Goal: Task Accomplishment & Management: Complete application form

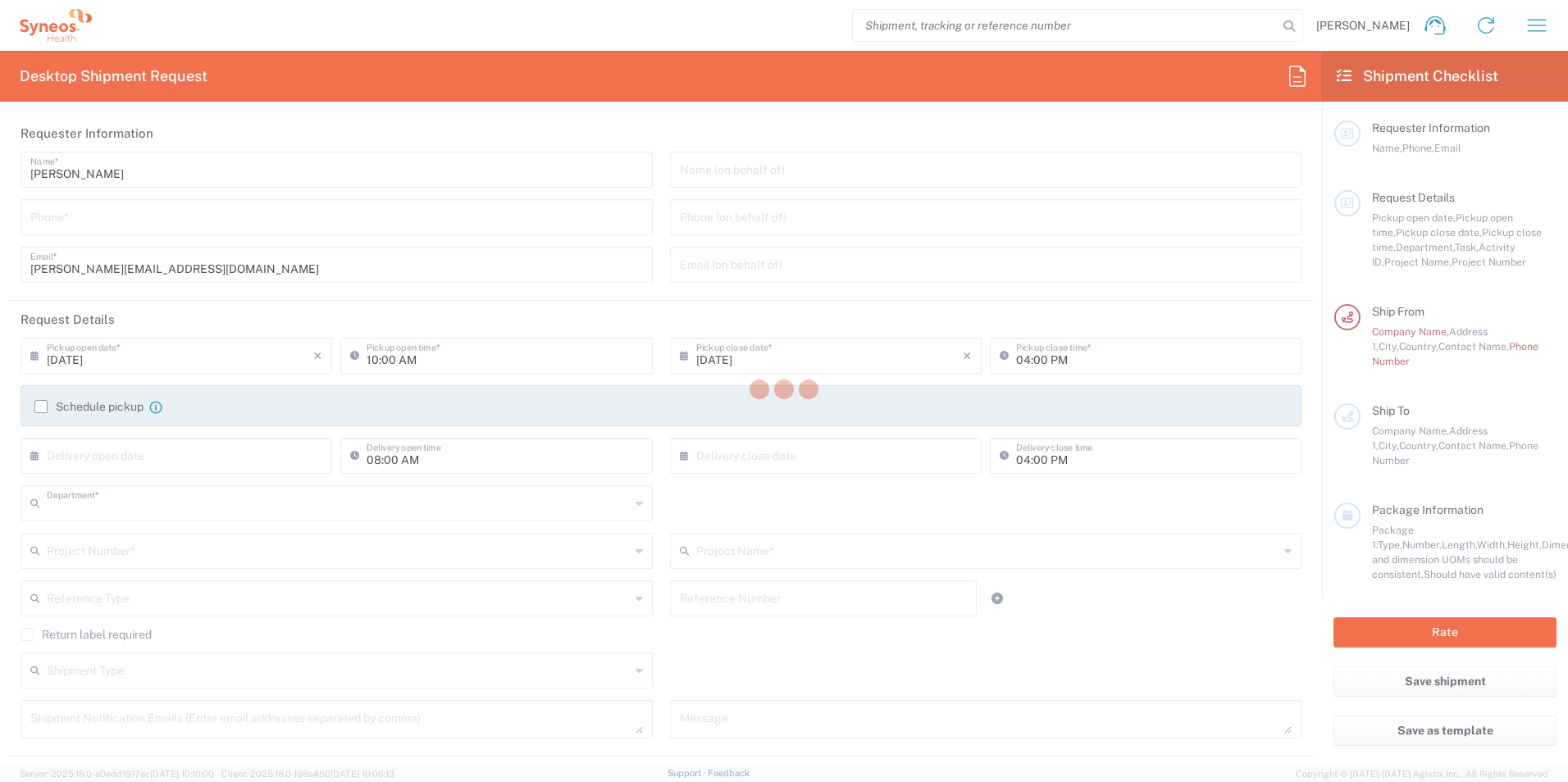
type input "3235"
type input "[GEOGRAPHIC_DATA]"
type input "Syneos Health d.o.o. Beograd-Serbia"
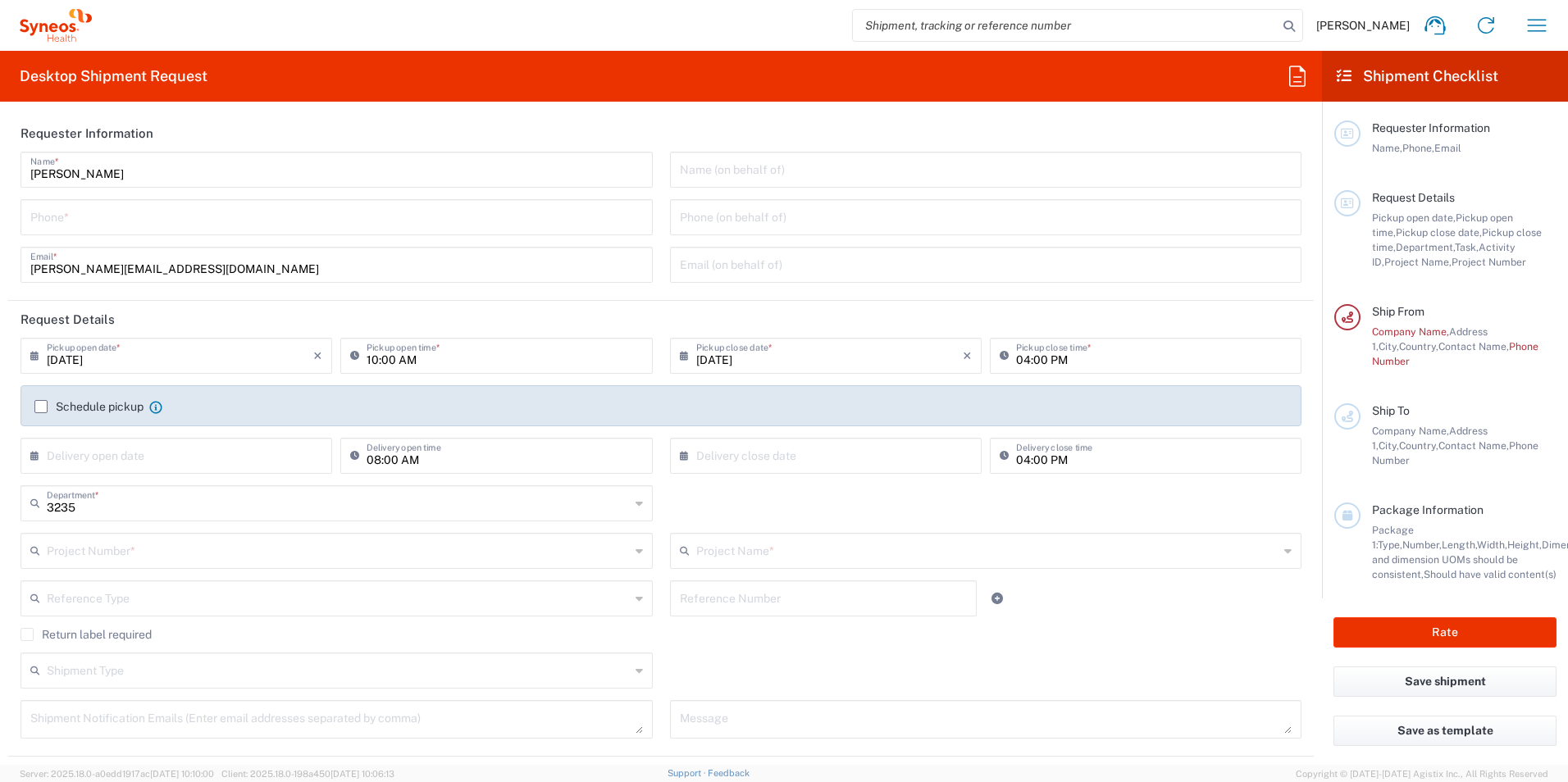
click at [140, 359] on input "09/05/2025" at bounding box center [180, 354] width 267 height 29
click at [416, 355] on input "10:00 AM" at bounding box center [504, 354] width 276 height 29
type input "12:00 AM"
click at [1020, 360] on input "04:00 PM" at bounding box center [1153, 354] width 276 height 29
type input "02:00 PM"
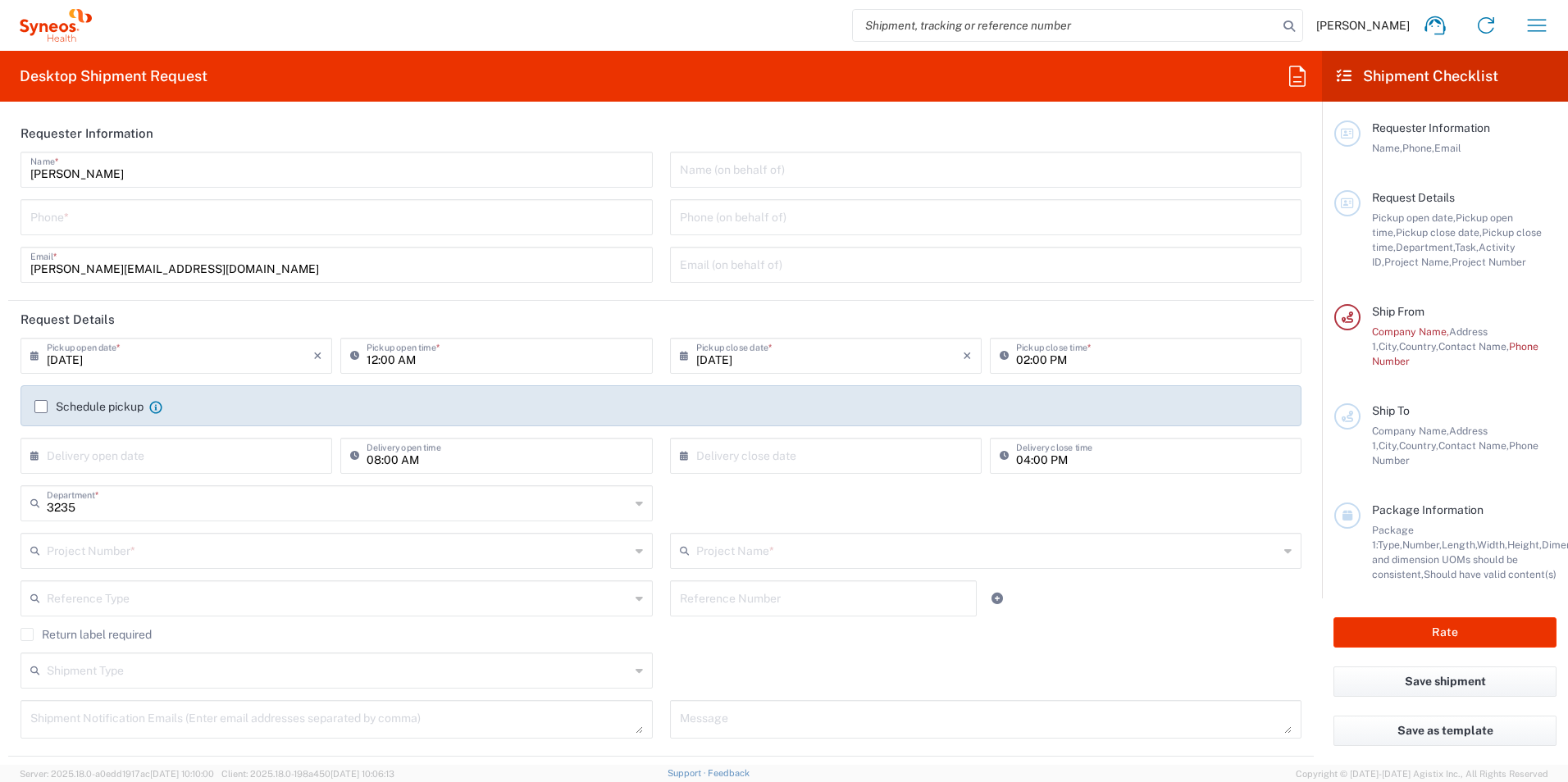
drag, startPoint x: 118, startPoint y: 357, endPoint x: 78, endPoint y: 357, distance: 40.0
click at [118, 357] on input "09/05/2025" at bounding box center [180, 354] width 267 height 29
click at [78, 353] on input "09/05/2025" at bounding box center [180, 354] width 267 height 29
click at [128, 361] on input "09/05/2025" at bounding box center [180, 354] width 267 height 29
click at [127, 458] on span "8" at bounding box center [132, 458] width 25 height 23
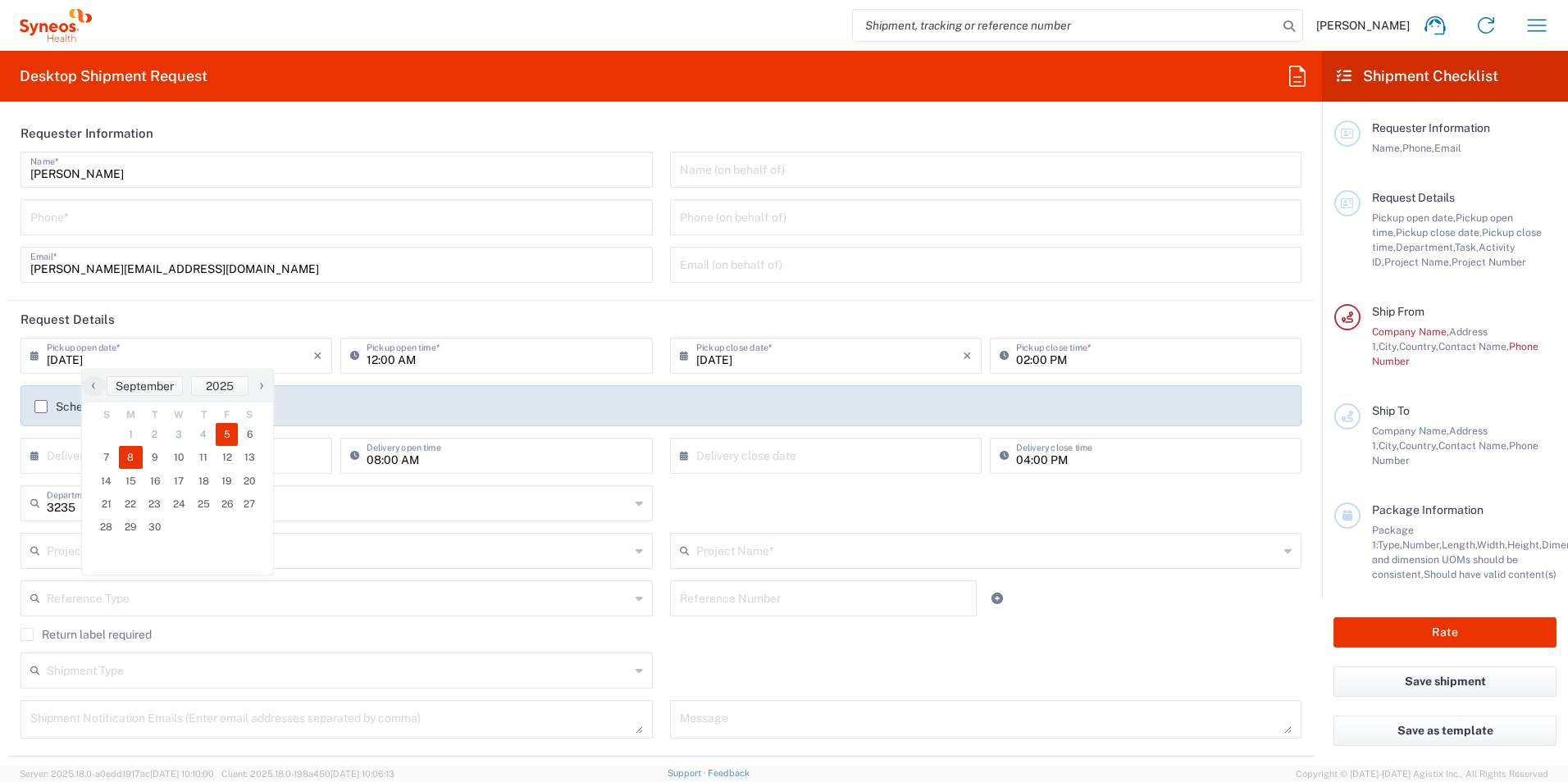
type input "09/08/2025"
click at [421, 365] on input "12:00 AM" at bounding box center [504, 354] width 276 height 29
click at [373, 357] on input "12:00 AM" at bounding box center [504, 354] width 276 height 29
type input "10:00 AM"
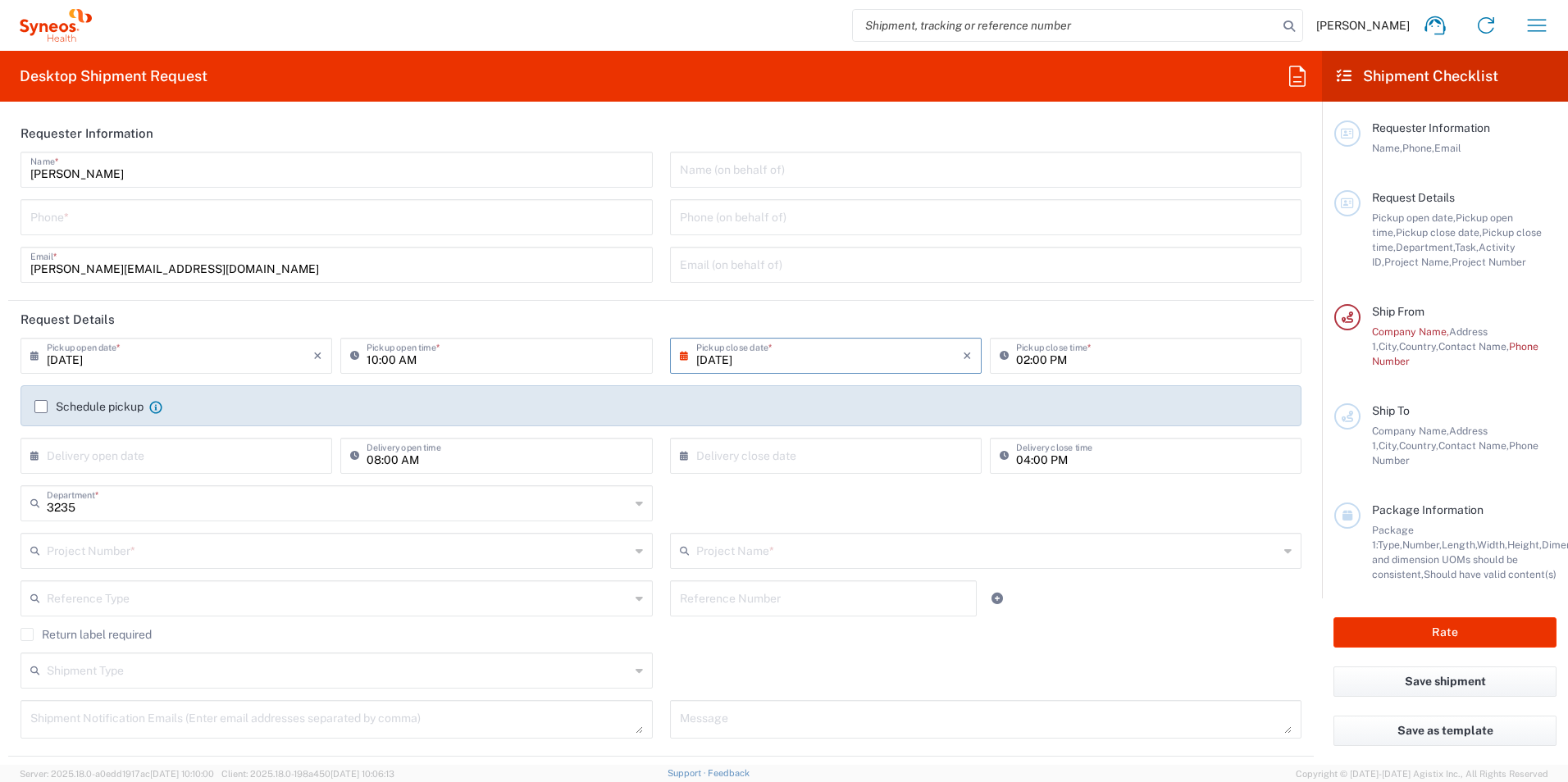
click at [772, 357] on input "09/08/2025" at bounding box center [830, 354] width 267 height 29
click at [777, 461] on span "8" at bounding box center [774, 458] width 25 height 23
click at [1018, 360] on input "02:00 PM" at bounding box center [1153, 354] width 276 height 29
drag, startPoint x: 1034, startPoint y: 362, endPoint x: 993, endPoint y: 361, distance: 41.0
click at [993, 361] on div "01:00 PM Pickup close time *" at bounding box center [1146, 356] width 311 height 36
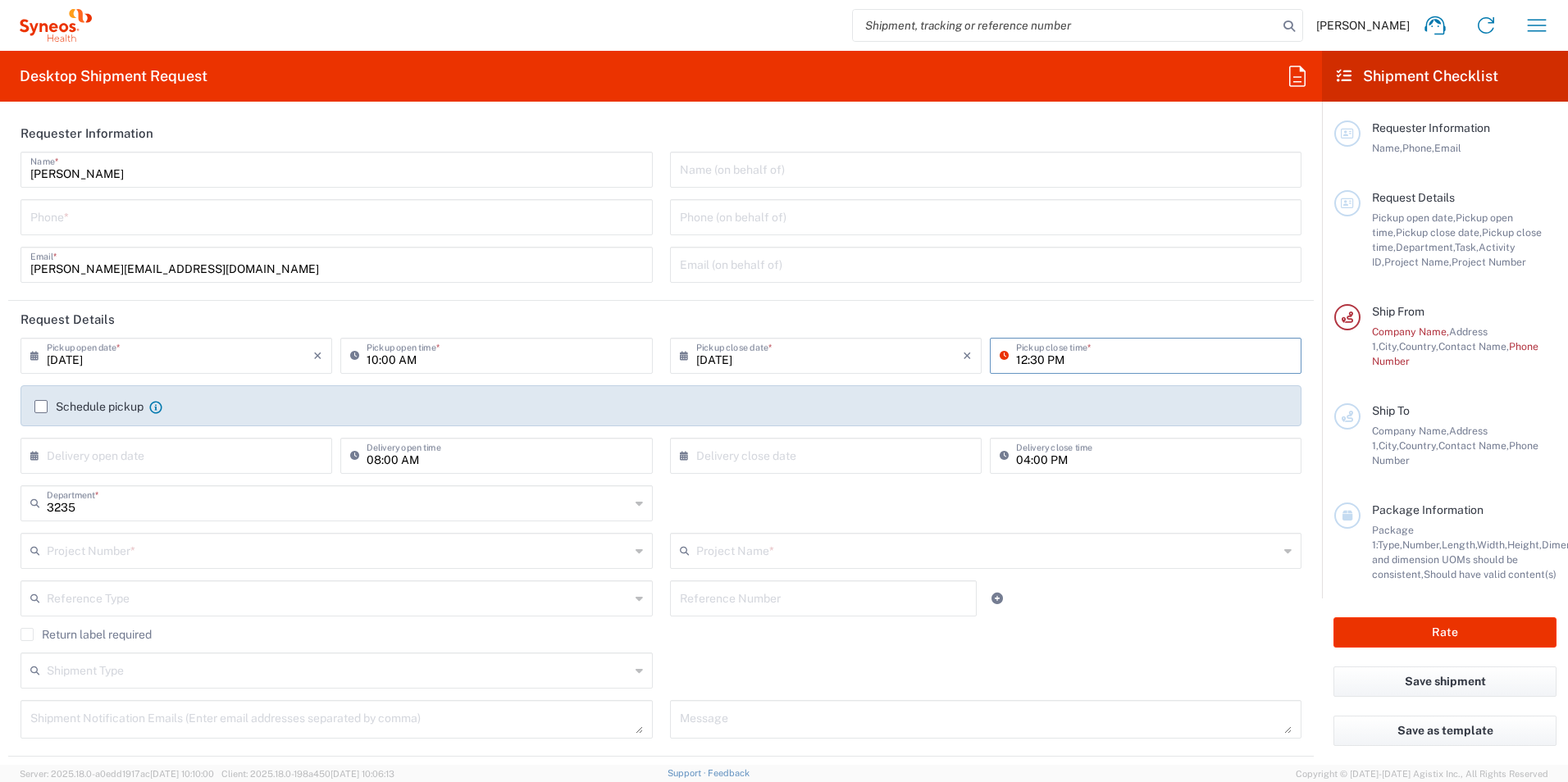
type input "12:30 PM"
click at [375, 357] on input "10:00 AM" at bounding box center [504, 354] width 276 height 29
click at [433, 362] on input "10:00 AM" at bounding box center [504, 354] width 276 height 29
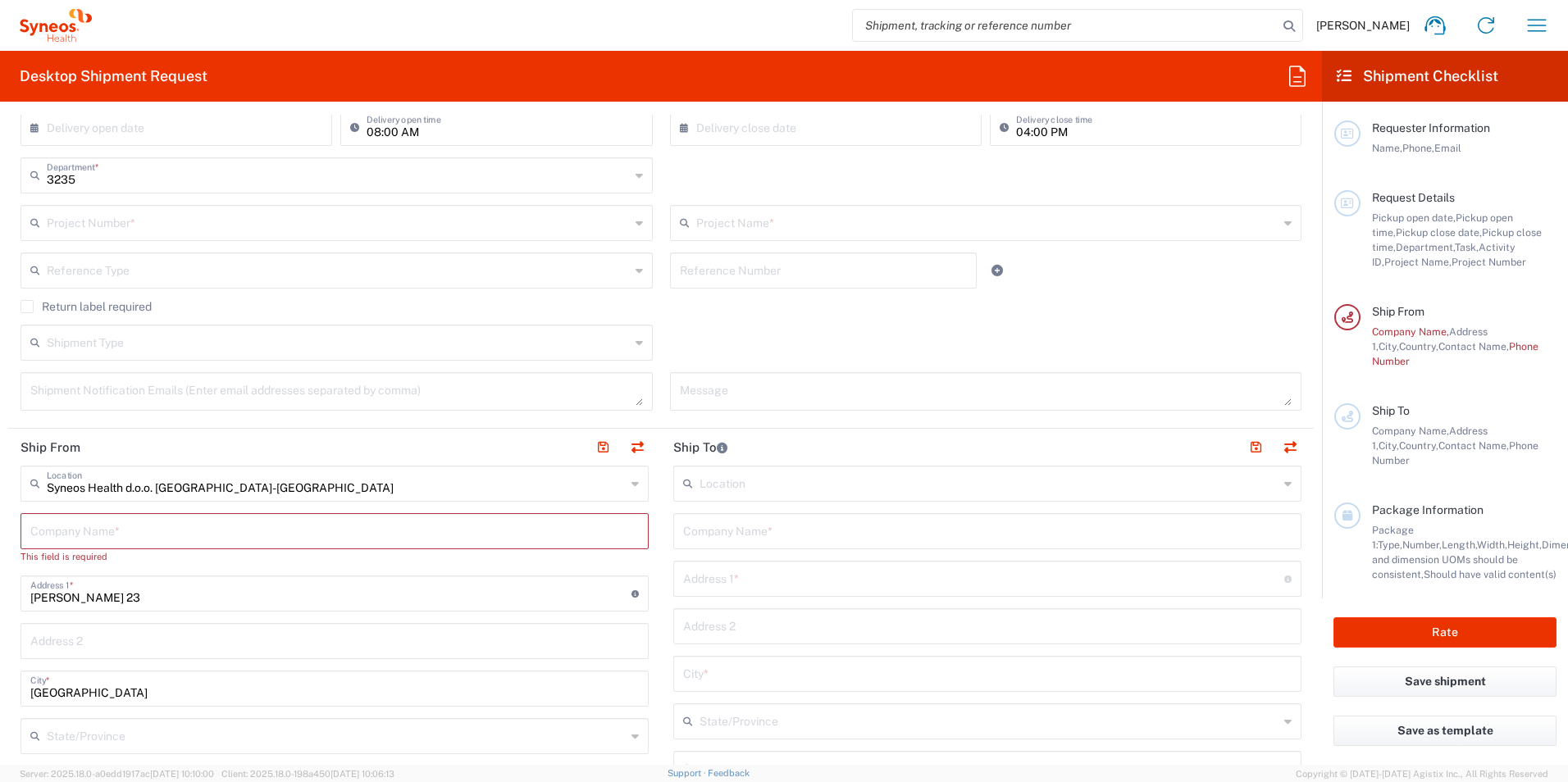
scroll to position [410, 0]
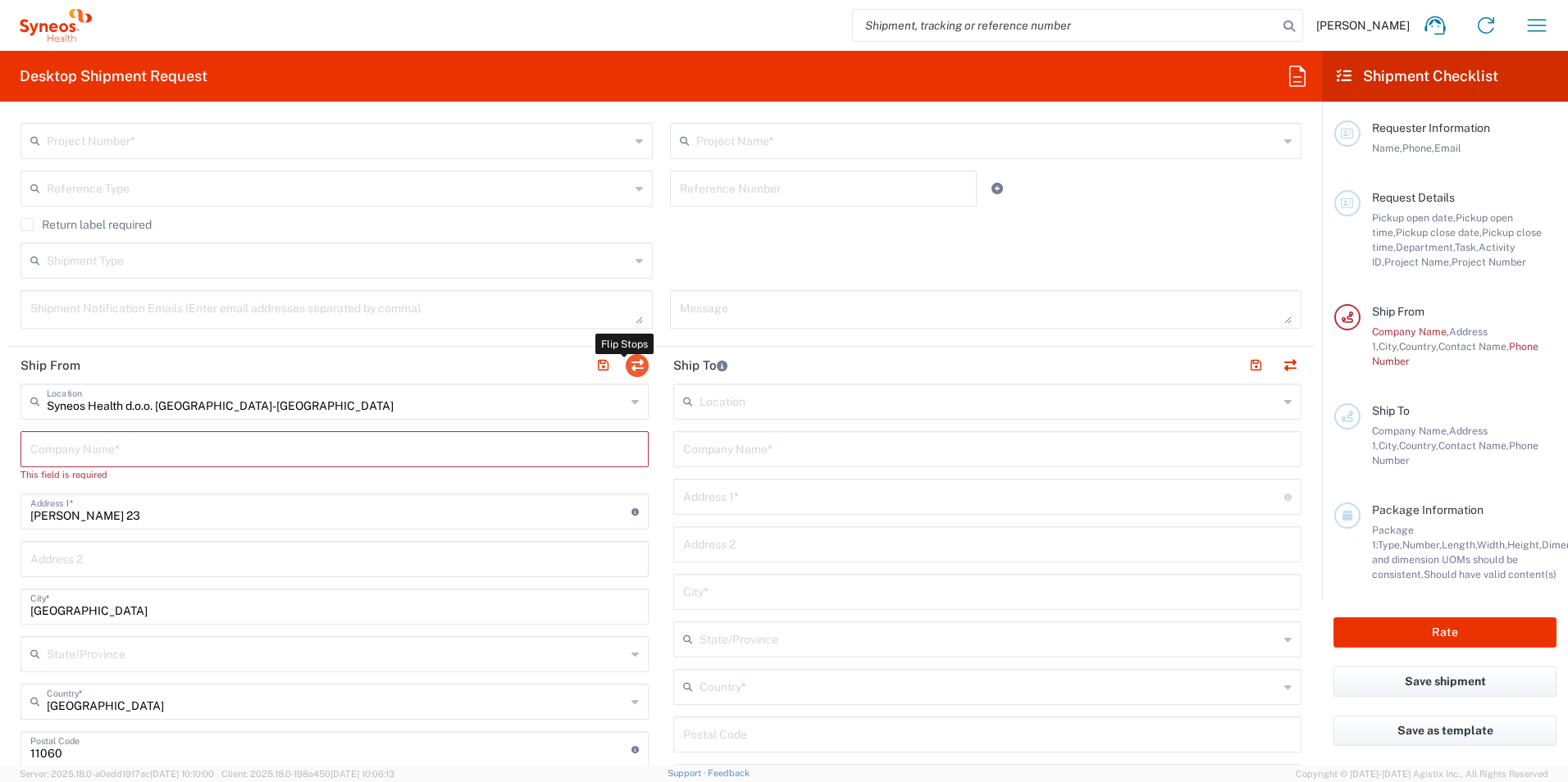
click at [633, 371] on button "button" at bounding box center [637, 366] width 23 height 23
type input "Syneos Health d.o.o. Beograd-Serbia"
type input "Starine Novaka 23"
type input "Belgrade"
type input "Serbia"
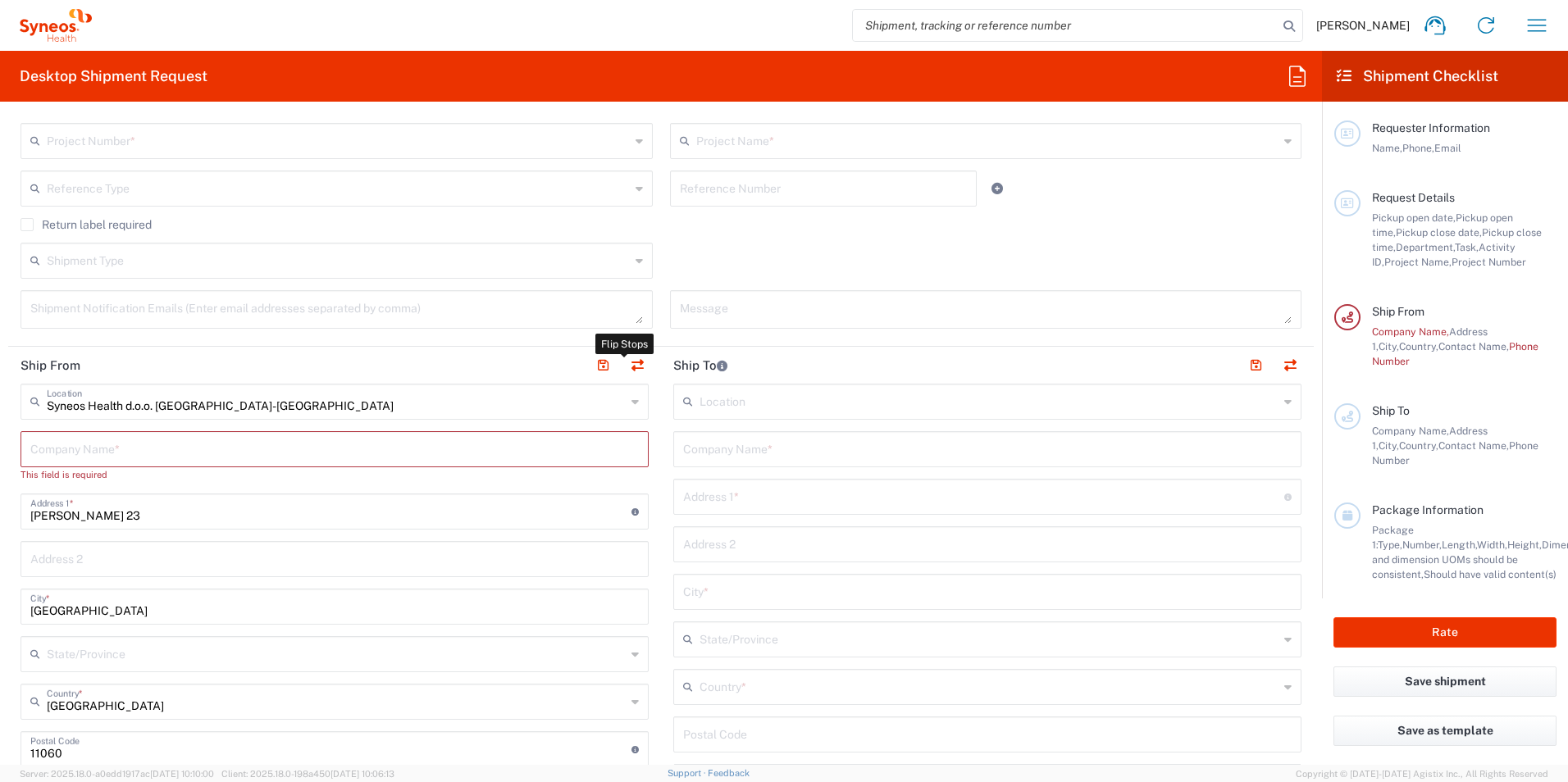
type input "11060"
type input "Jelena Tancic"
type input "jelena.tancic@syneoshealth.com"
type input "EORI"
type input "TIN"
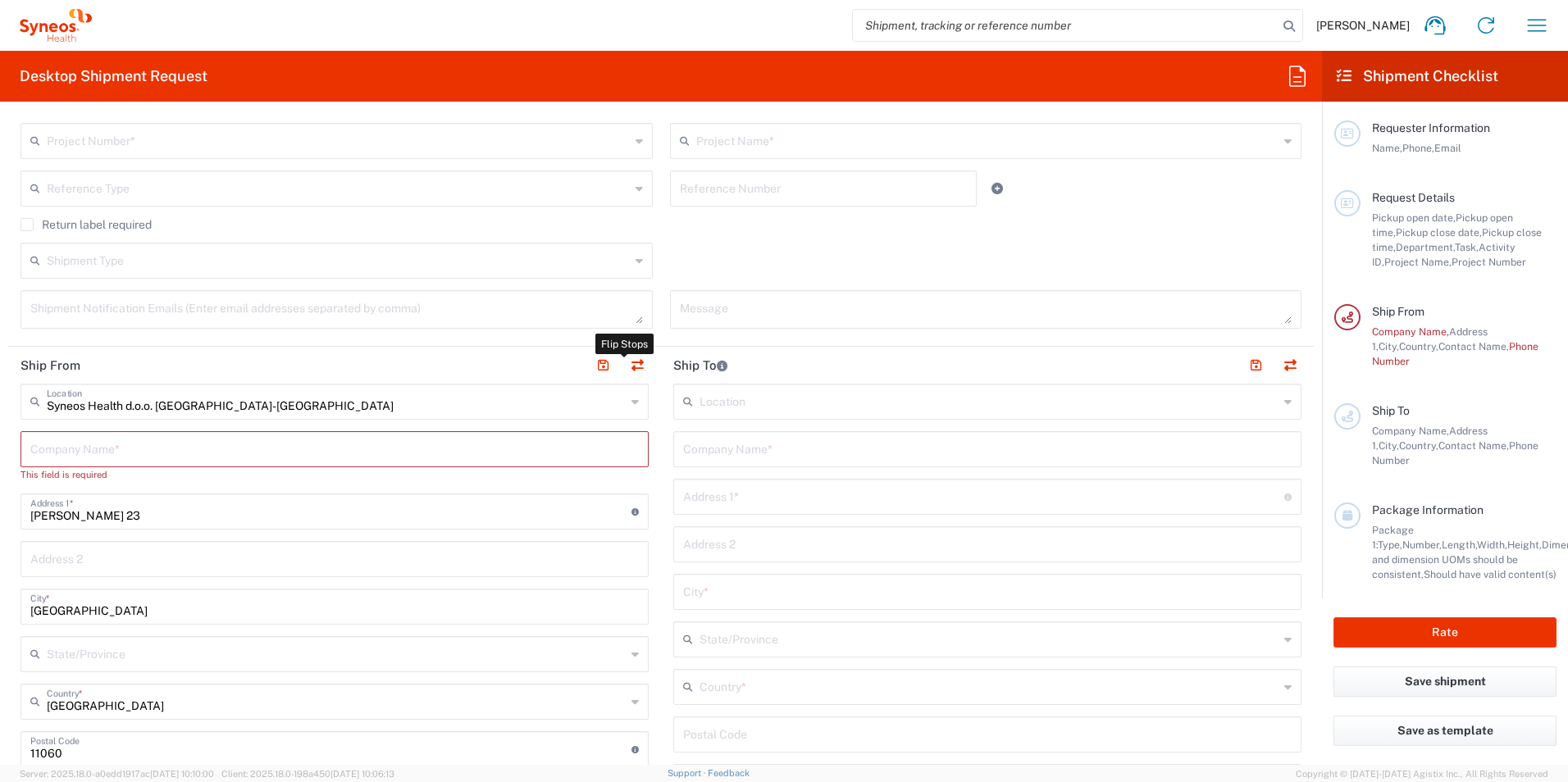
type input "109932826"
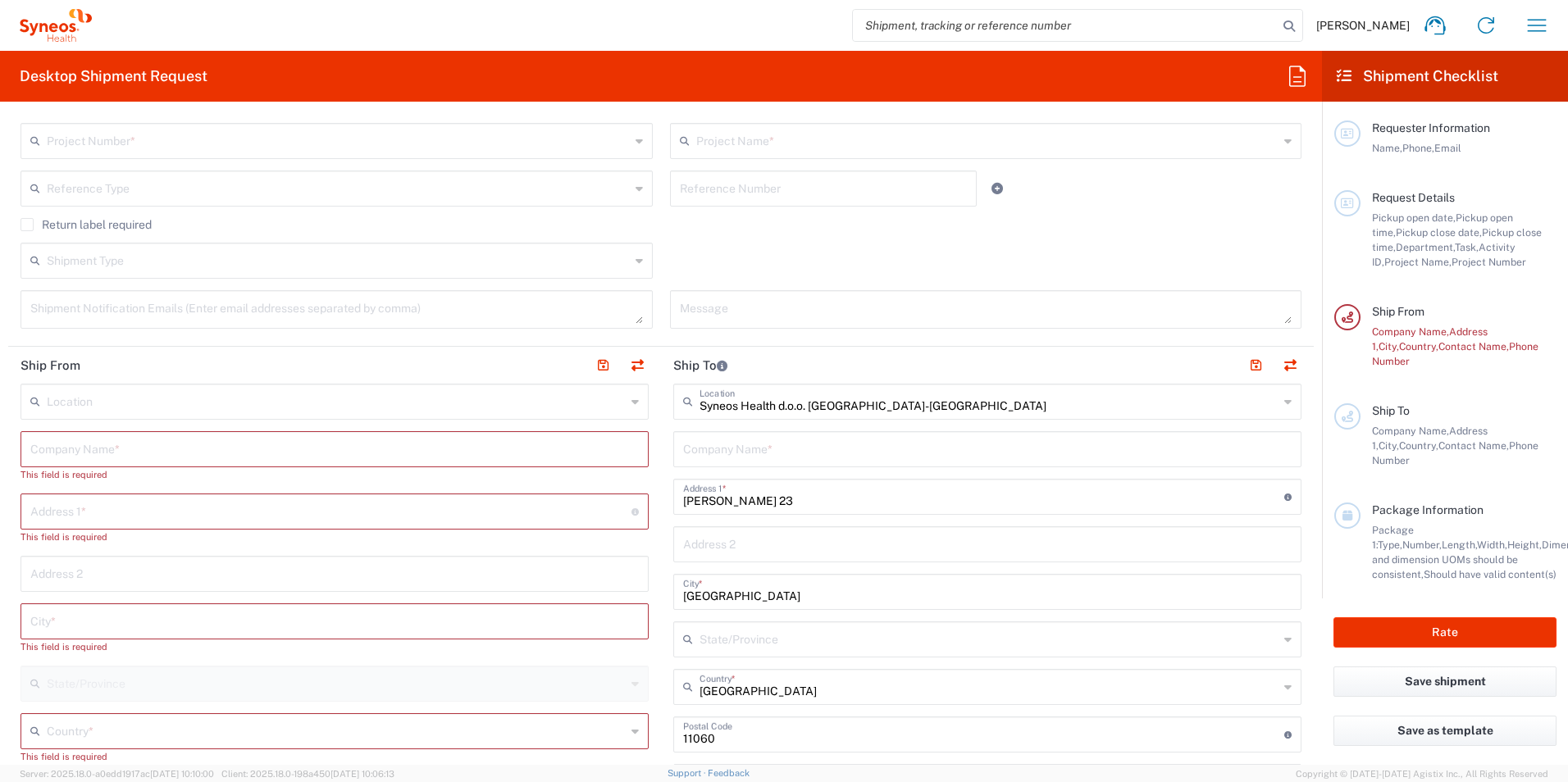
drag, startPoint x: 44, startPoint y: 449, endPoint x: 60, endPoint y: 463, distance: 21.3
click at [44, 449] on input "text" at bounding box center [334, 448] width 608 height 29
paste input "Univerzitetski klinički centar Srbije"
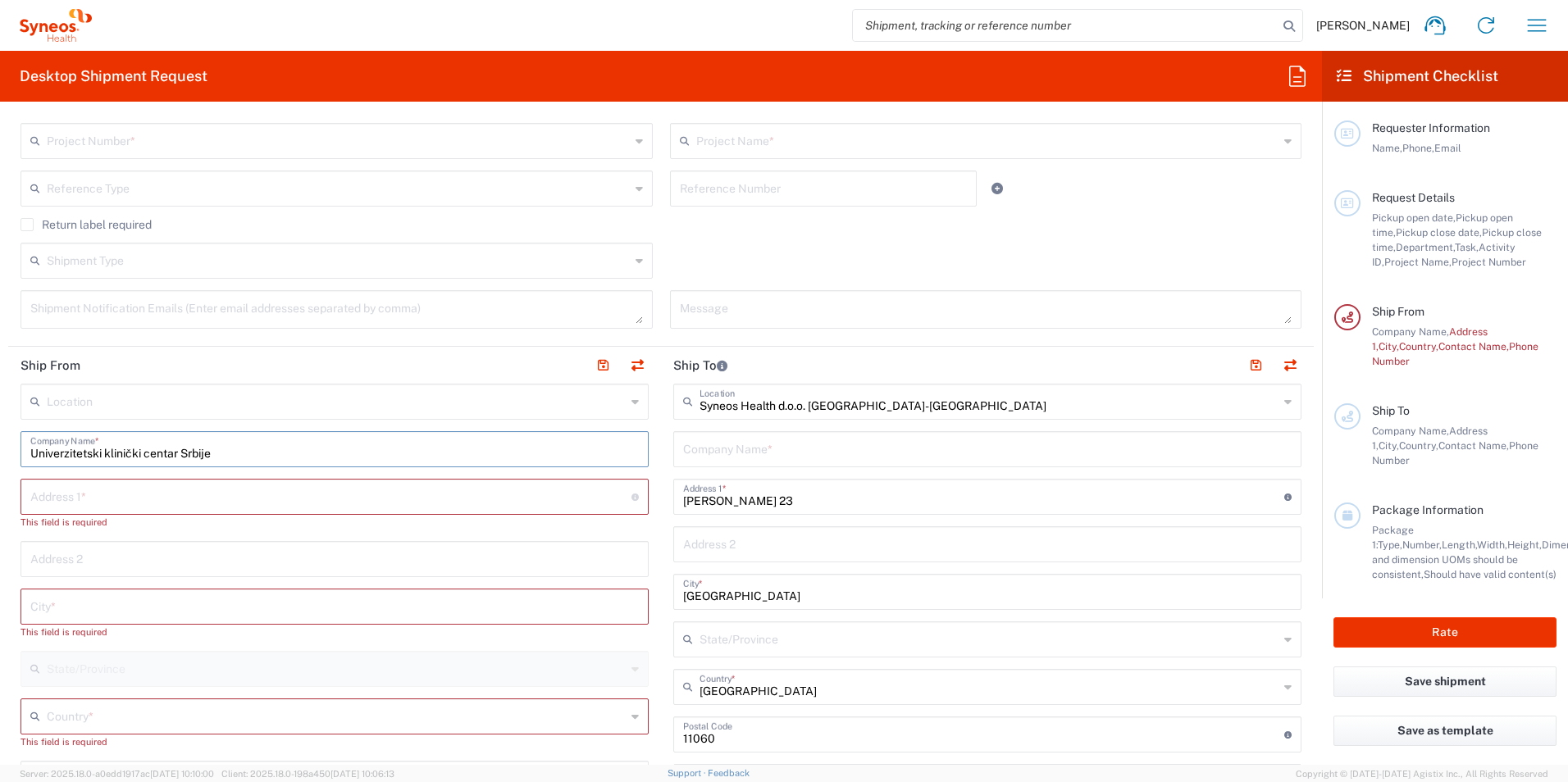
type input "Univerzitetski klinički centar Srbije"
click at [78, 494] on input "text" at bounding box center [331, 495] width 601 height 29
type input "Pasterova 2"
type input "Serbia"
type input "+381642228779"
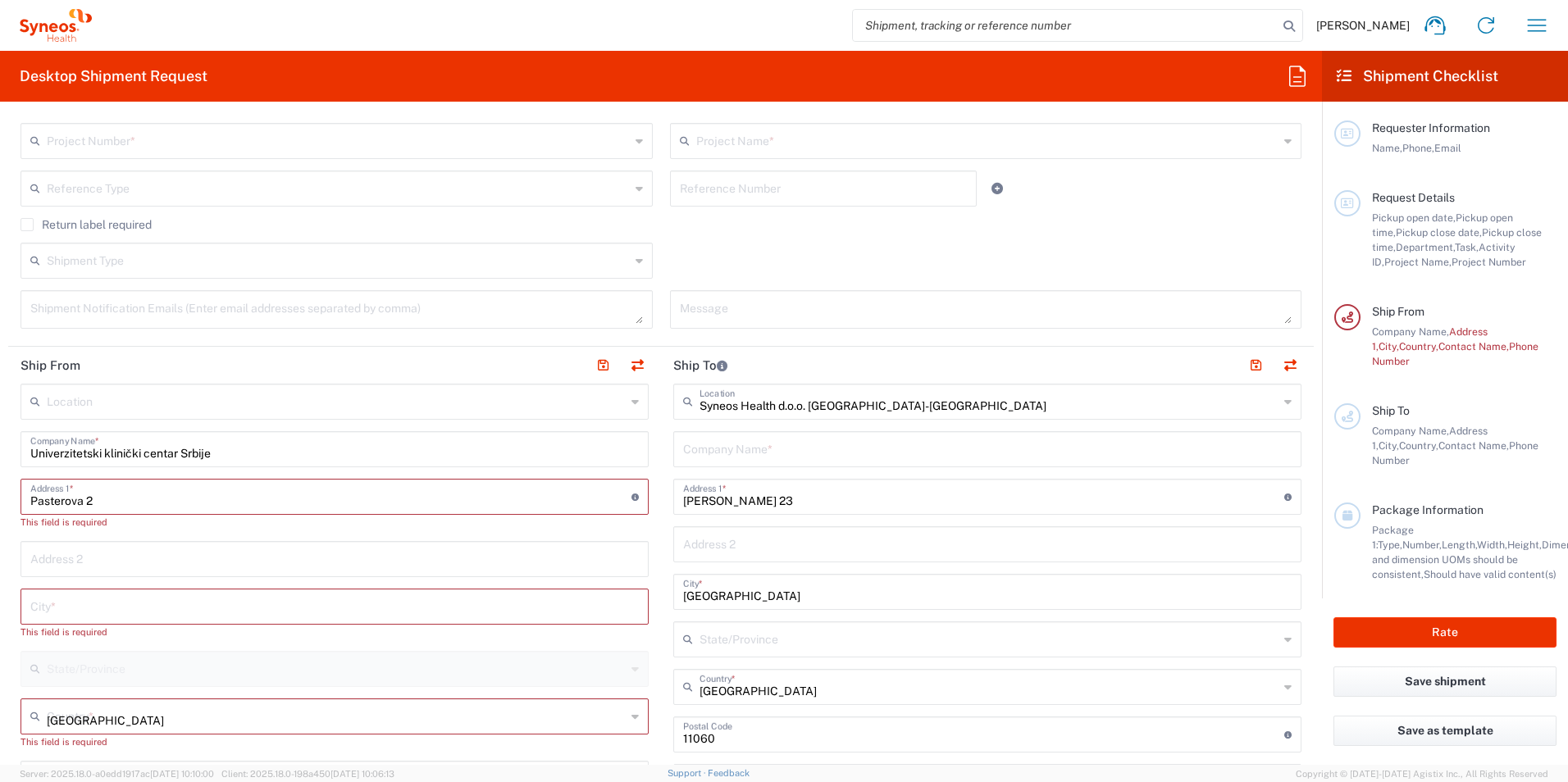
click at [0, 0] on span "Batch Request #" at bounding box center [0, 0] width 0 height 0
click at [46, 606] on input "text" at bounding box center [334, 605] width 608 height 29
click at [39, 598] on input "text" at bounding box center [334, 605] width 608 height 29
type input "B"
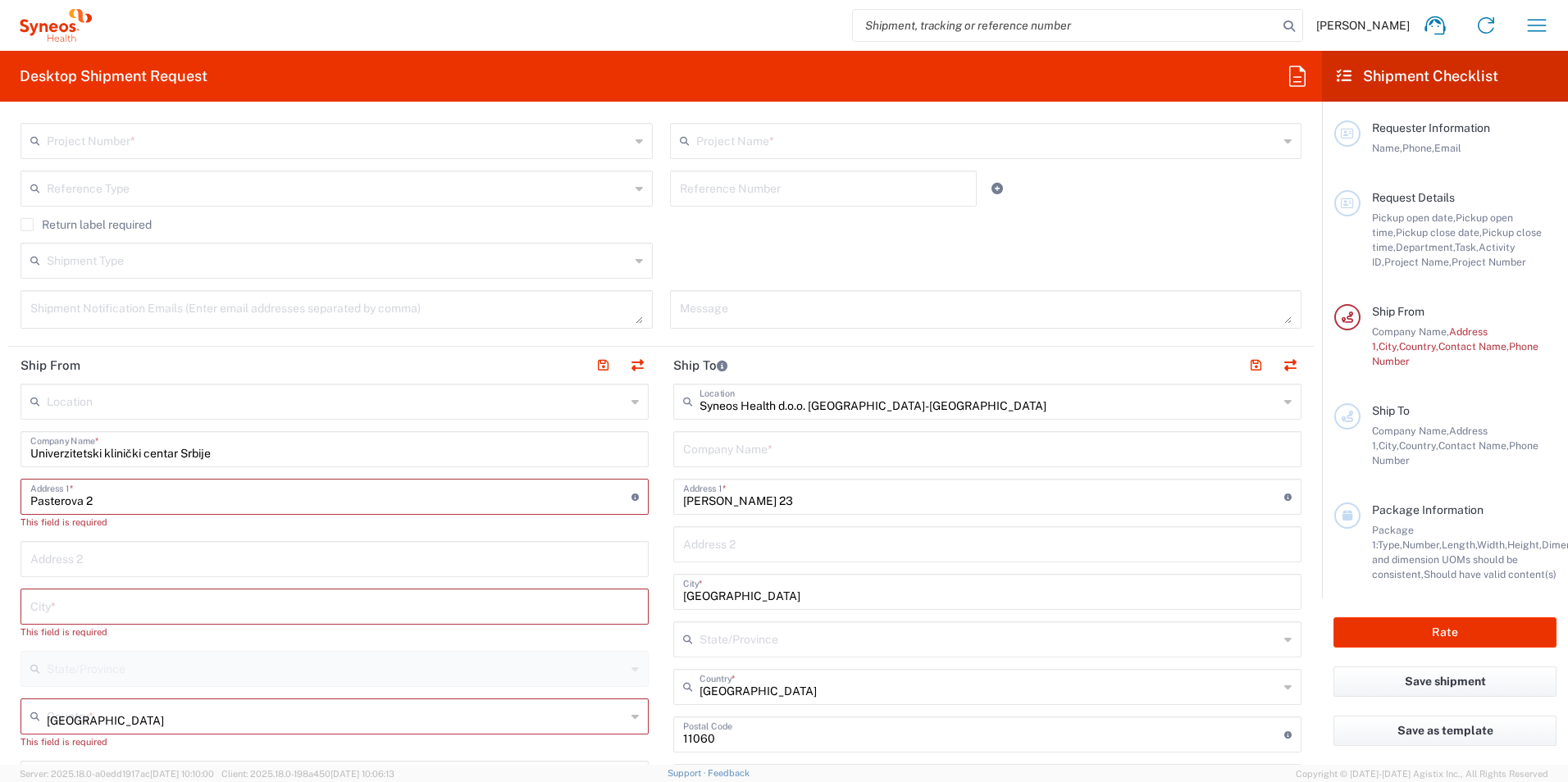
click at [59, 618] on input "text" at bounding box center [334, 605] width 608 height 29
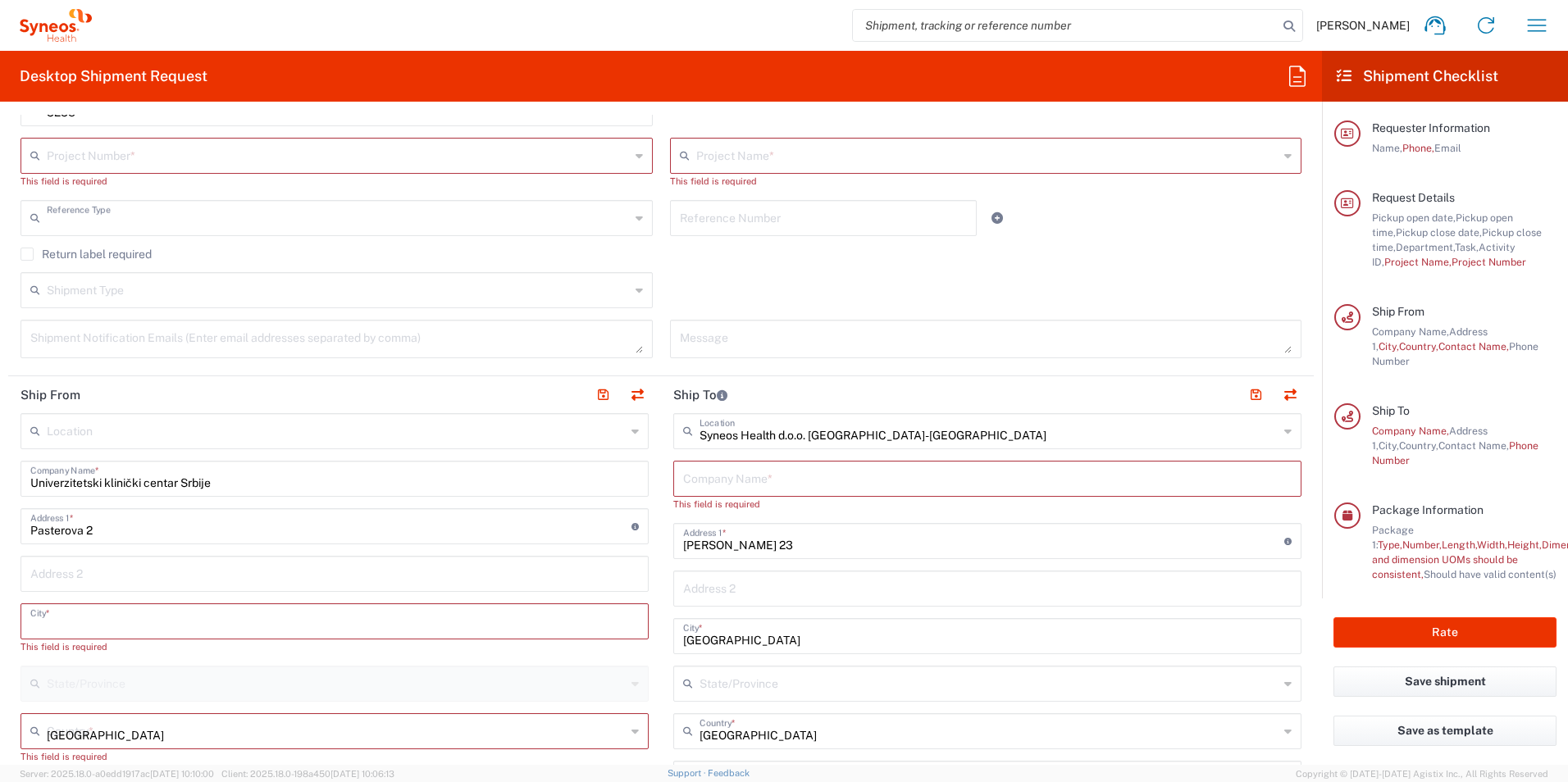
type input "Batch Request #"
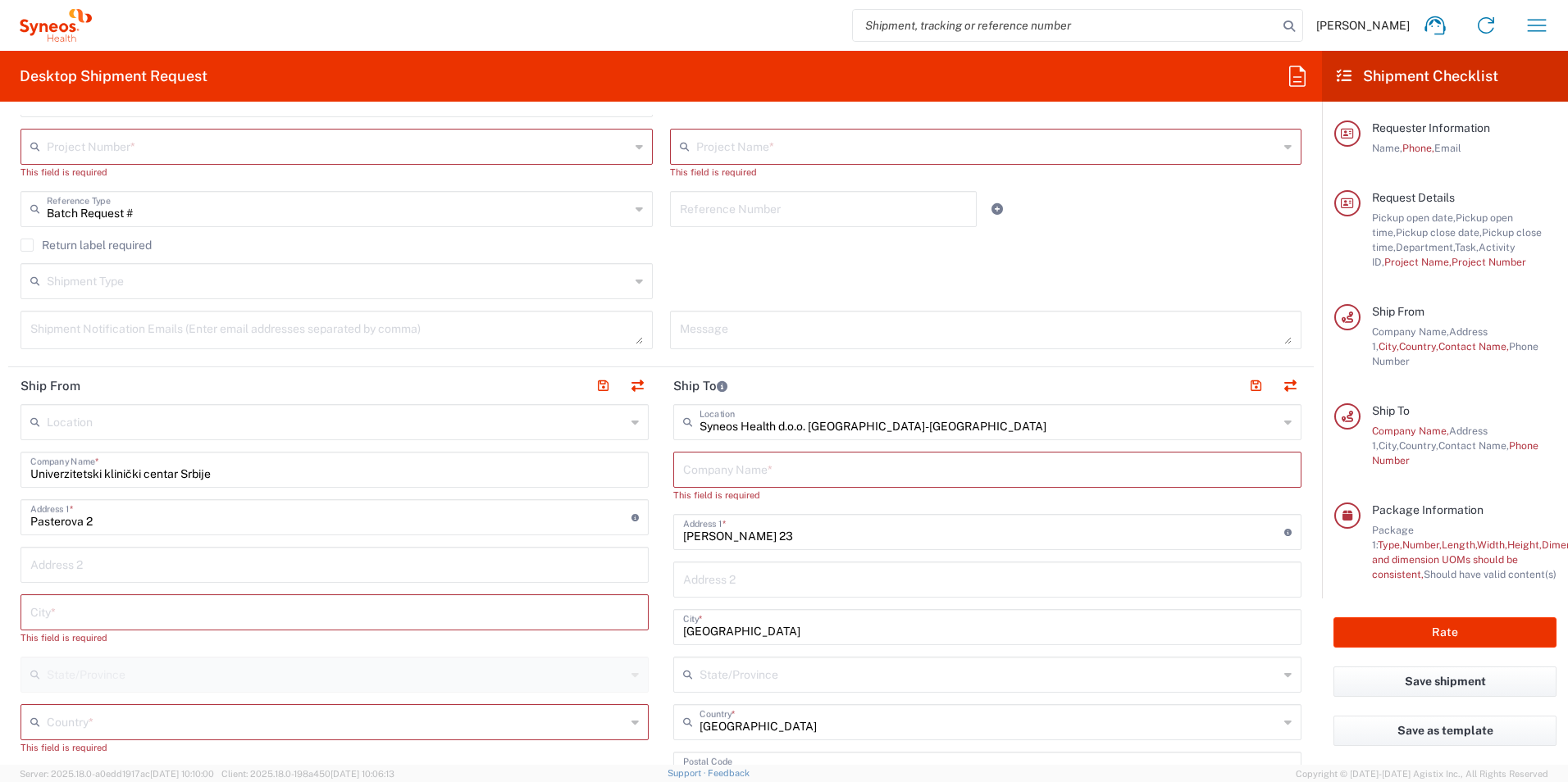
scroll to position [358, 0]
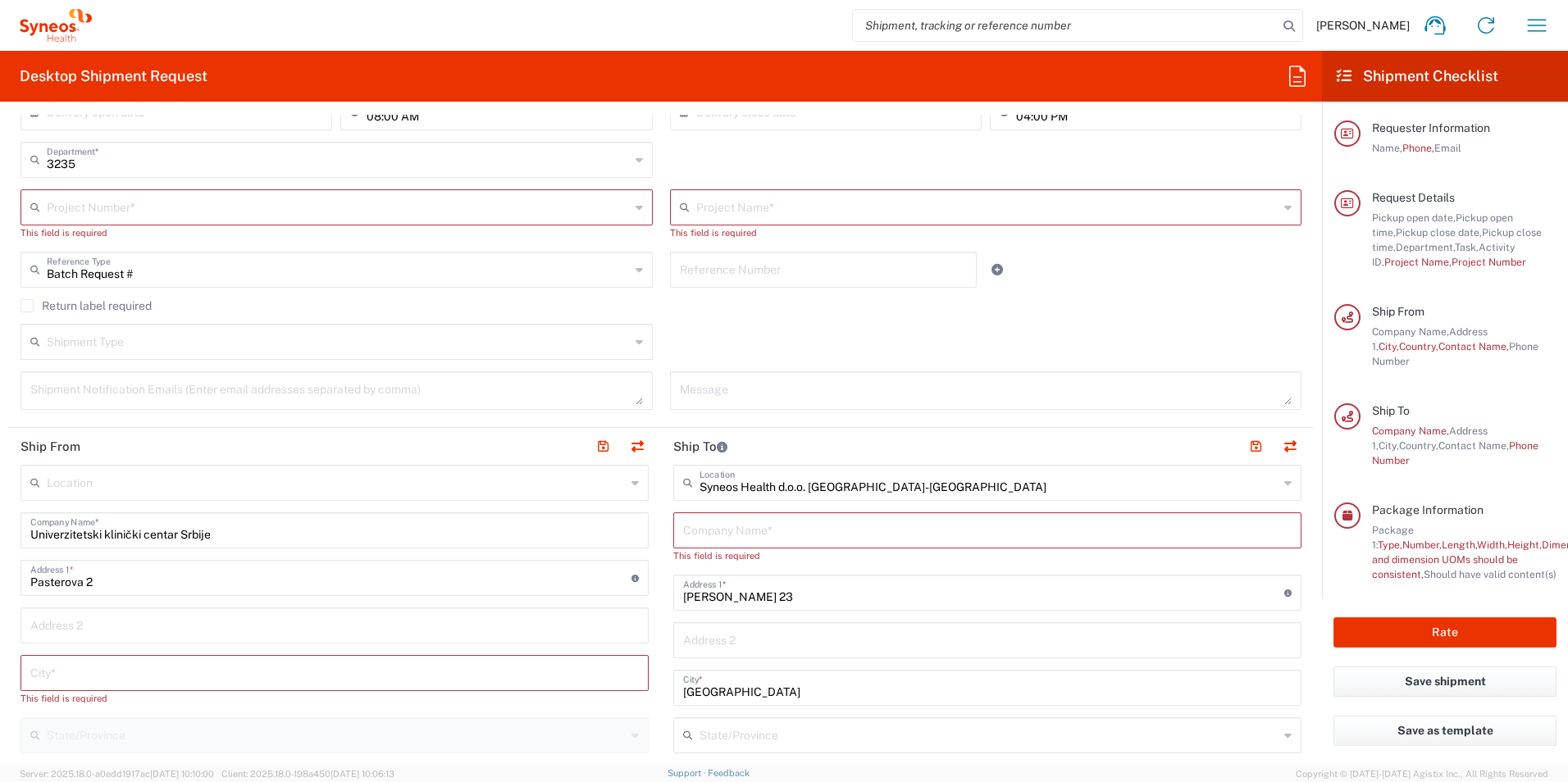
click at [95, 664] on input "text" at bounding box center [334, 671] width 608 height 29
type input "b"
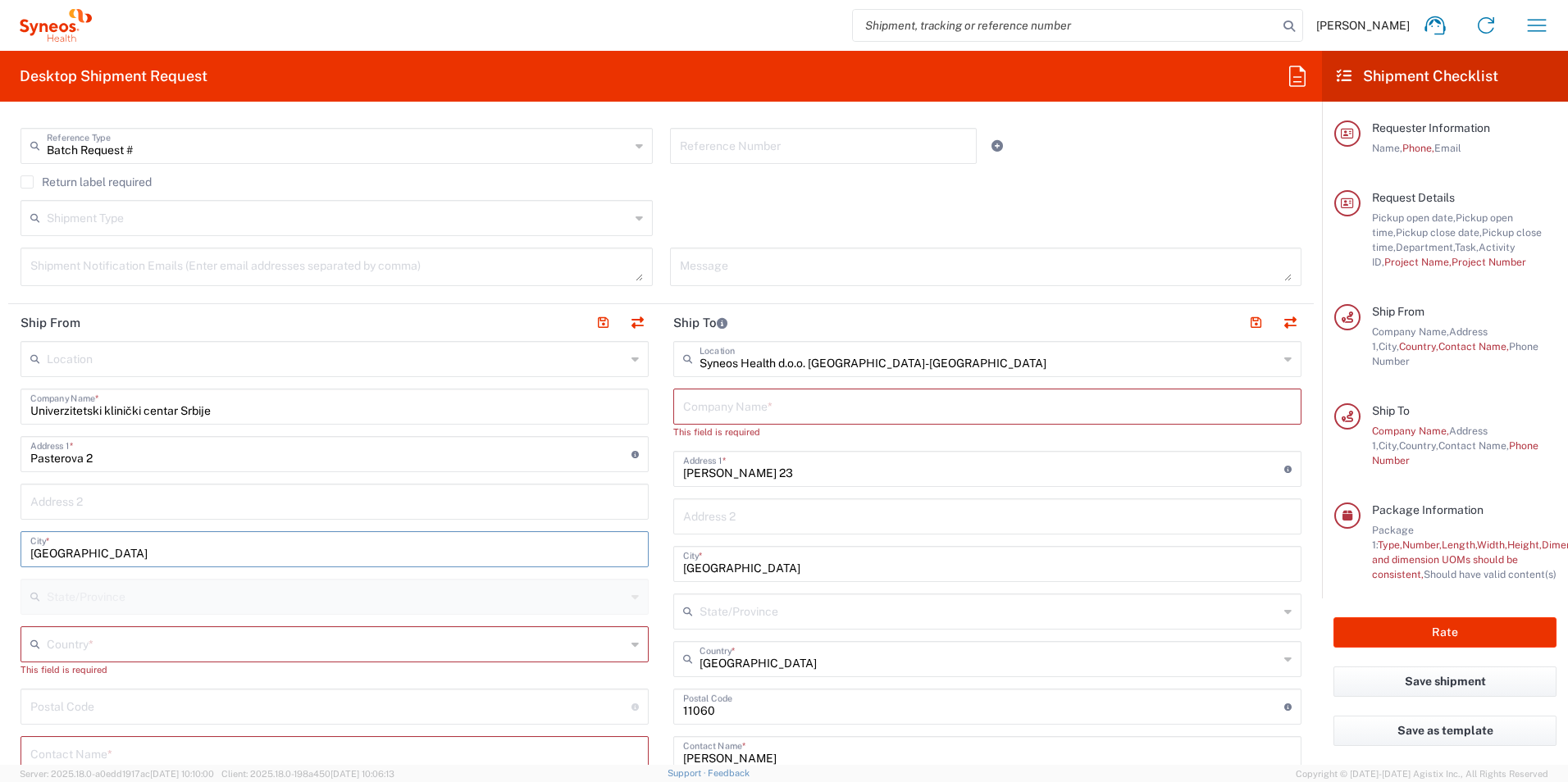
scroll to position [522, 0]
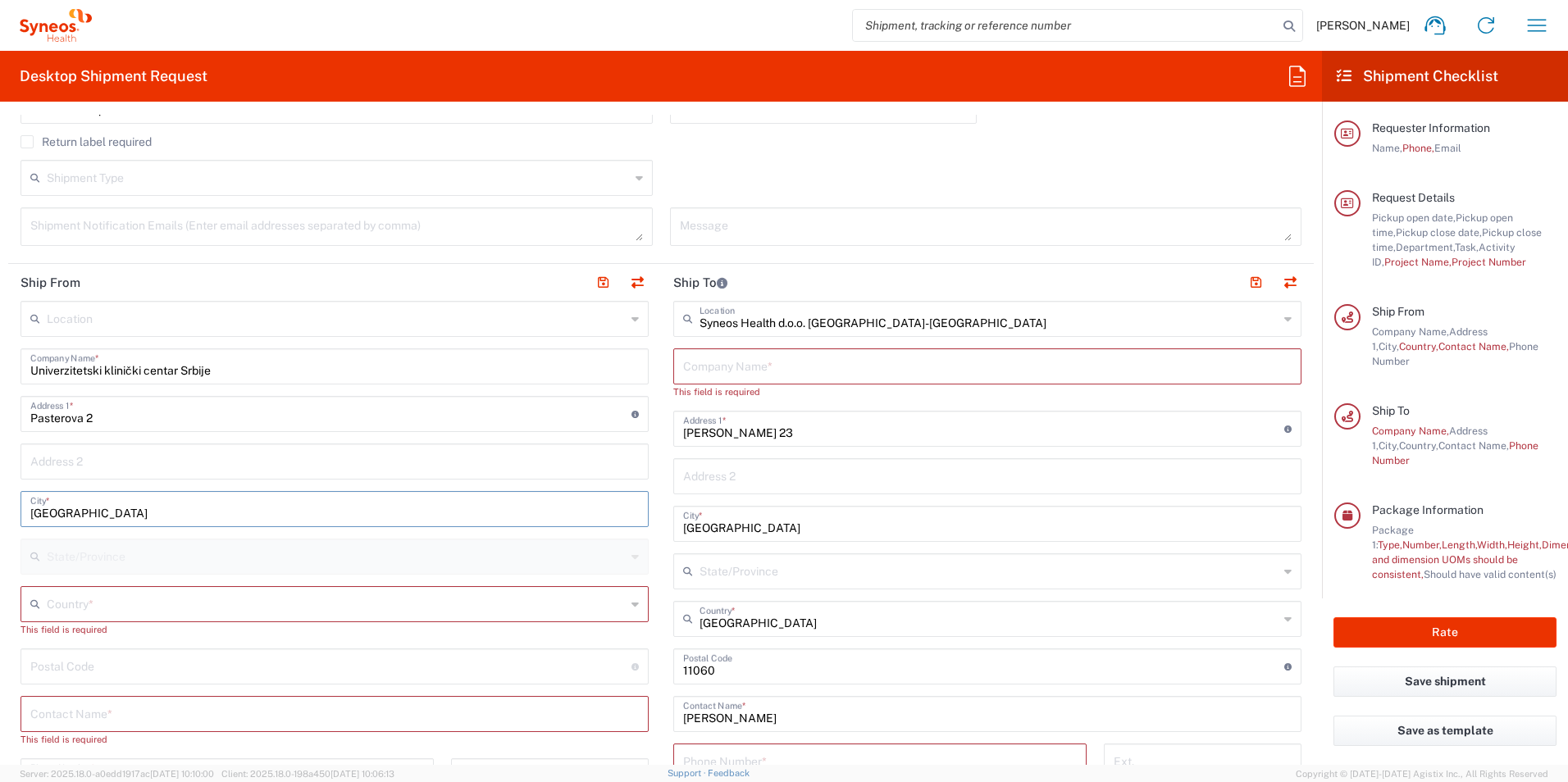
type input "Belgrade"
click at [109, 594] on input "text" at bounding box center [335, 602] width 579 height 29
click at [120, 611] on input "Se" at bounding box center [335, 602] width 579 height 29
type input "Serbia"
click at [50, 571] on span "Serbia" at bounding box center [332, 572] width 619 height 26
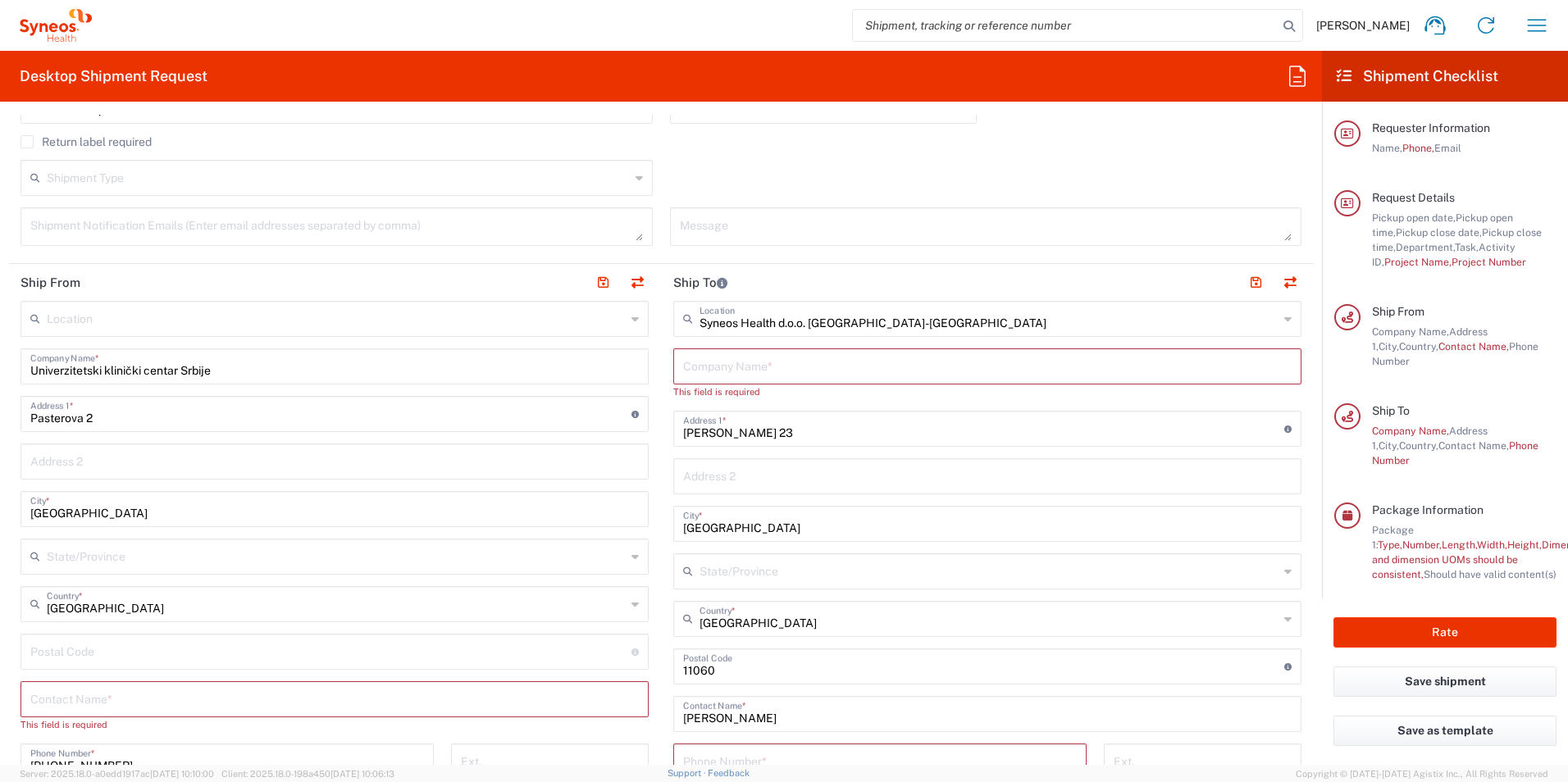
scroll to position [604, 0]
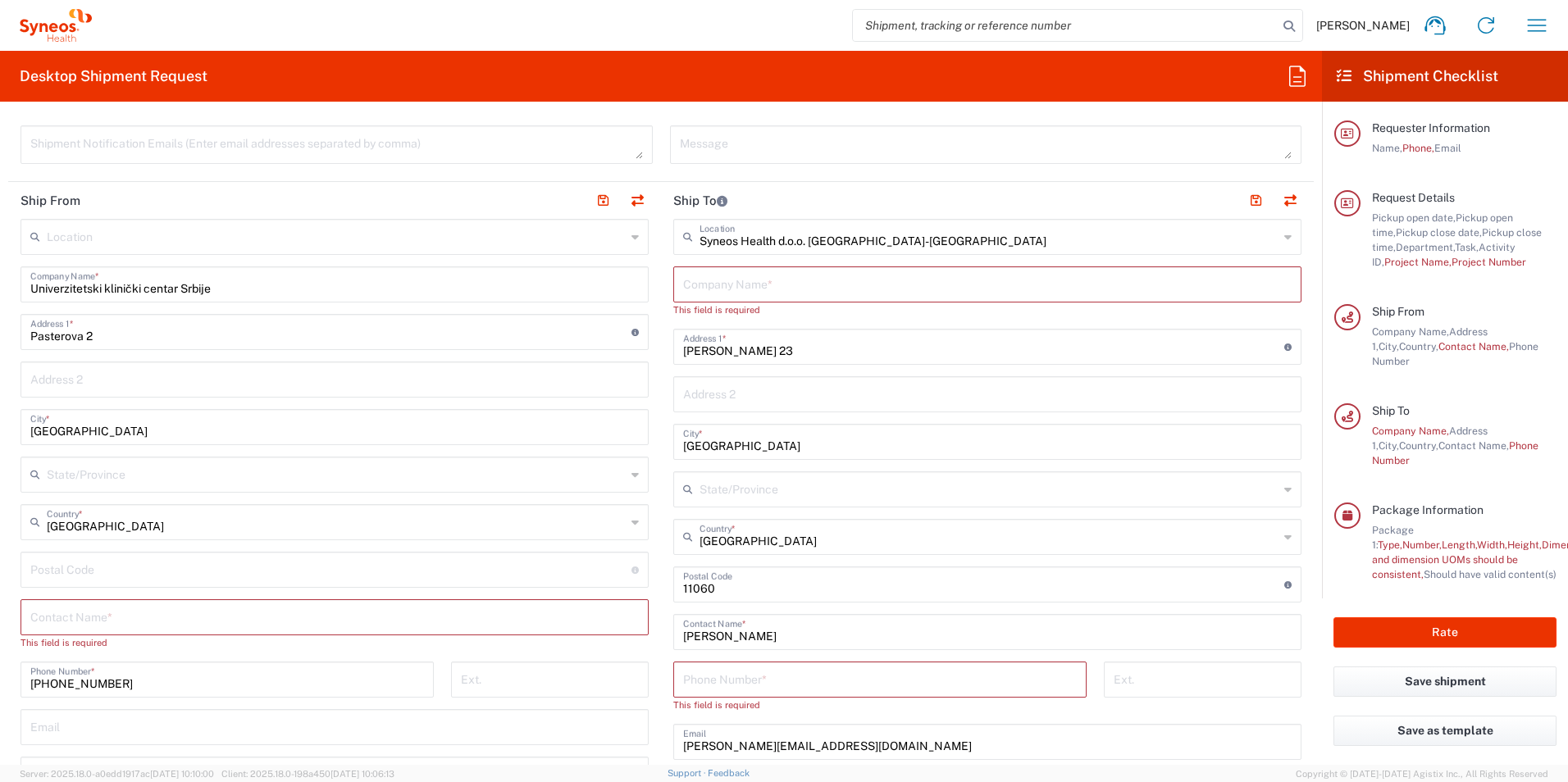
click at [68, 612] on input "text" at bounding box center [334, 616] width 608 height 29
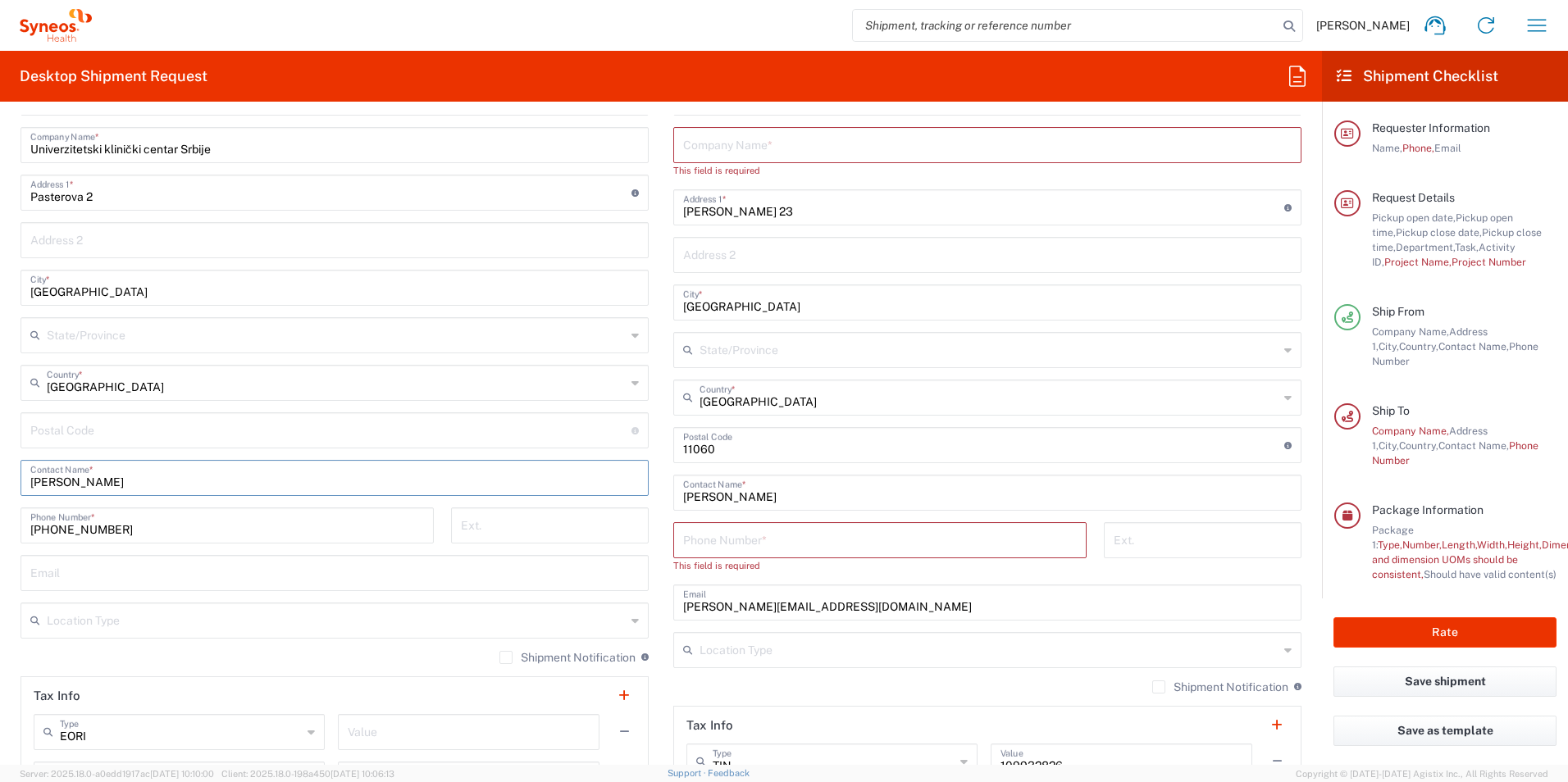
scroll to position [768, 0]
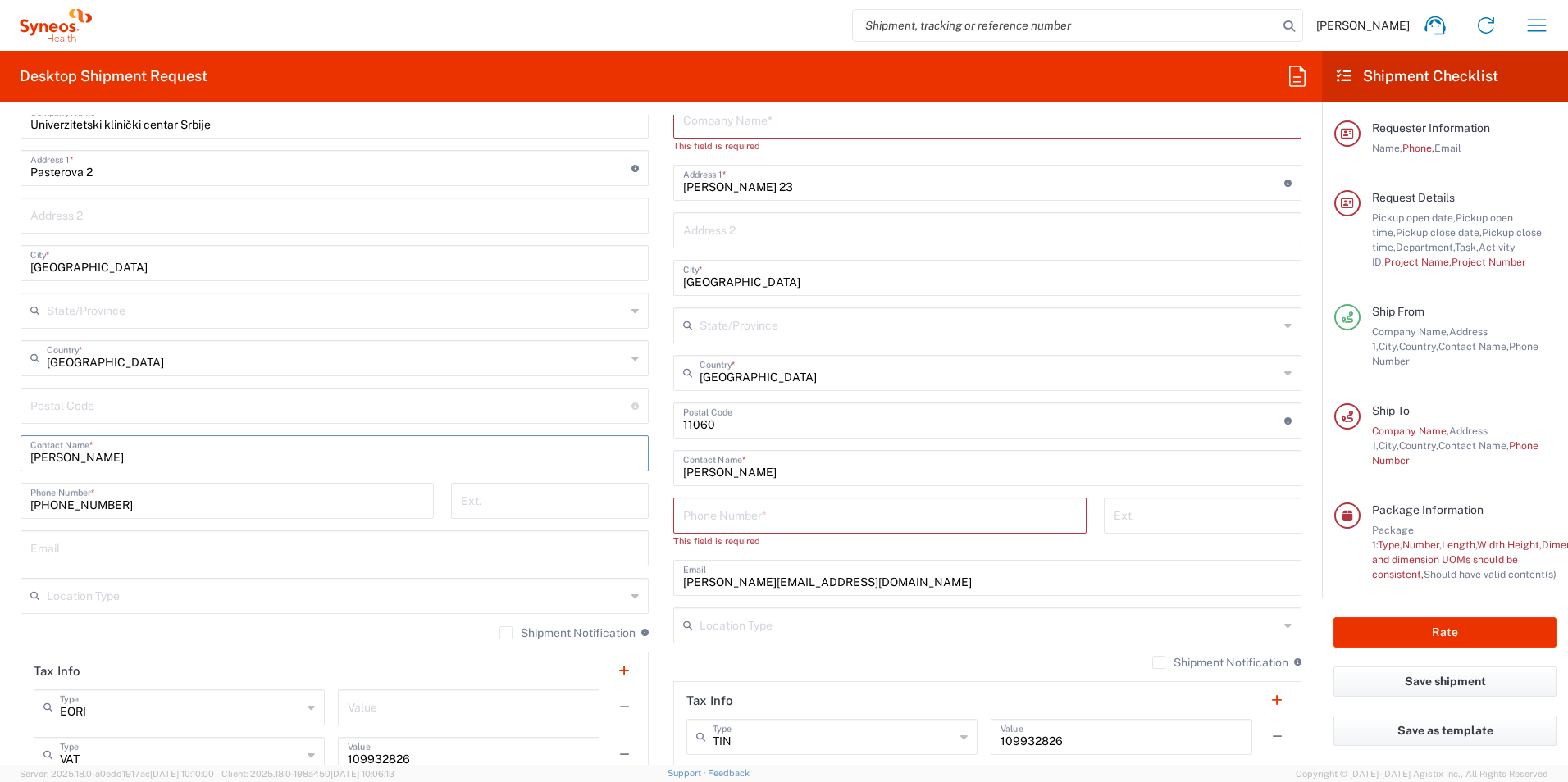
type input "Stojan Peric"
drag, startPoint x: 89, startPoint y: 548, endPoint x: 600, endPoint y: 755, distance: 551.3
click at [89, 548] on input "text" at bounding box center [334, 547] width 608 height 29
click at [44, 552] on input "text" at bounding box center [334, 547] width 608 height 29
paste input "stojanperic@gmail.com"
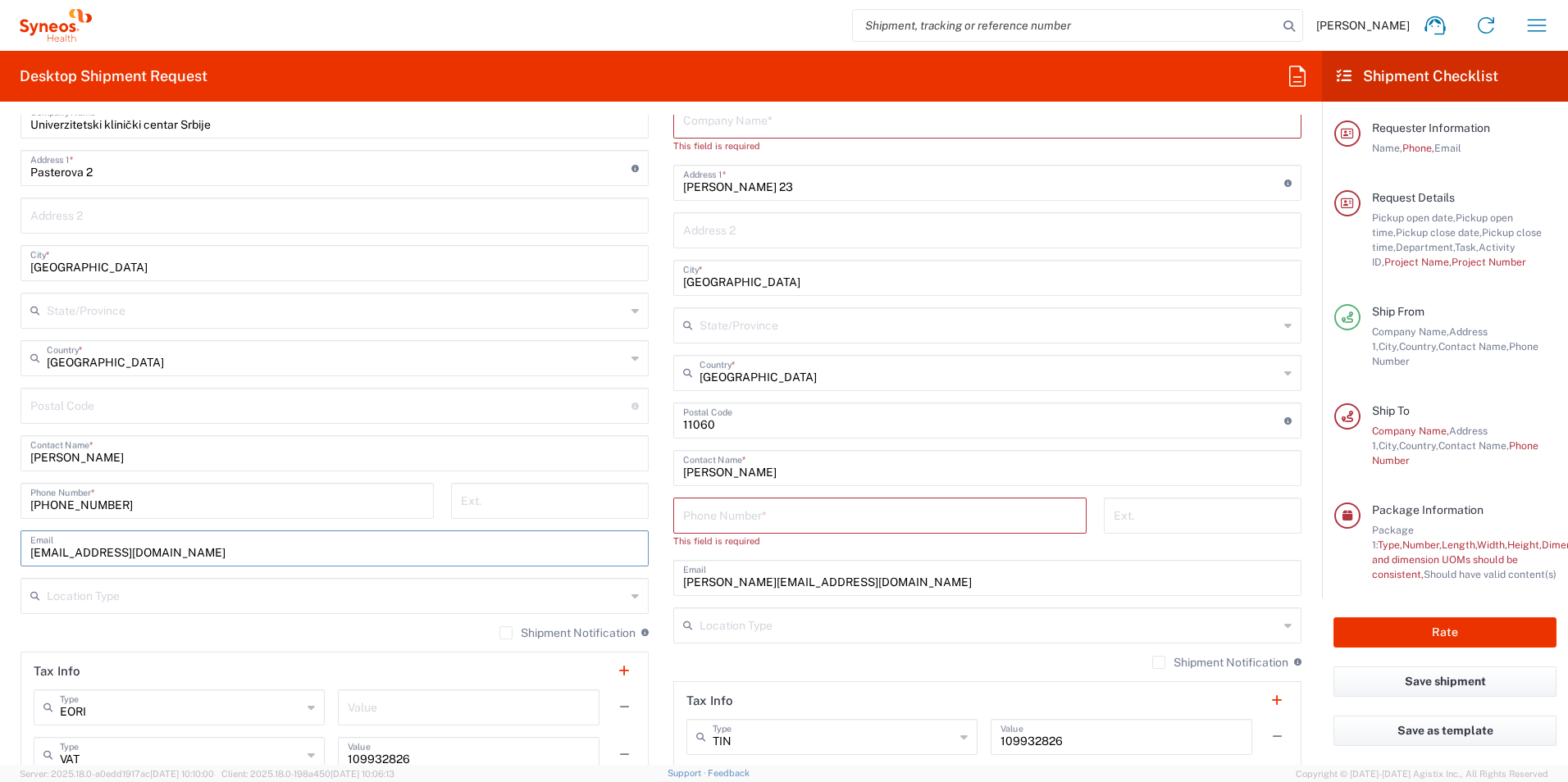
type input "stojanperic@gmail.com"
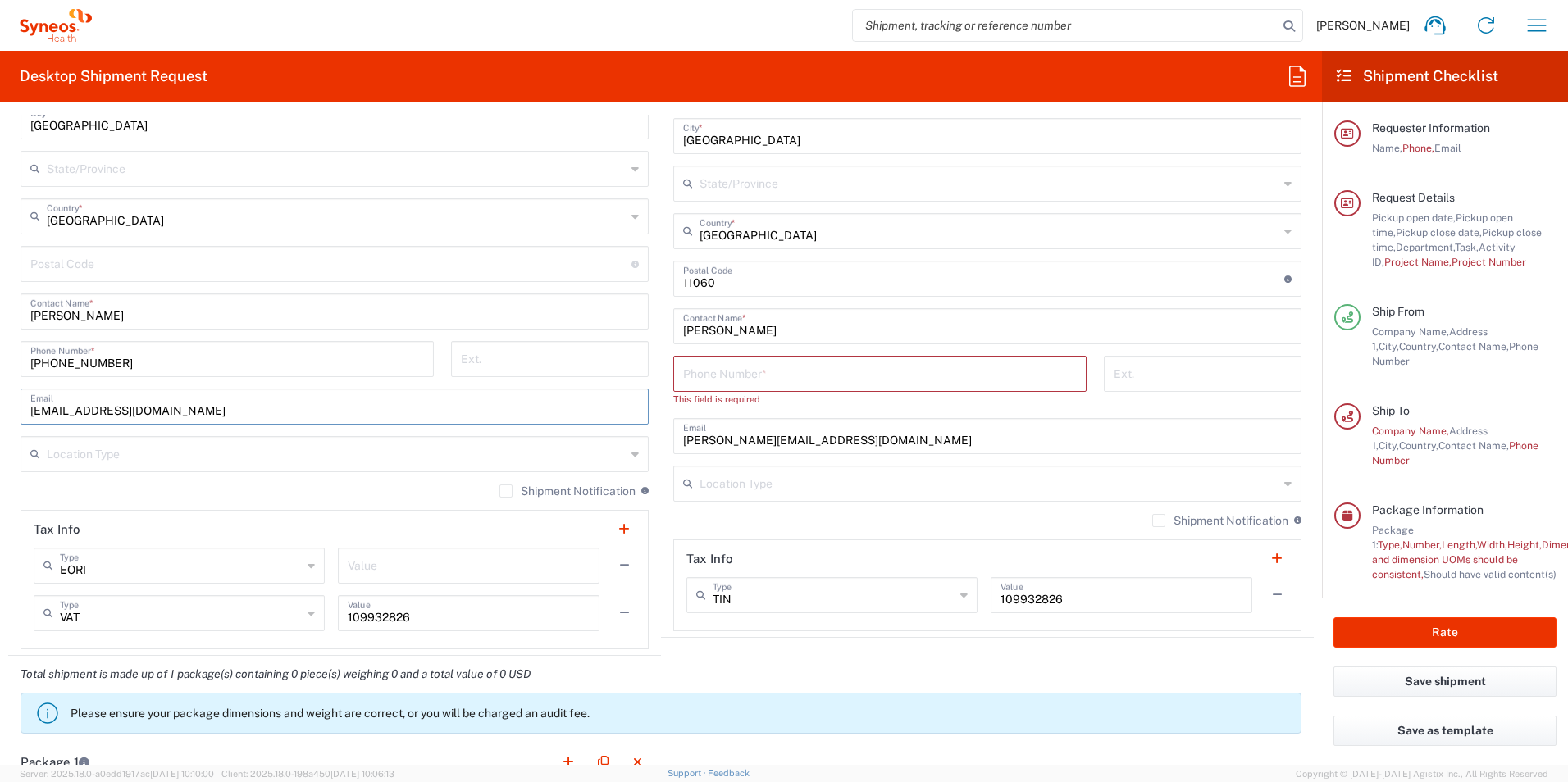
scroll to position [1014, 0]
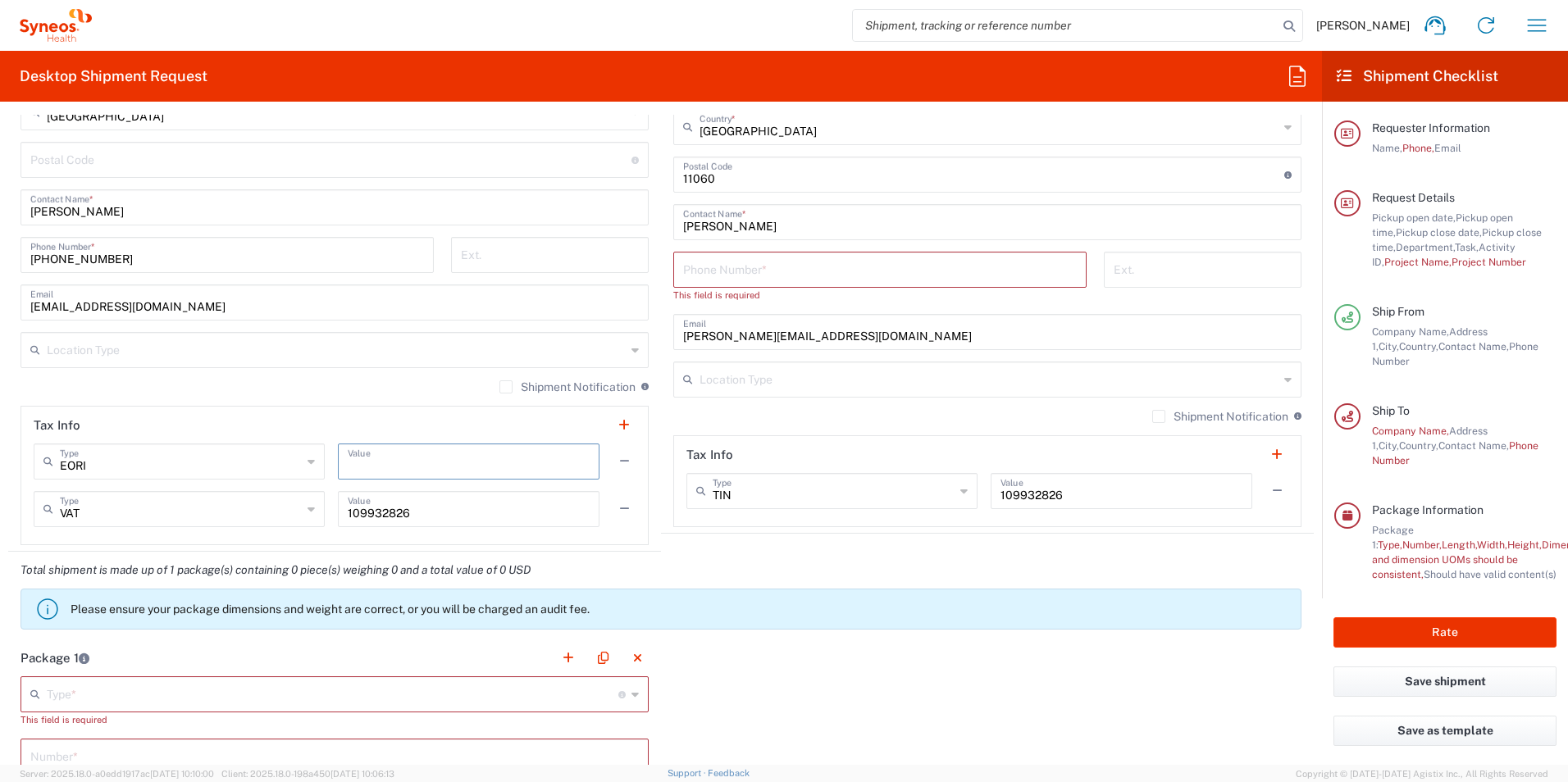
click at [387, 466] on input "text" at bounding box center [469, 460] width 242 height 29
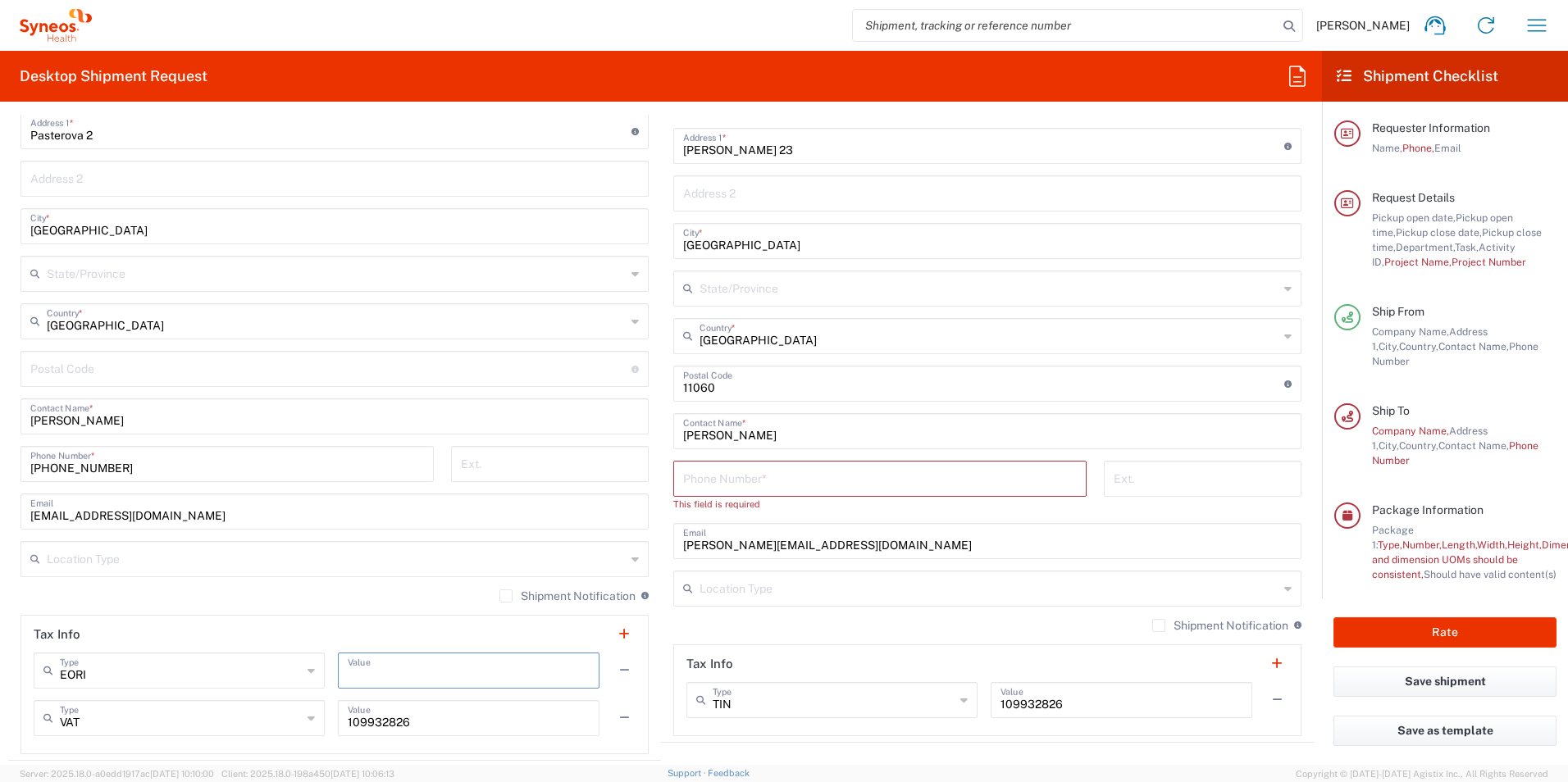
scroll to position [768, 0]
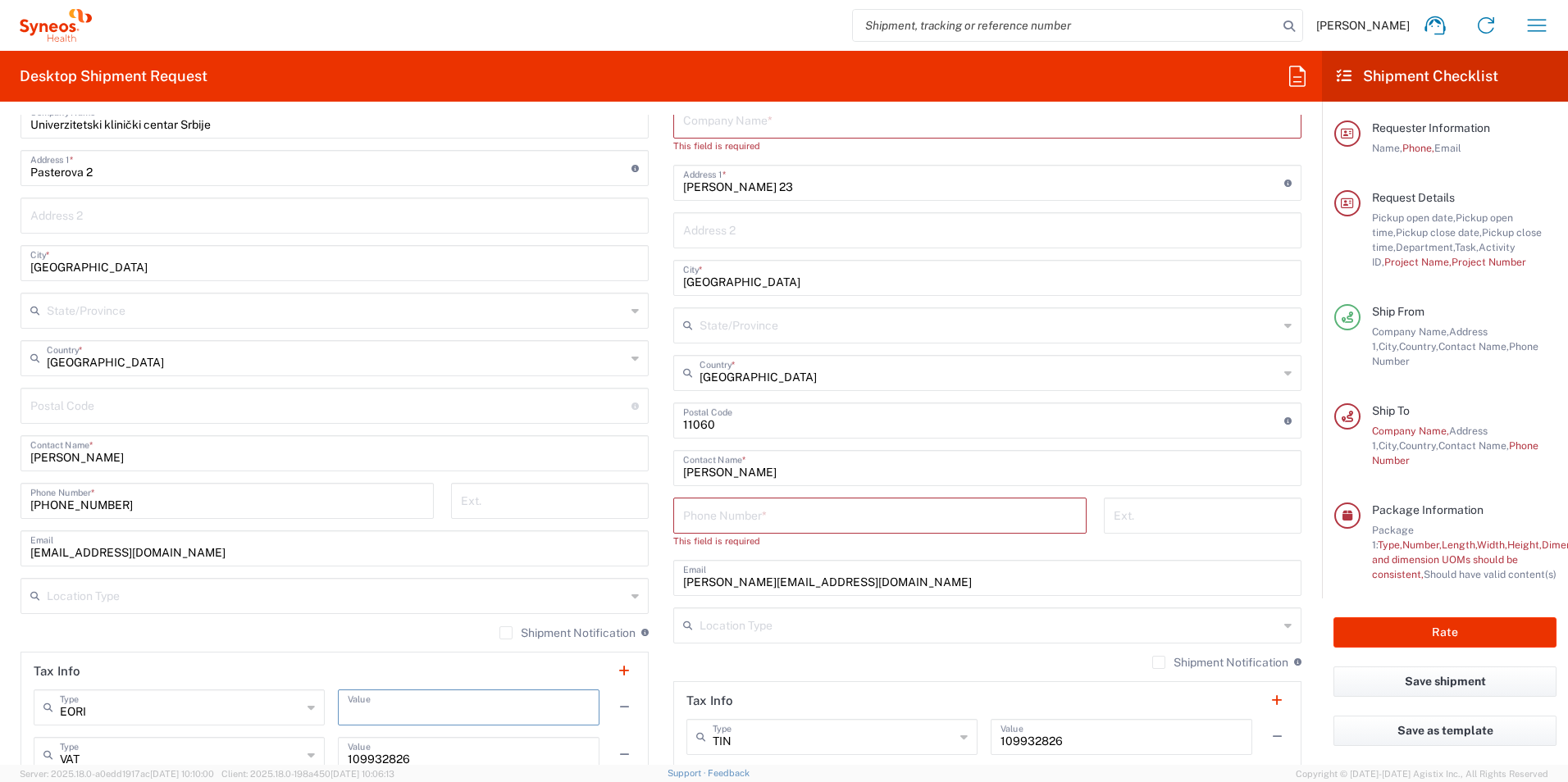
click at [745, 512] on input "tel" at bounding box center [879, 514] width 393 height 29
type input "0631308976"
type input "jelena.tancic@syneoshealth.com"
type input "Syneos Health"
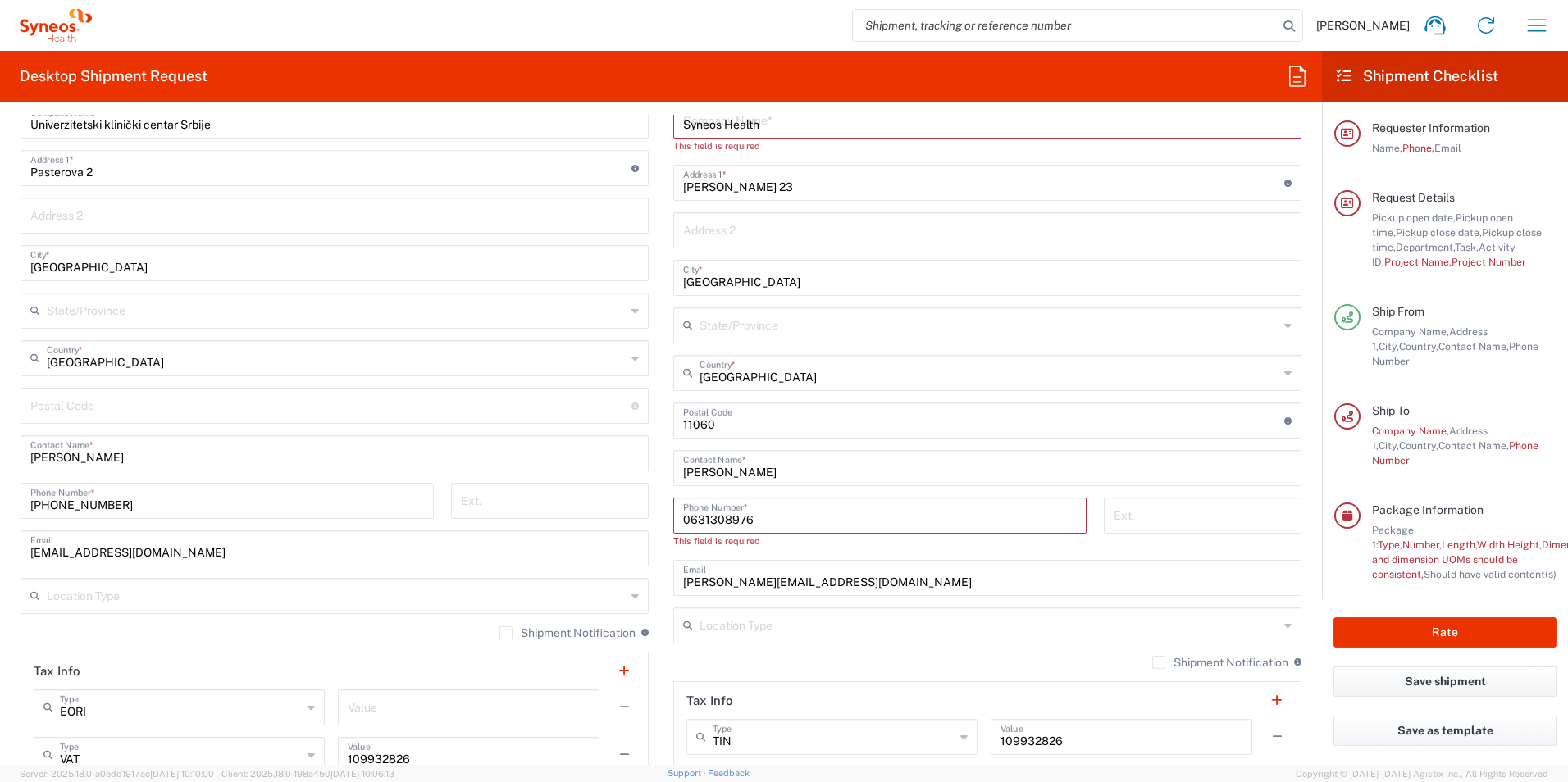
type input "Jelena Tancic"
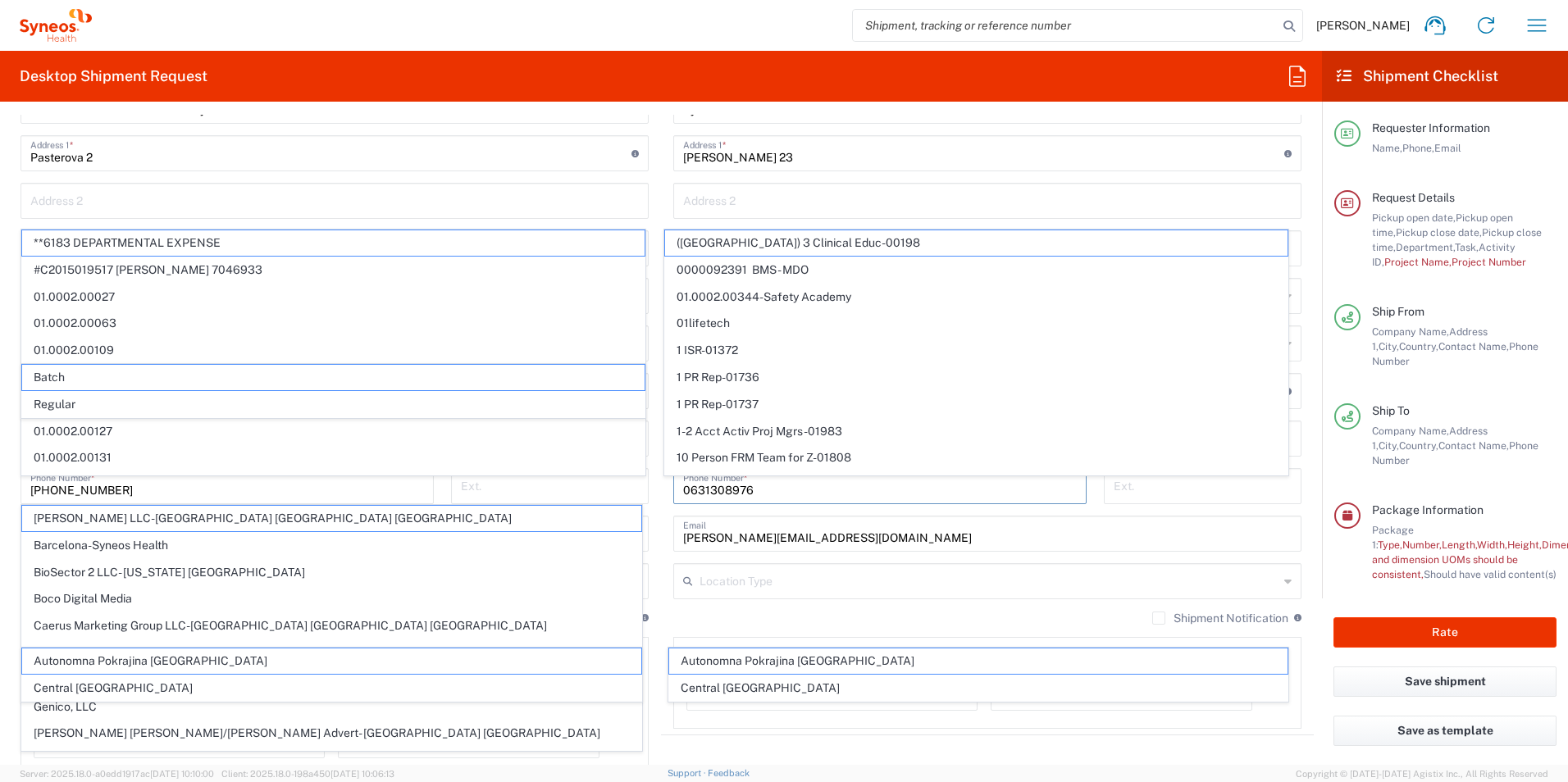
scroll to position [343, 0]
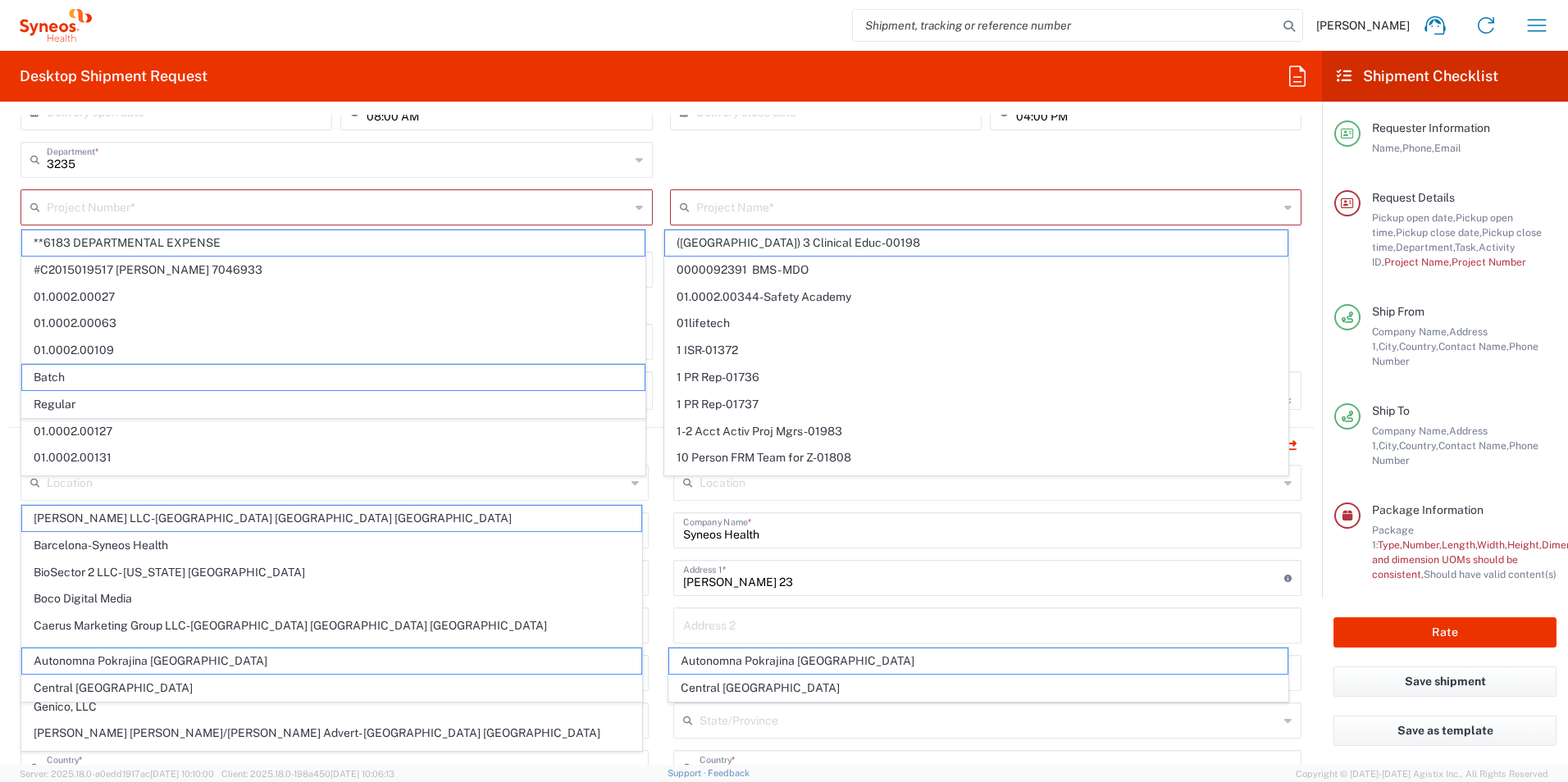
click at [1217, 155] on div "3235 Department * 3235 3000 3100 3109 3110 3111 3112 3125 3130 3135 3136 3150 3…" at bounding box center [661, 165] width 1298 height 47
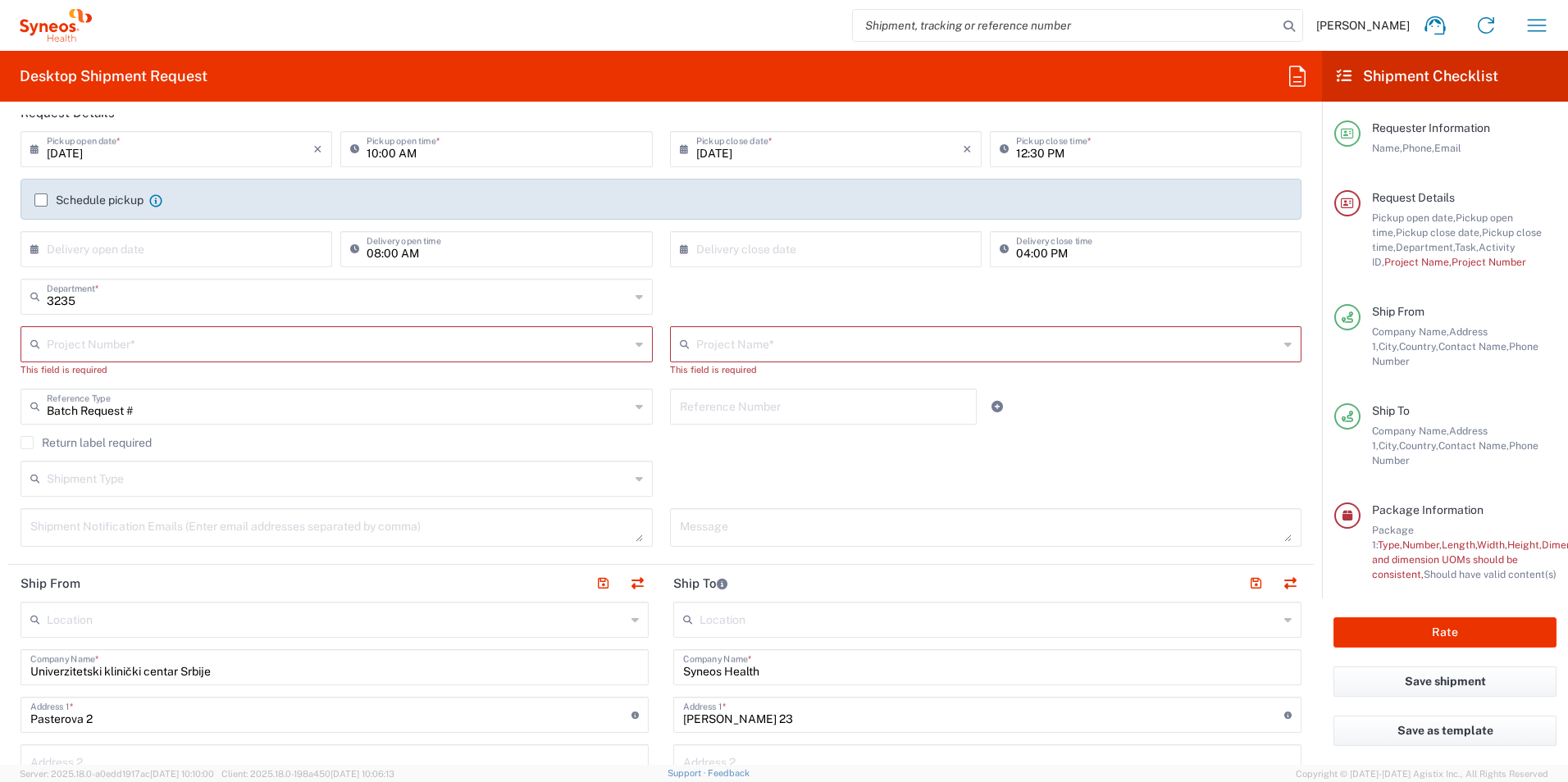
scroll to position [98, 0]
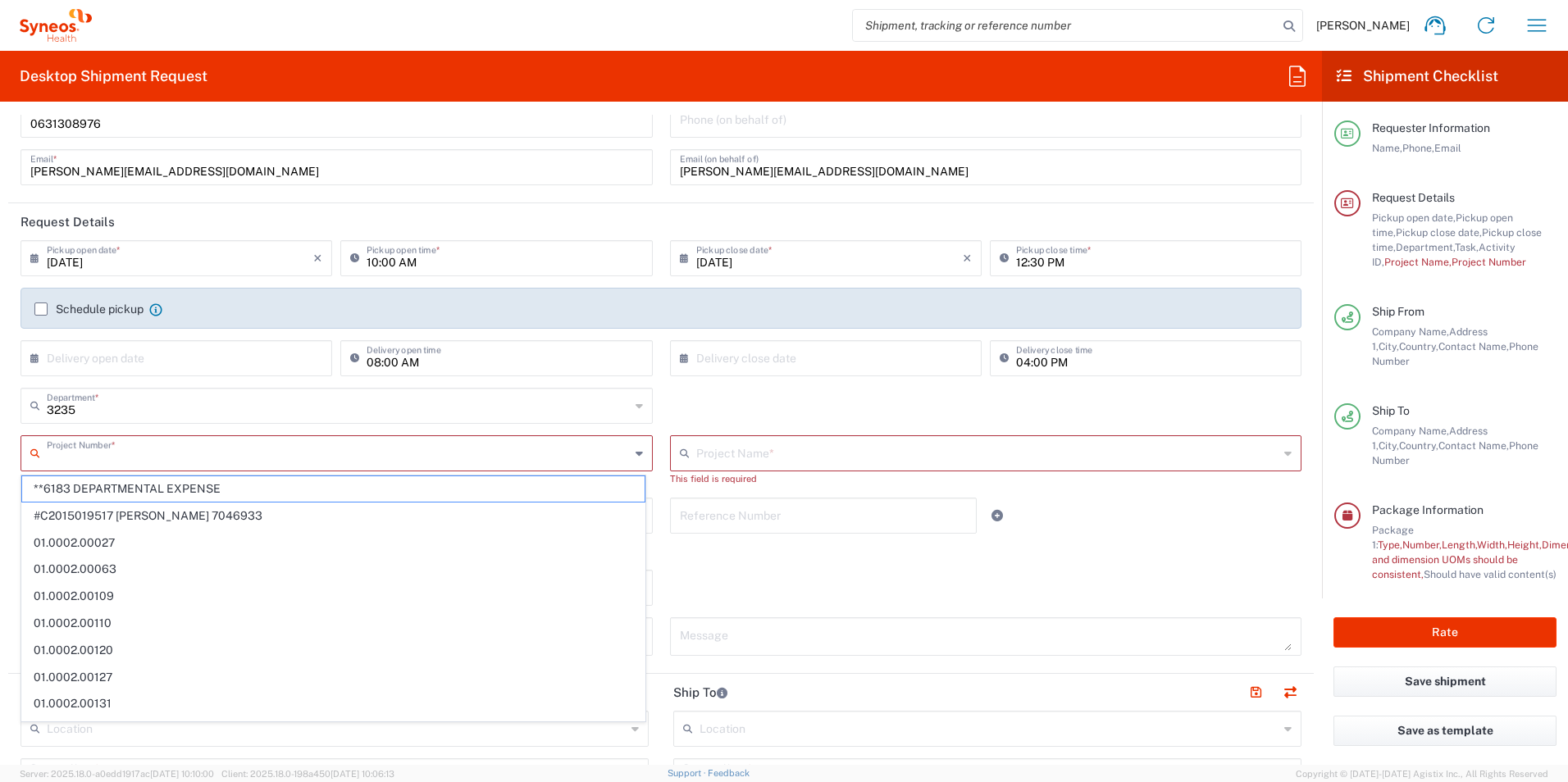
click at [257, 458] on input "text" at bounding box center [338, 452] width 583 height 29
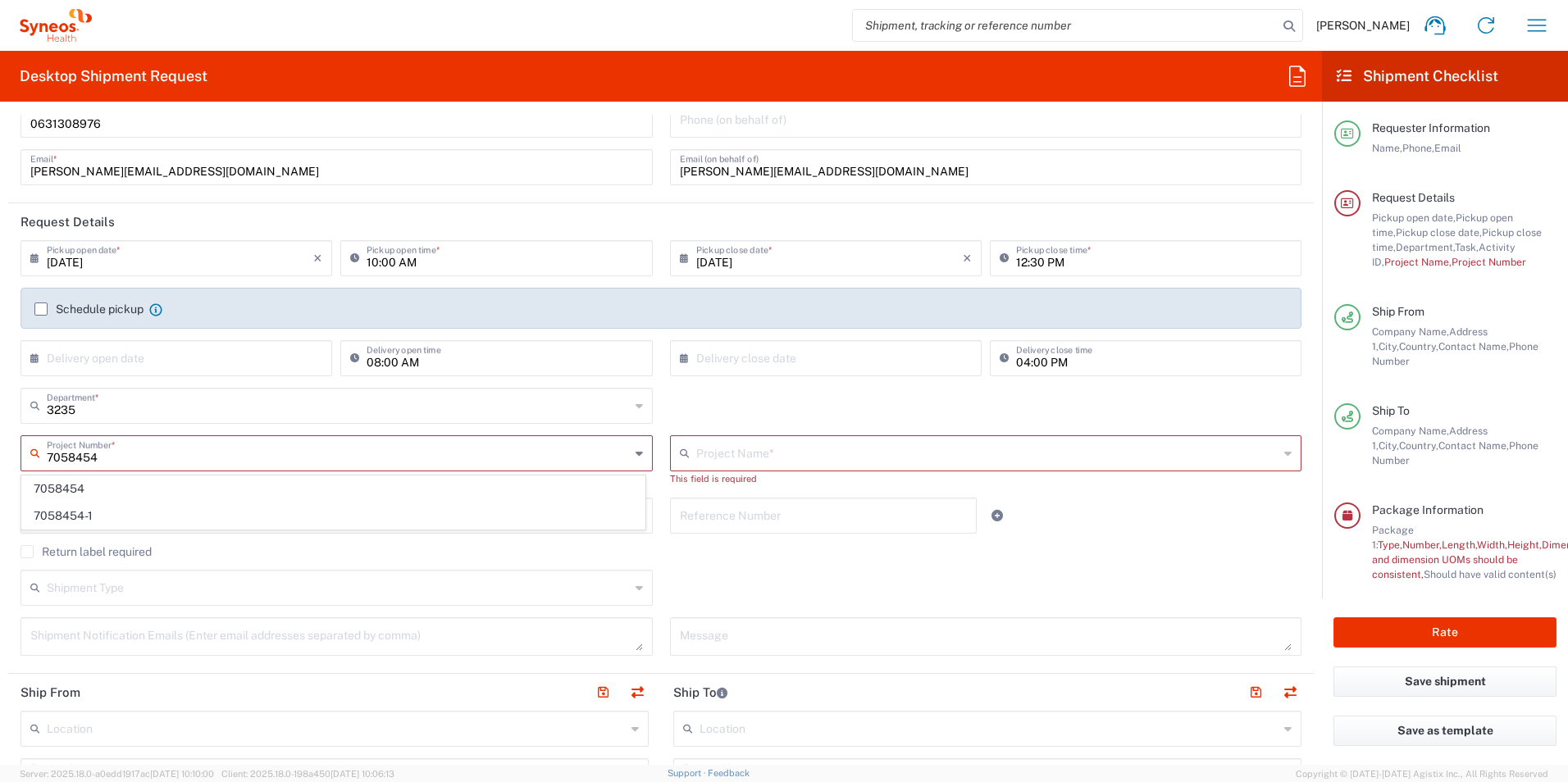
type input "7058454"
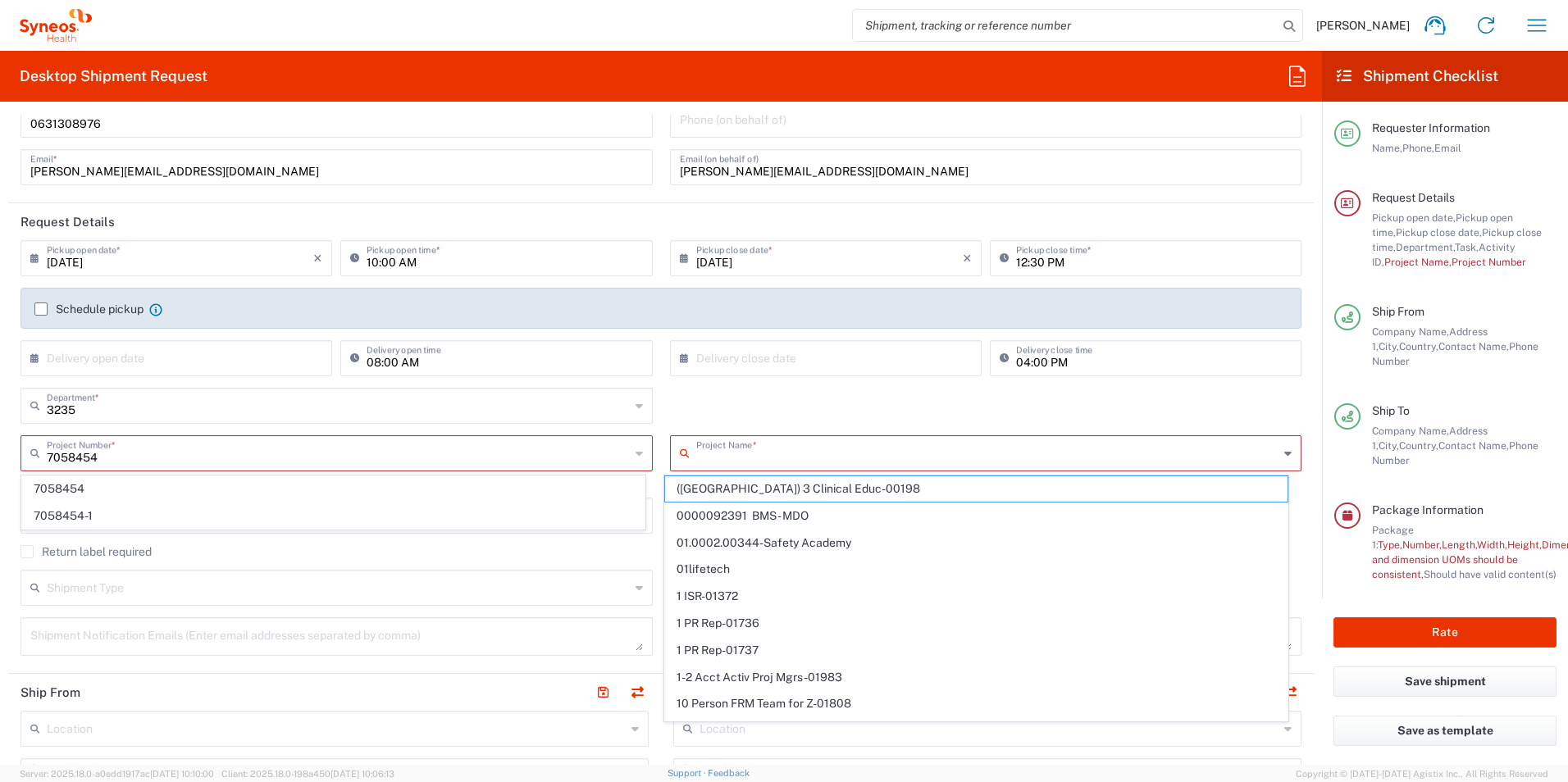
click at [703, 458] on input "text" at bounding box center [988, 452] width 583 height 29
click at [131, 449] on input "text" at bounding box center [339, 452] width 584 height 29
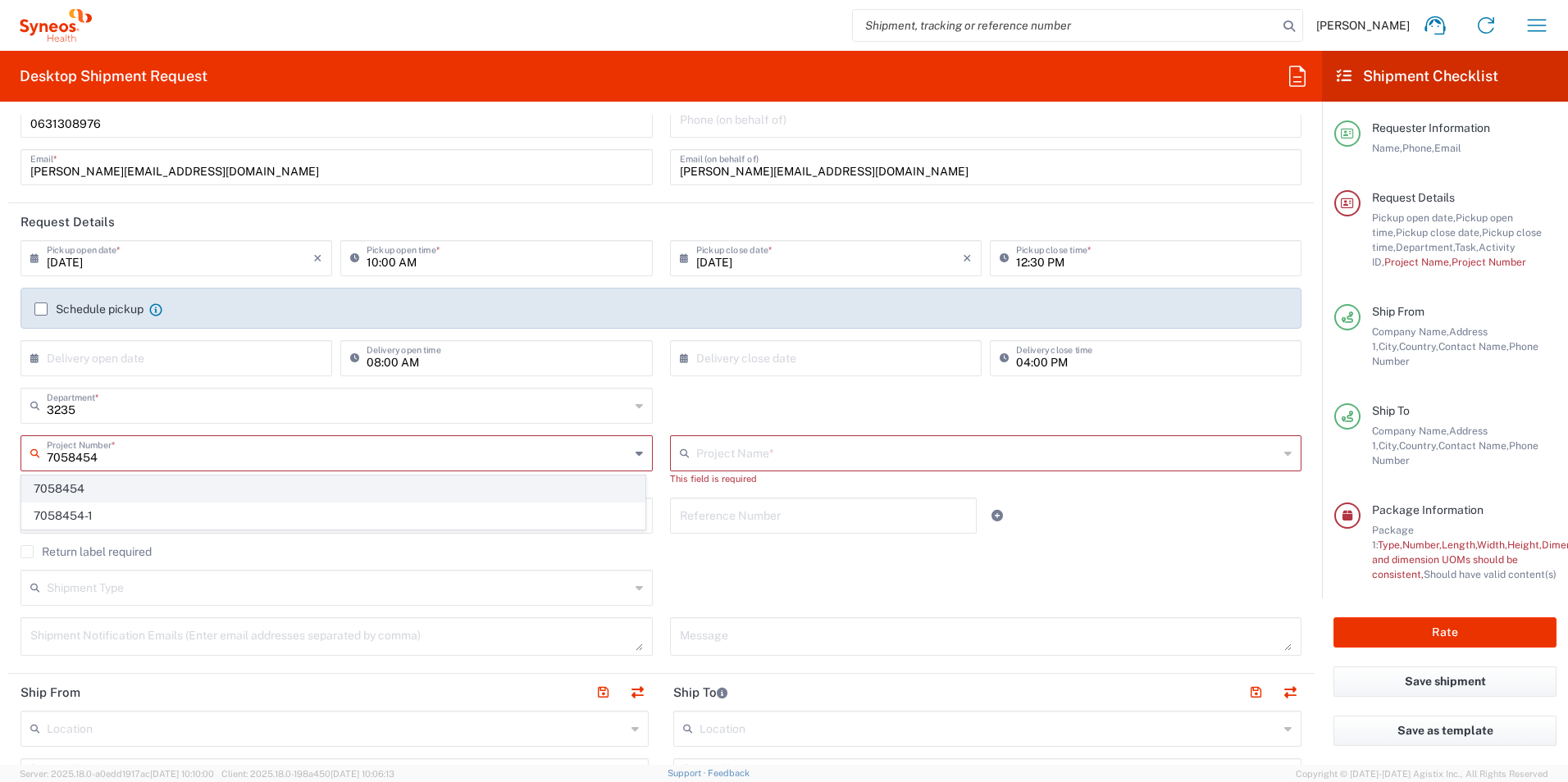
type input "7058454"
click at [106, 486] on span "7058454" at bounding box center [334, 489] width 623 height 26
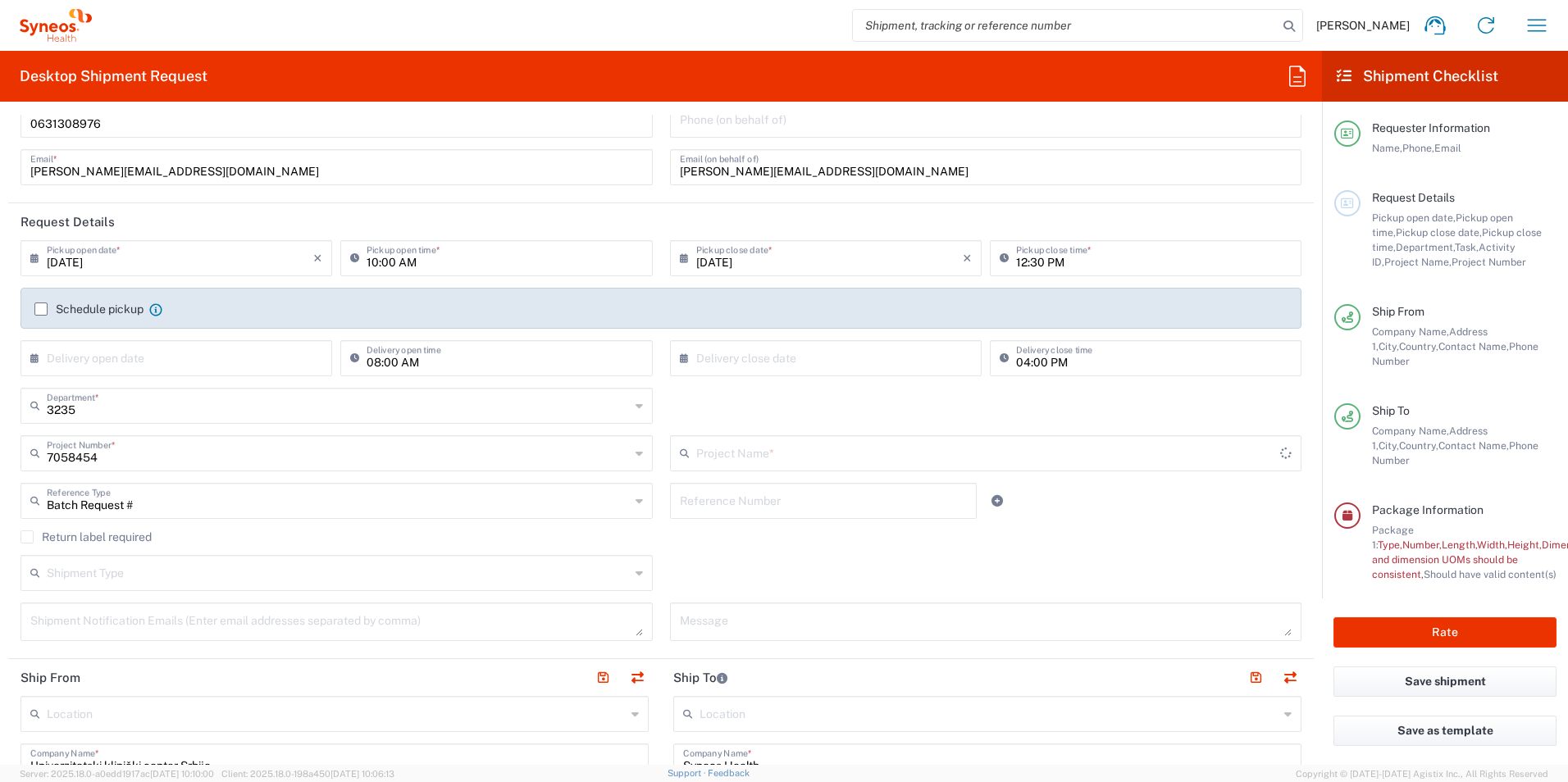
type input "IMMUNOVANT 7058454"
click at [112, 466] on input "7058454" at bounding box center [338, 452] width 583 height 29
type input "immunovant 7058454"
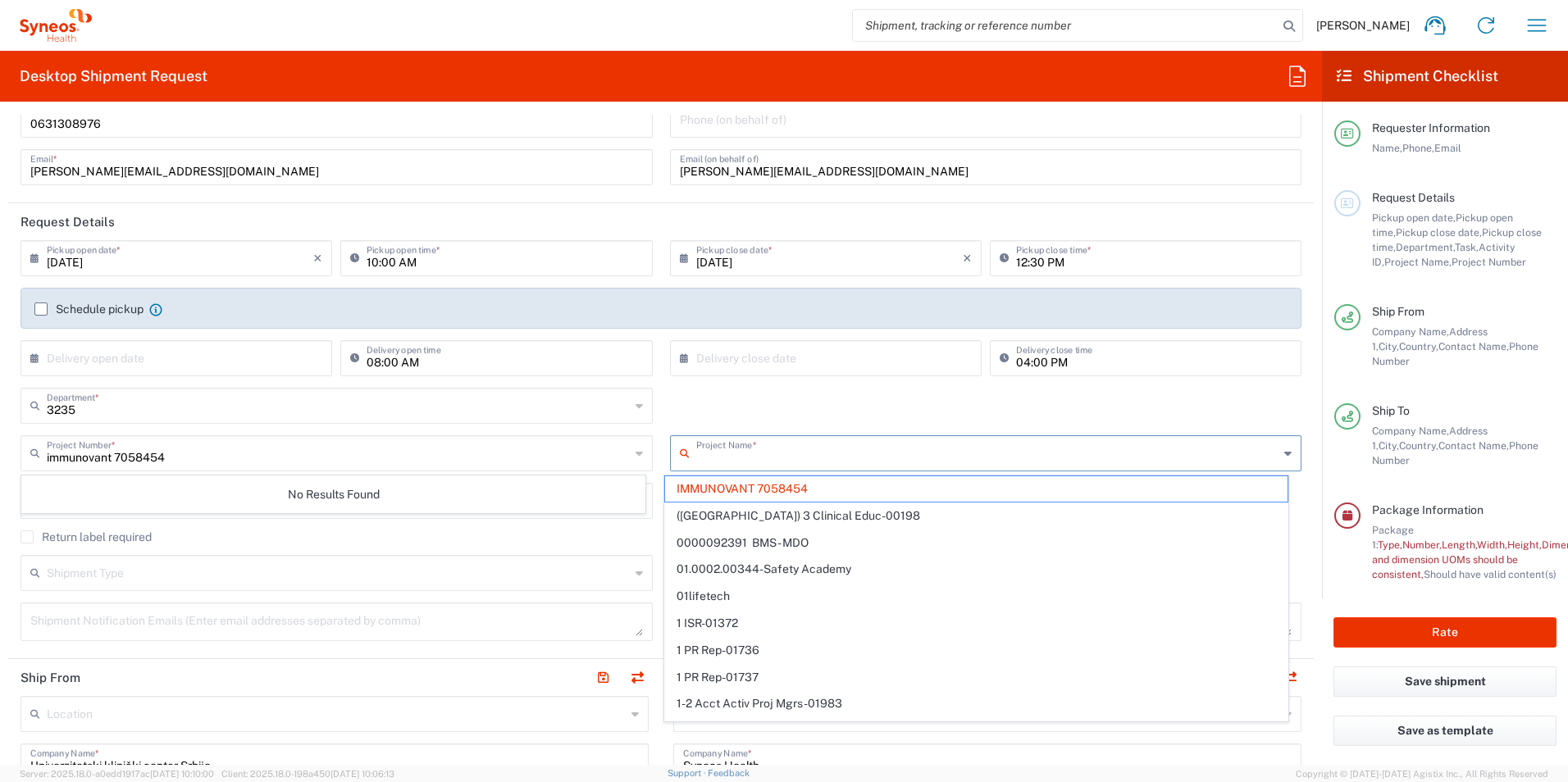
drag, startPoint x: 832, startPoint y: 458, endPoint x: 775, endPoint y: 453, distance: 57.2
click at [775, 453] on input "text" at bounding box center [988, 452] width 583 height 29
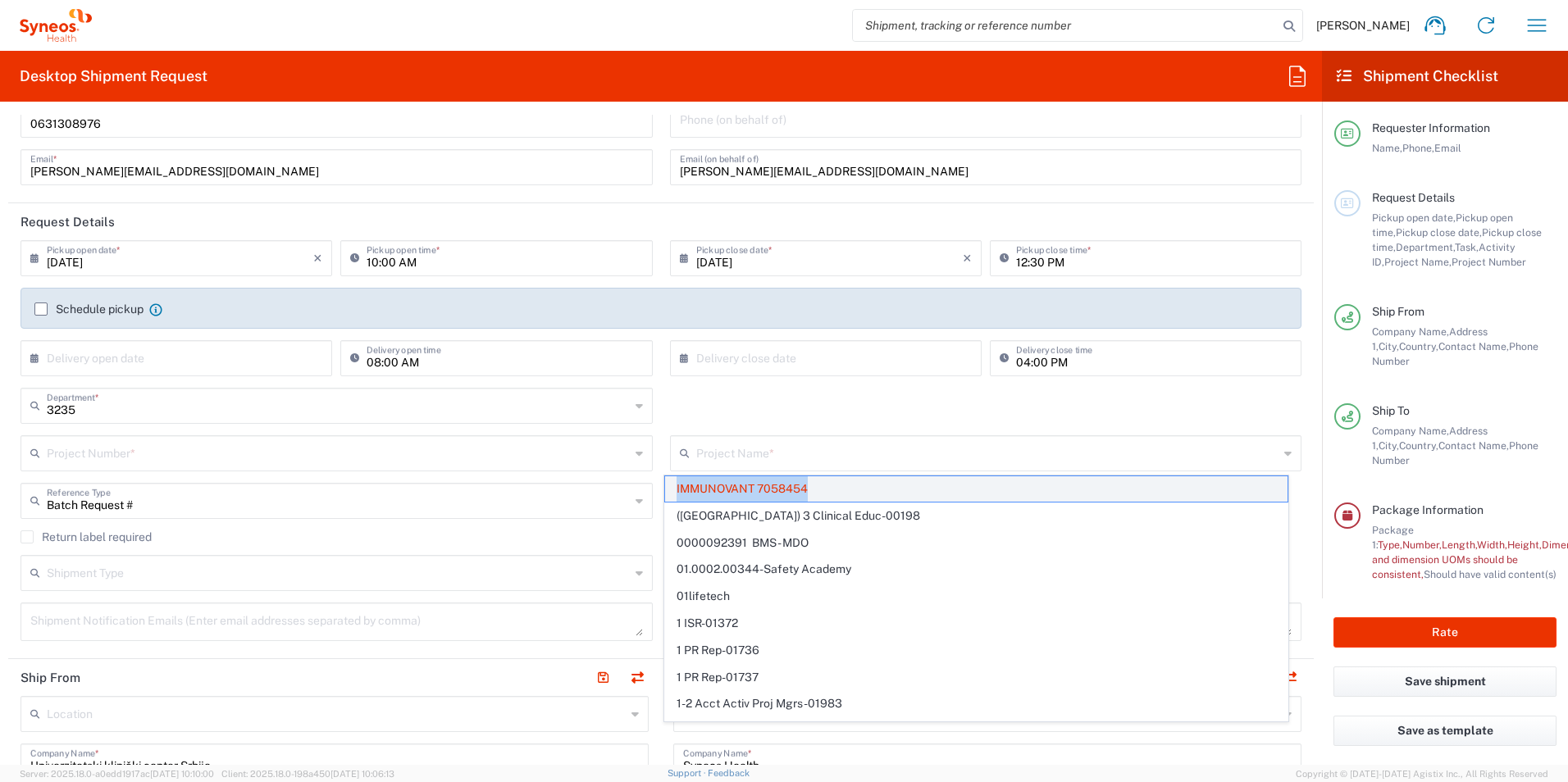
drag, startPoint x: 820, startPoint y: 486, endPoint x: 666, endPoint y: 479, distance: 154.2
click at [666, 479] on span "IMMUNOVANT 7058454" at bounding box center [976, 489] width 623 height 26
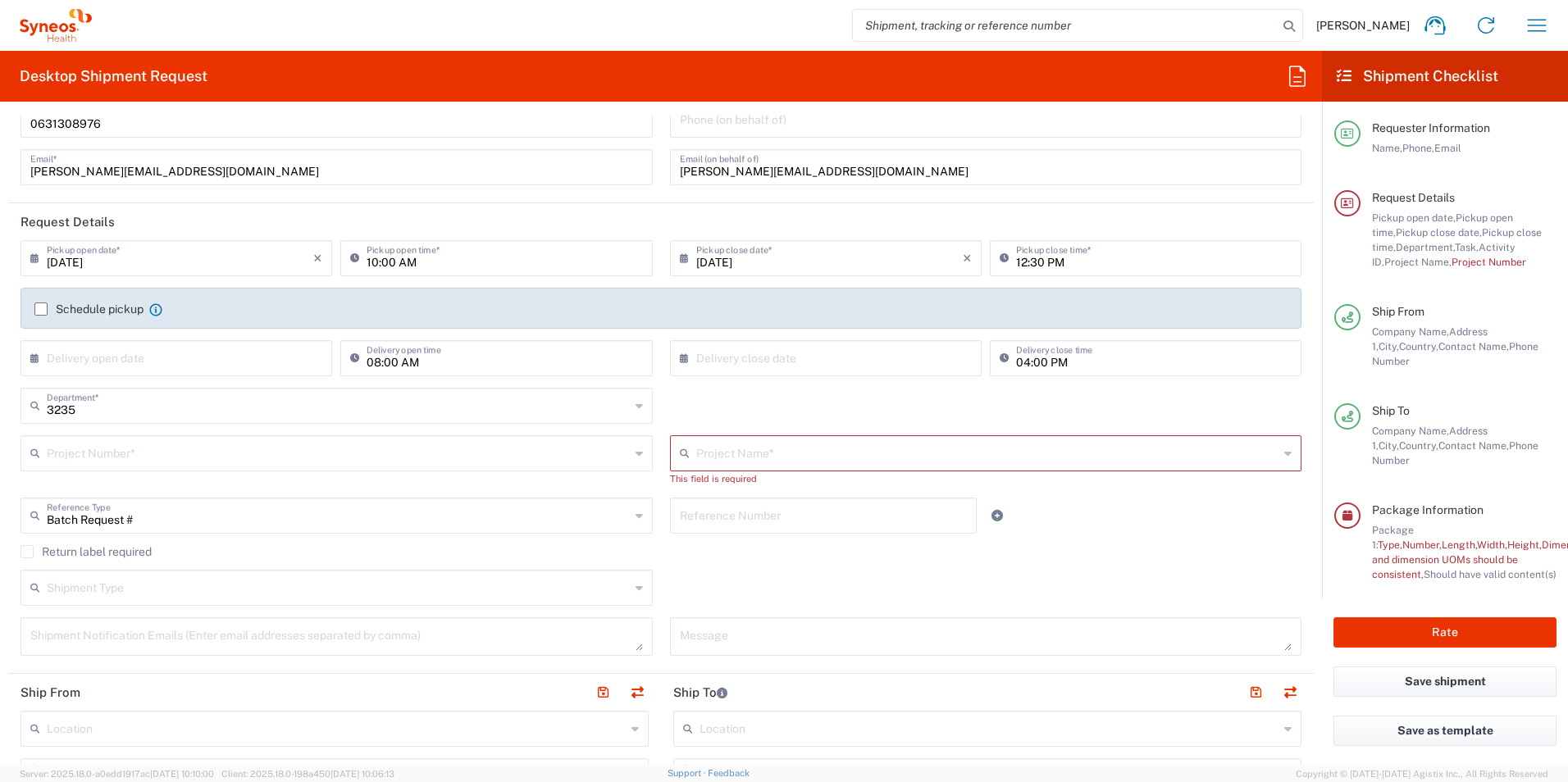
drag, startPoint x: 711, startPoint y: 487, endPoint x: 697, endPoint y: 464, distance: 26.9
click at [696, 448] on input "text" at bounding box center [988, 452] width 583 height 29
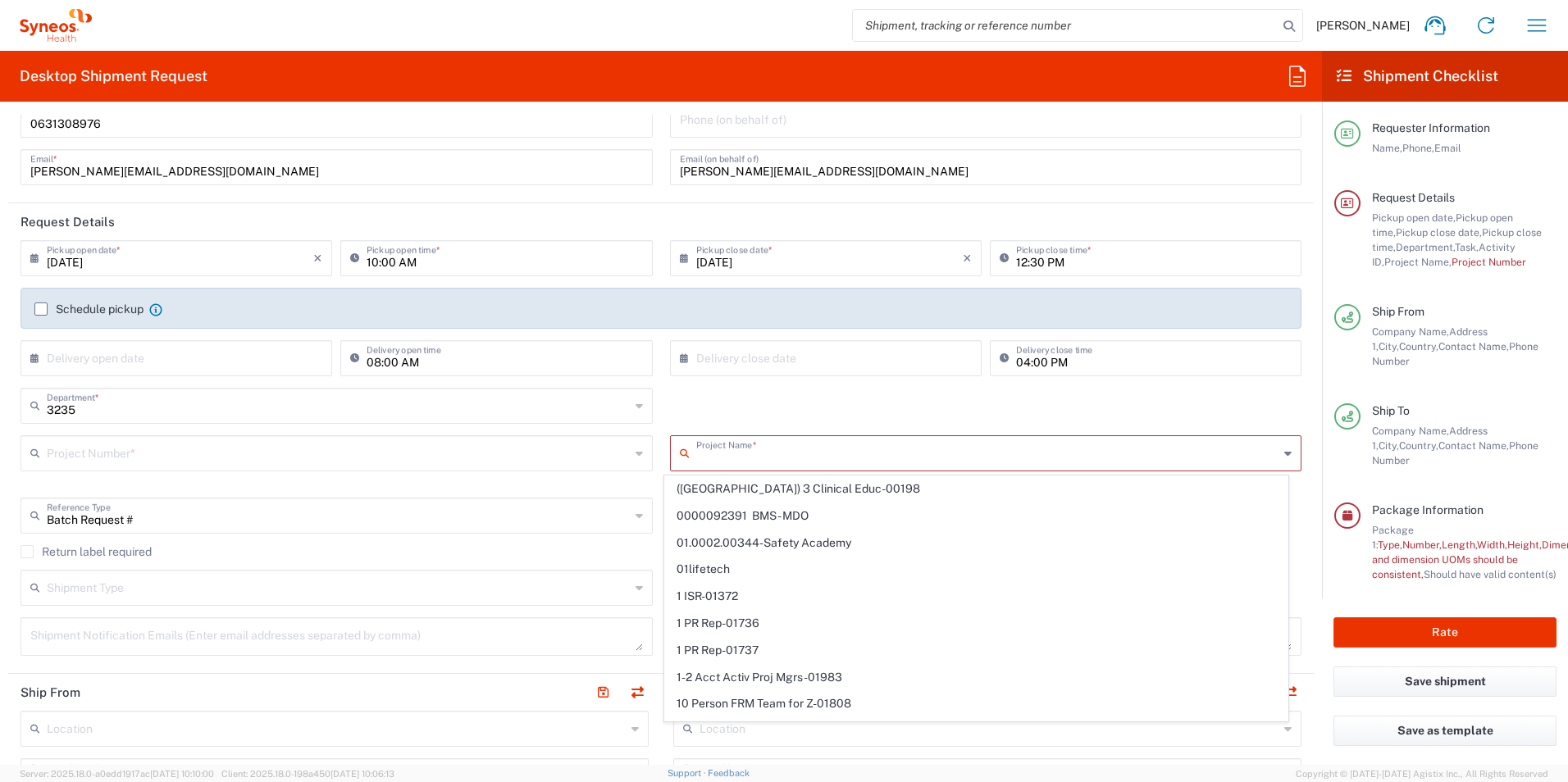
click at [709, 486] on span "(Canada) 3 Clinical Educ-00198" at bounding box center [976, 489] width 623 height 26
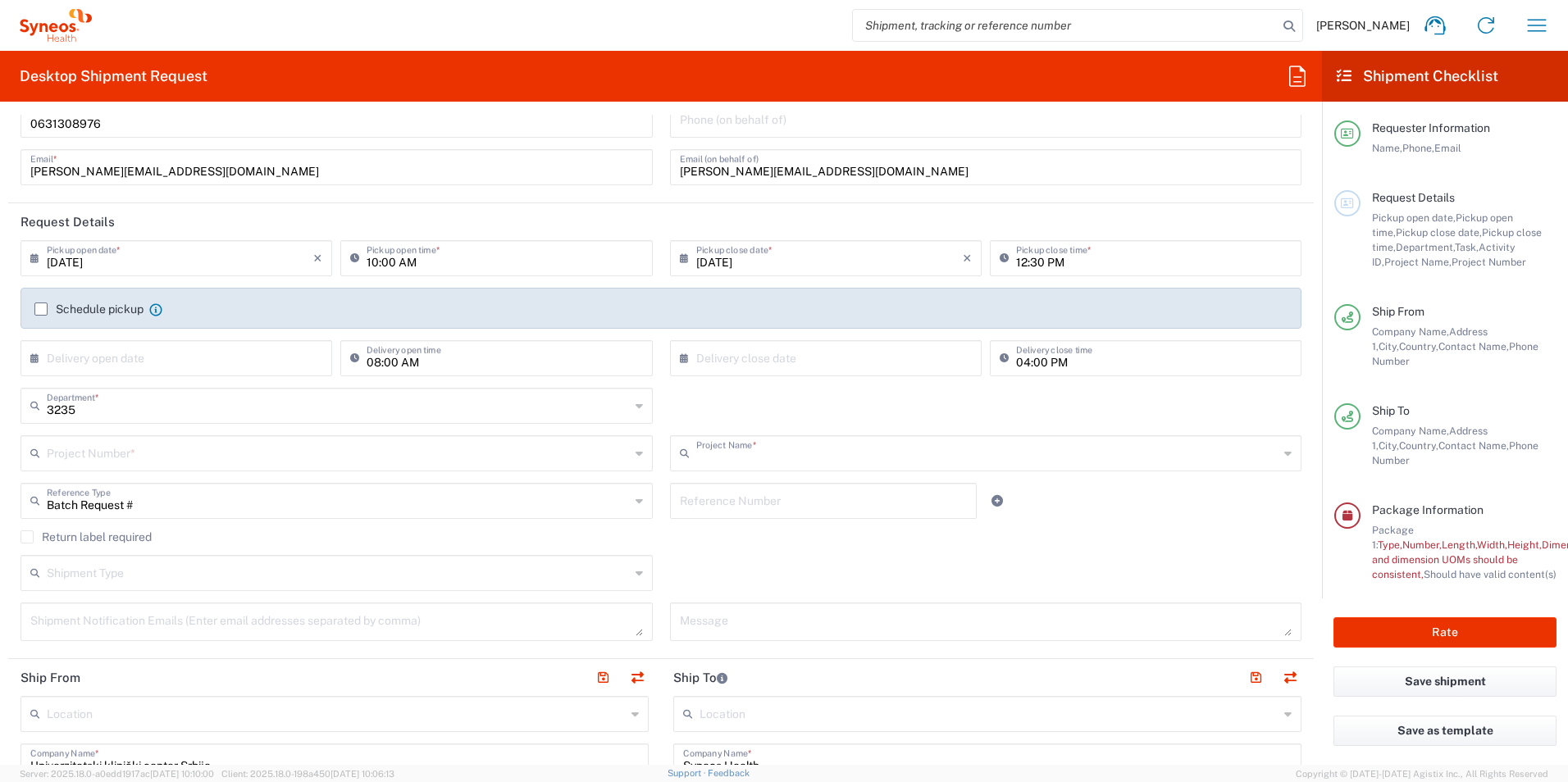
type input "(Canada) 3 Clinical Educ-00198"
type input "400000198"
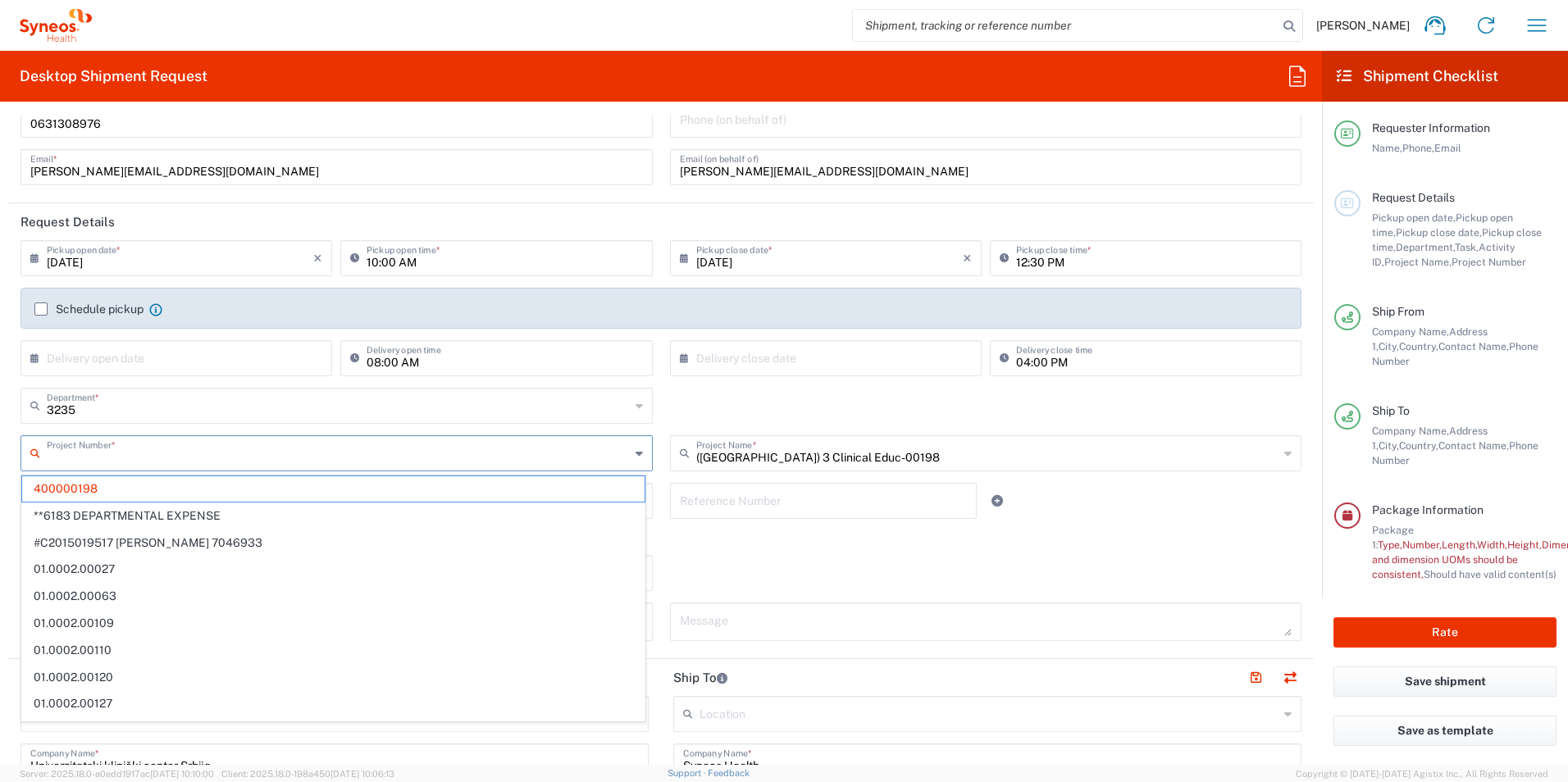
drag, startPoint x: 129, startPoint y: 461, endPoint x: 36, endPoint y: 454, distance: 93.3
click at [36, 454] on div "Project Number *" at bounding box center [337, 453] width 632 height 36
type input "7058"
type input "(Canada) 3 Clinical Educ-00198"
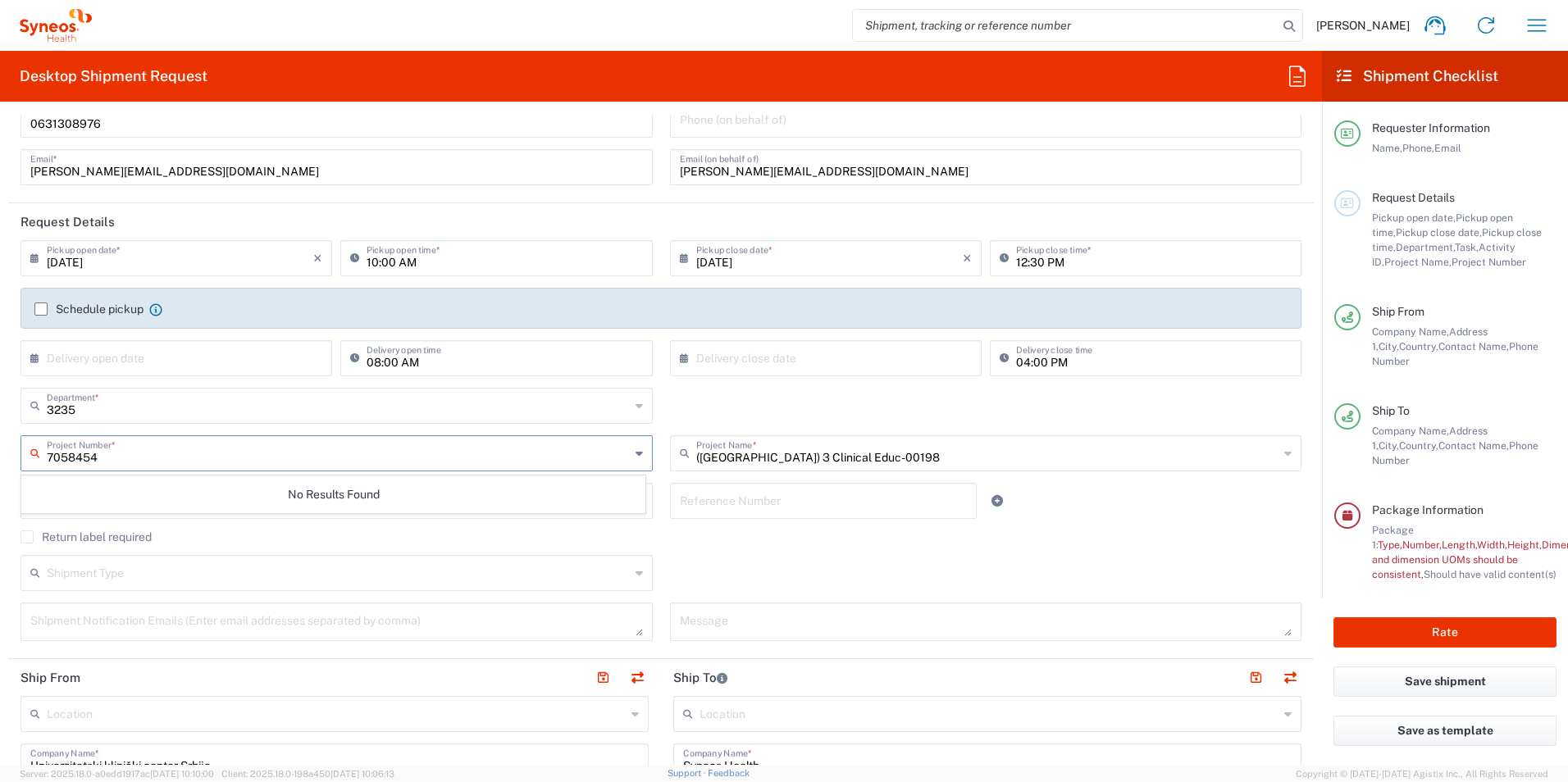
type input "7058454"
click at [873, 463] on input "text" at bounding box center [988, 452] width 583 height 29
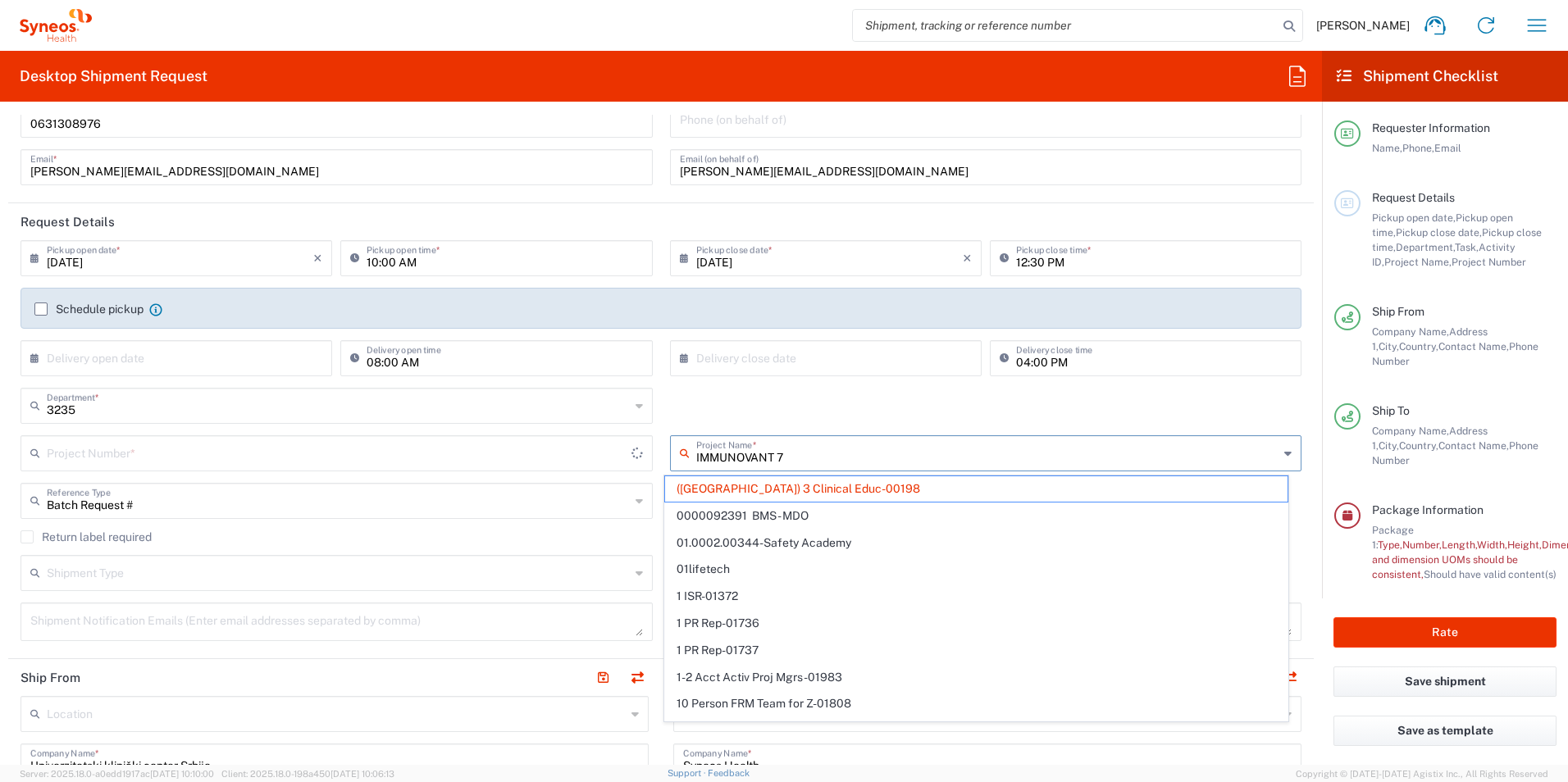
type input "IMMUNOVANT 70"
type input "400000198"
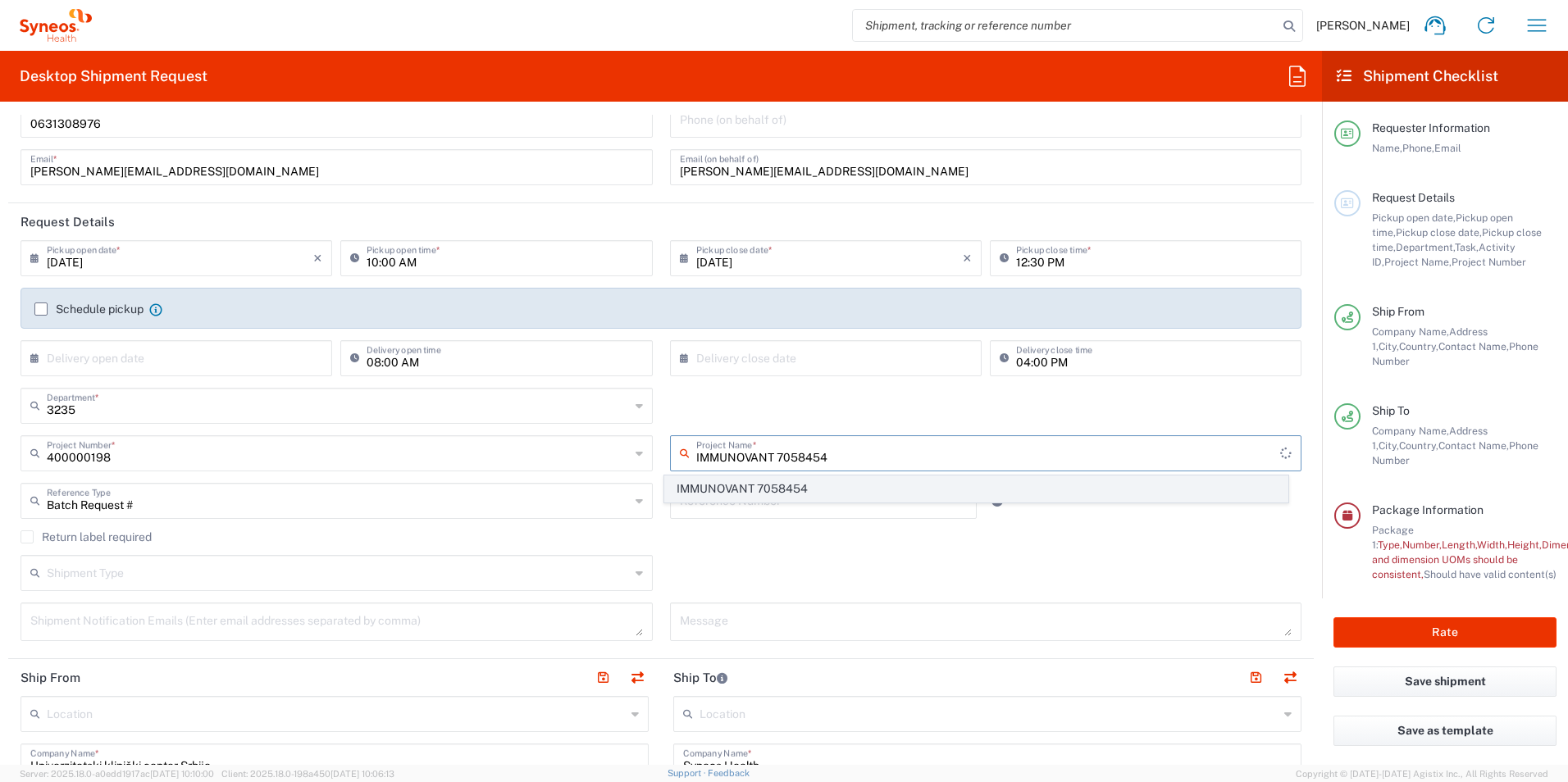
type input "IMMUNOVANT 7058454"
click at [826, 491] on span "IMMUNOVANT 7058454" at bounding box center [976, 489] width 623 height 26
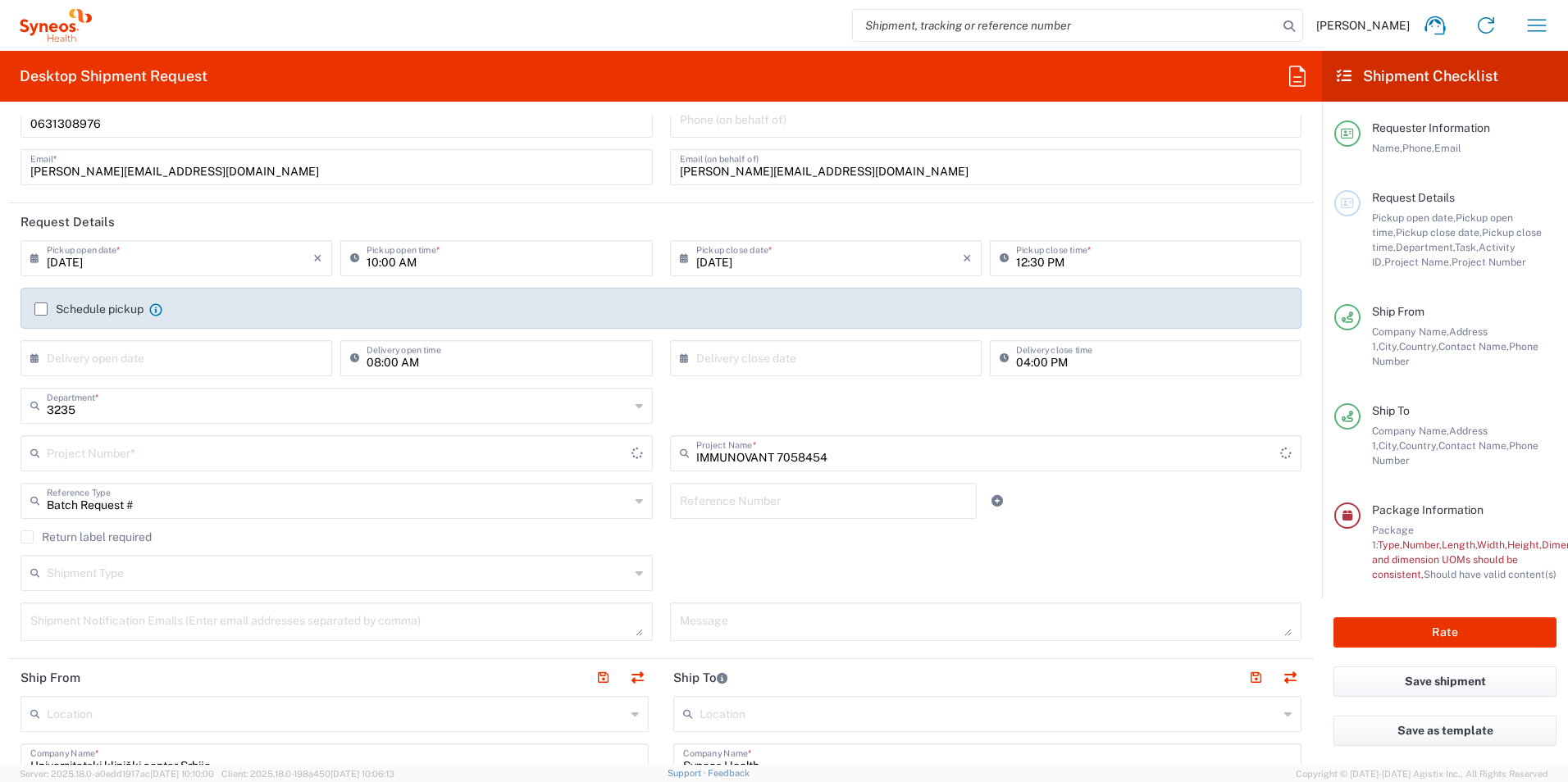
type input "7058454"
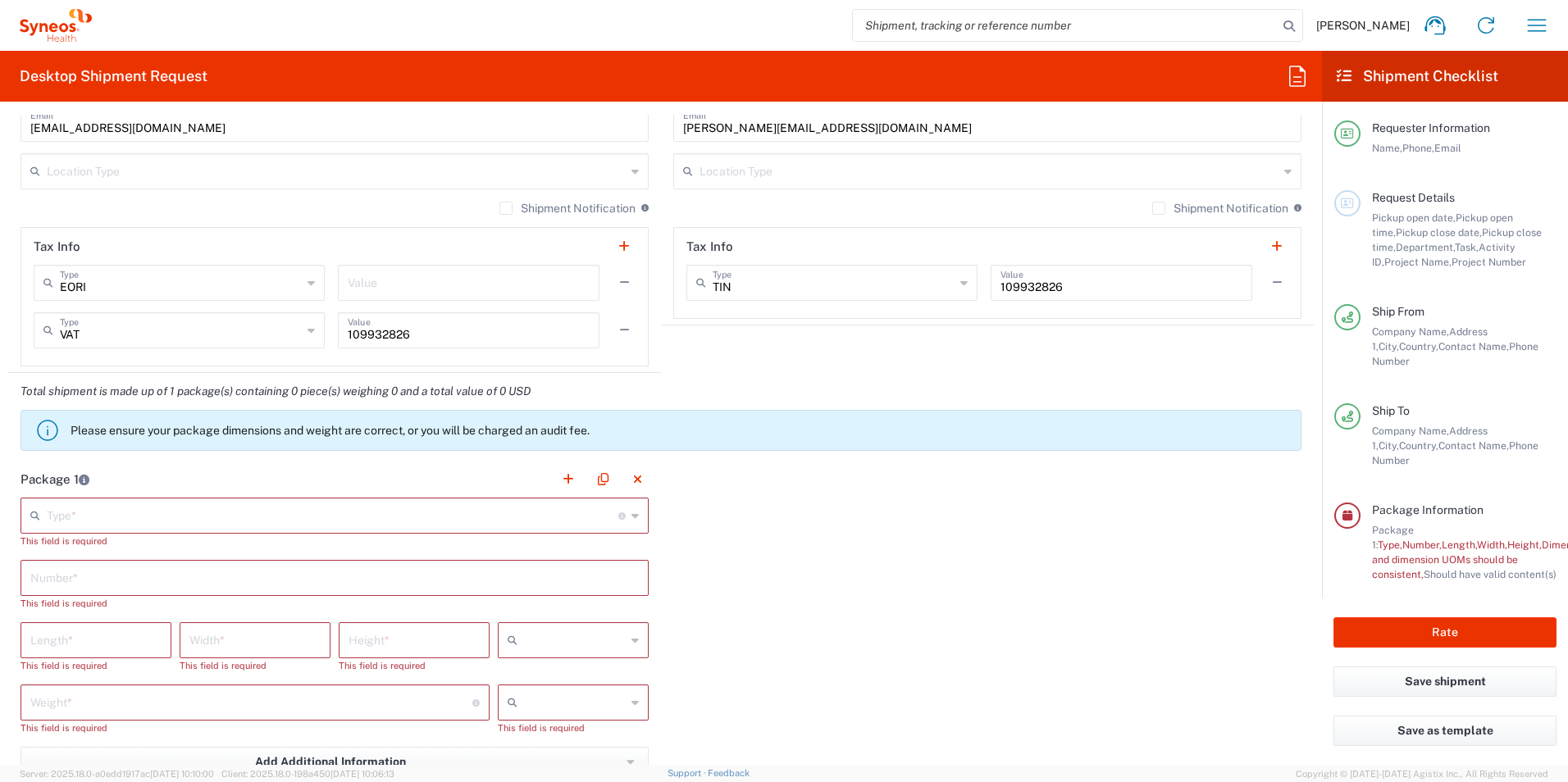
scroll to position [1327, 0]
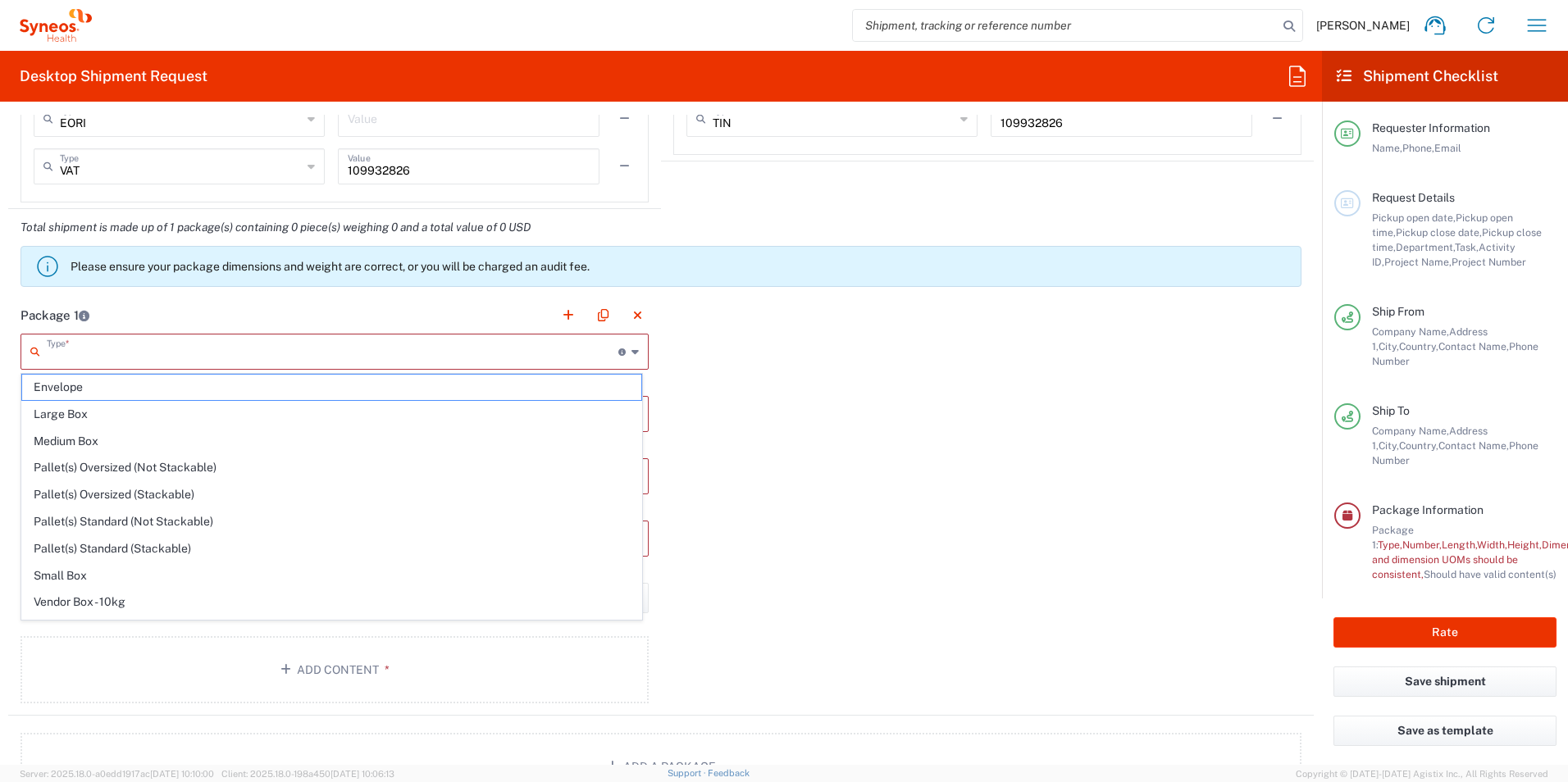
click at [555, 355] on input "text" at bounding box center [332, 350] width 571 height 29
click at [89, 391] on span "Envelope" at bounding box center [332, 387] width 619 height 26
type input "Envelope"
type input "1"
type input "9.5"
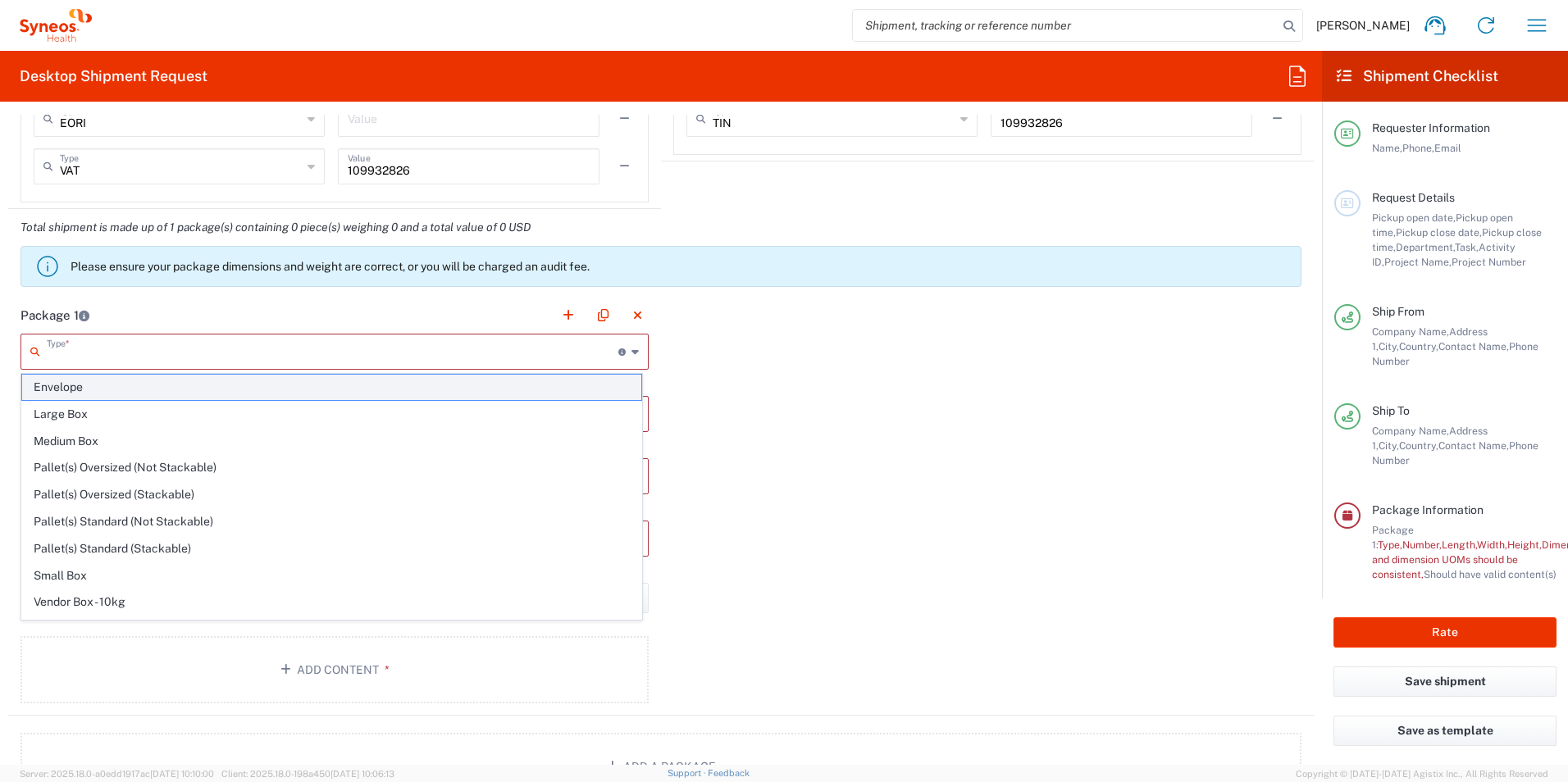
type input "12.5"
type input "0.25"
type input "in"
type input "0.45"
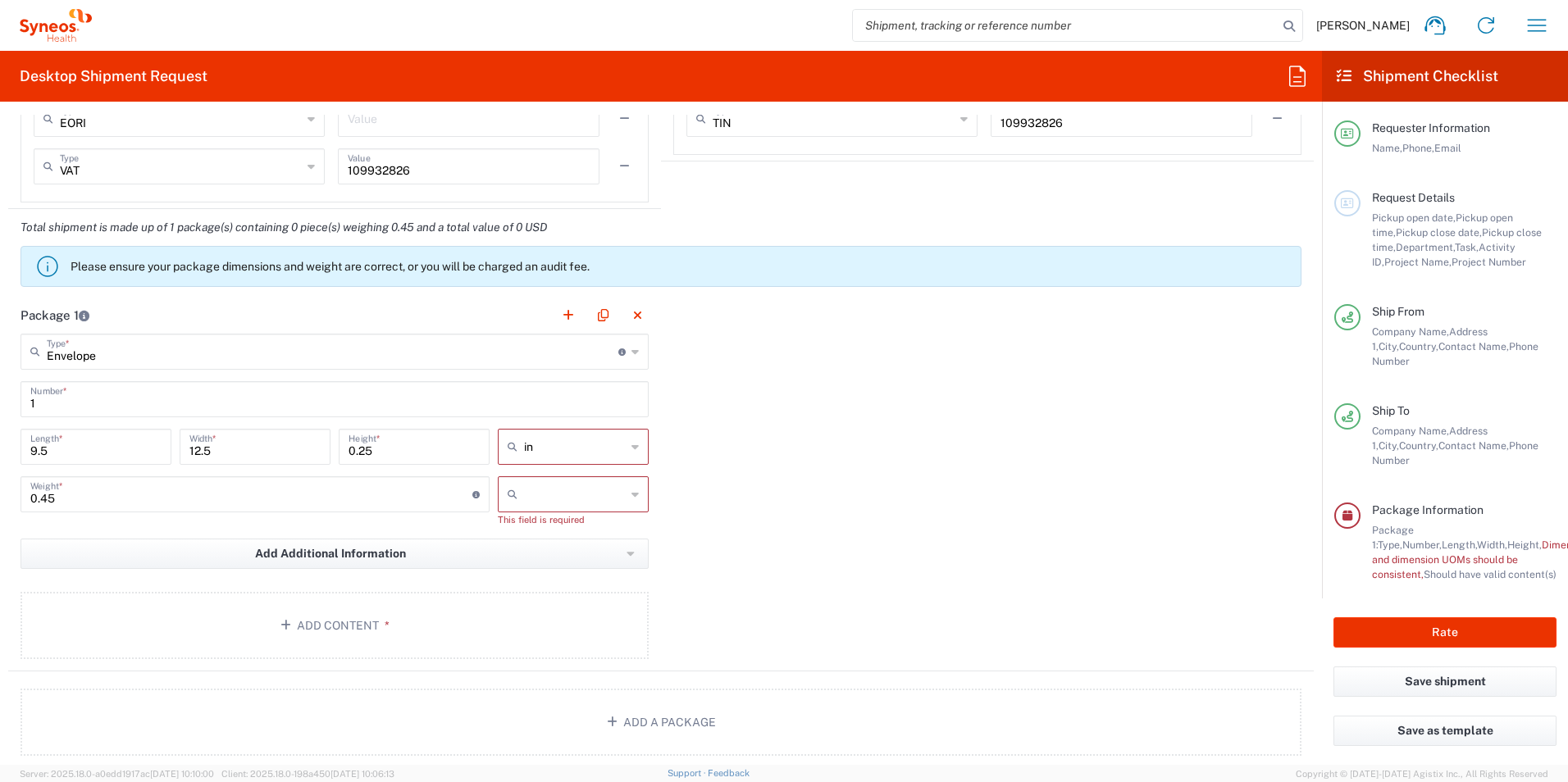
click at [67, 496] on input "0.45" at bounding box center [252, 492] width 442 height 29
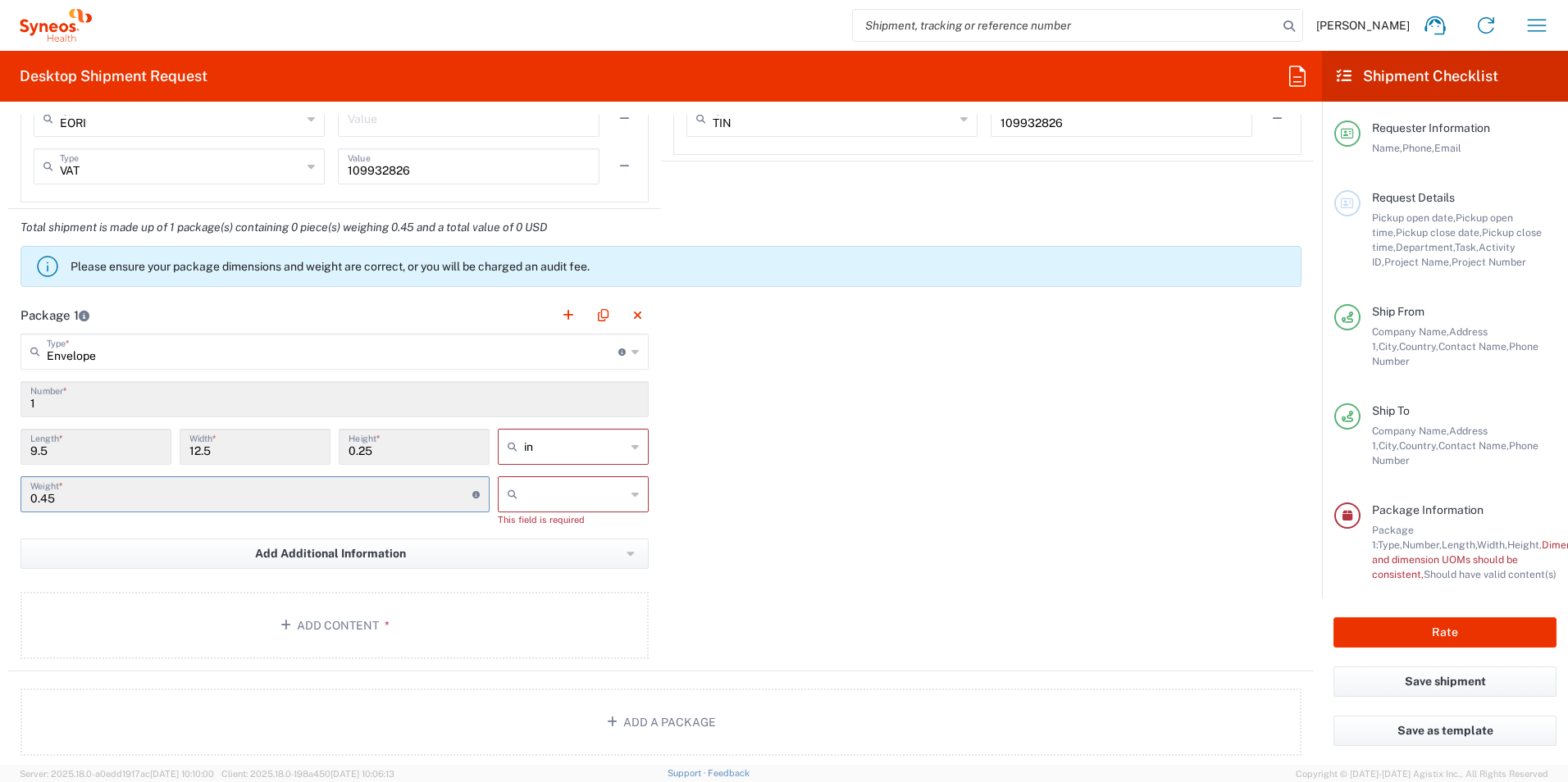
click at [531, 499] on input "text" at bounding box center [575, 494] width 102 height 26
click at [532, 526] on span "kgs" at bounding box center [567, 530] width 146 height 26
type input "kgs"
click at [553, 452] on input "text" at bounding box center [575, 447] width 102 height 26
click at [544, 508] on span "cm" at bounding box center [567, 509] width 146 height 26
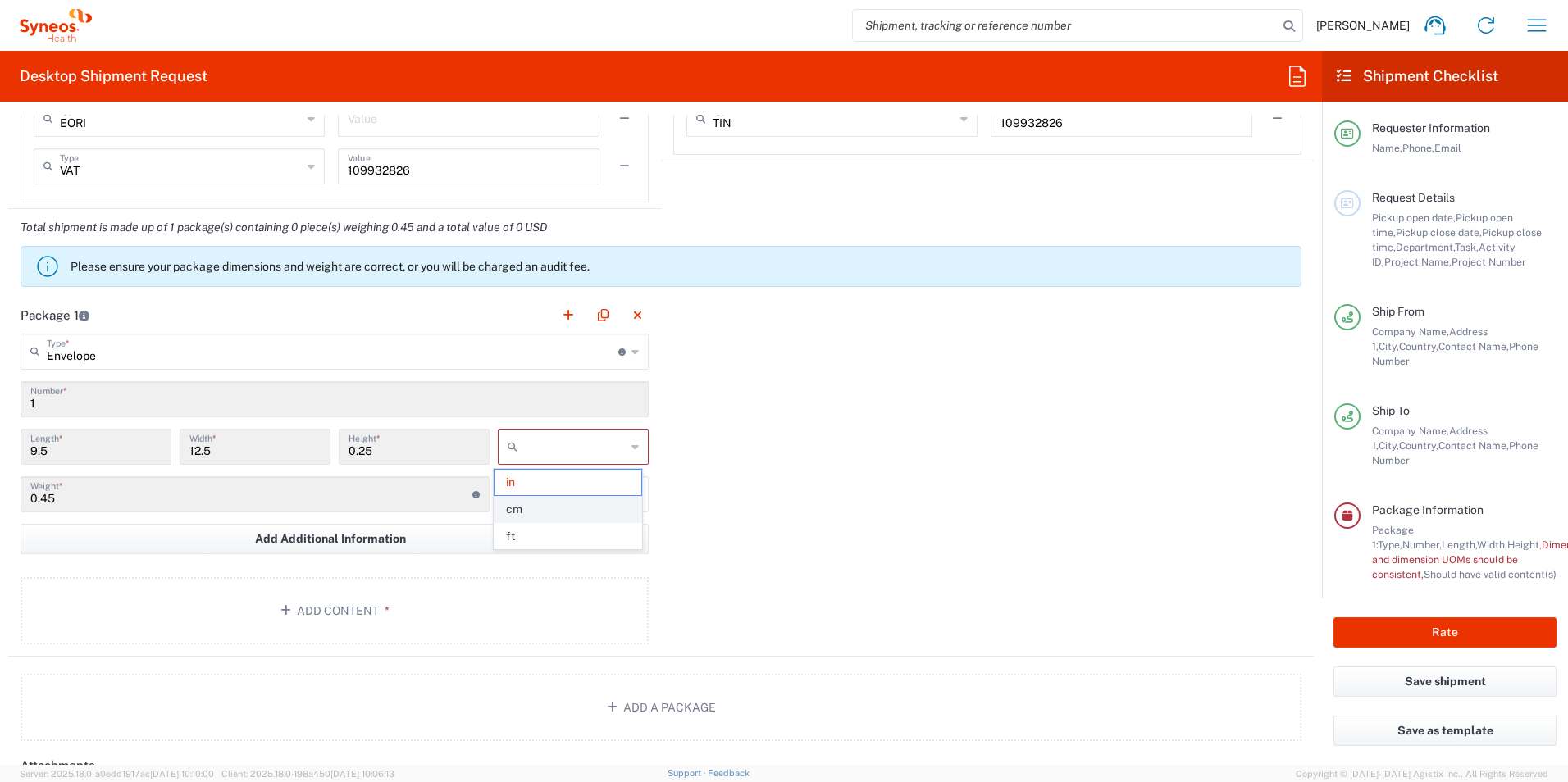
type input "24.13"
type input "31.75"
type input "0.64"
type input "cm"
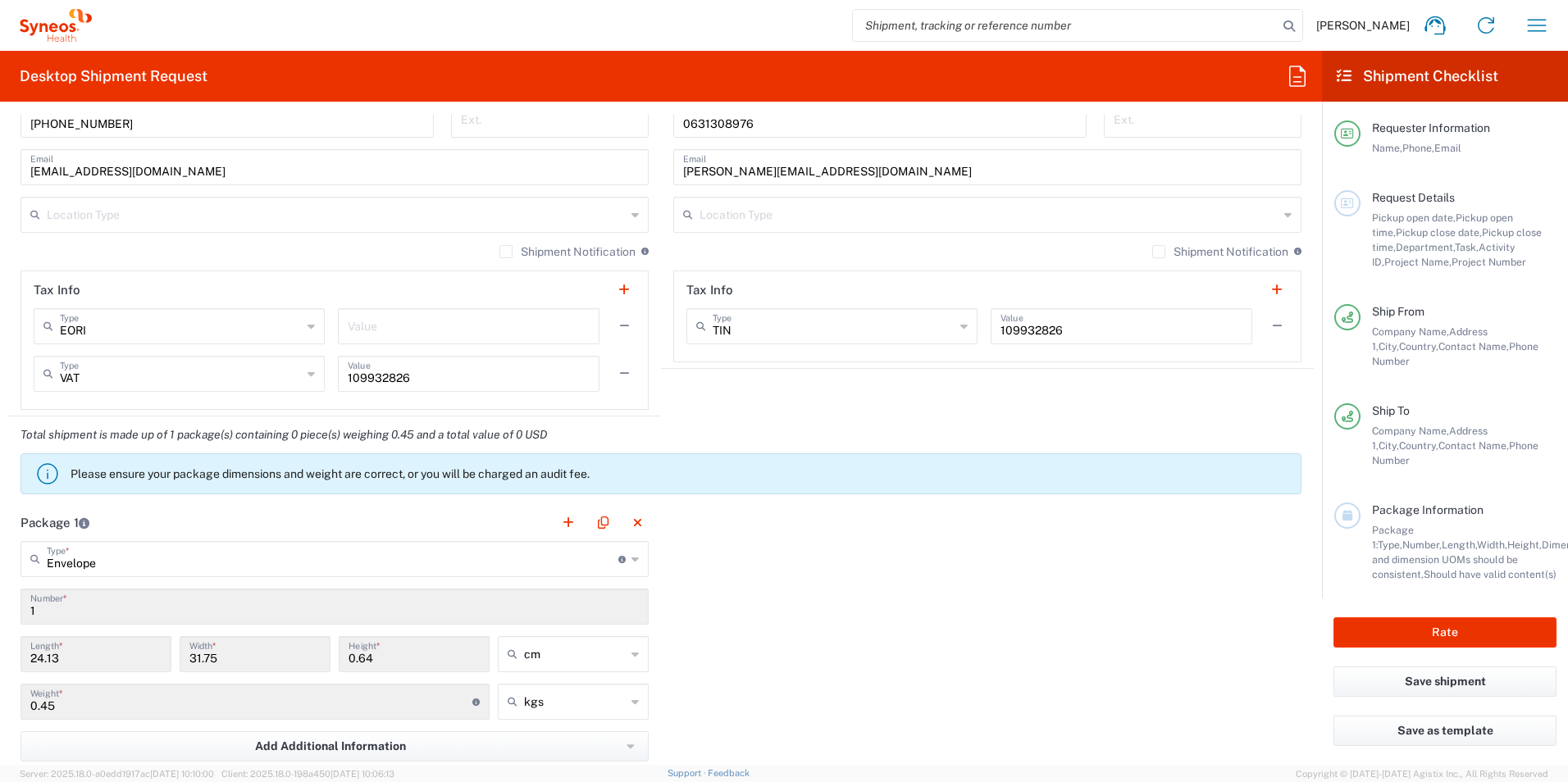
scroll to position [1082, 0]
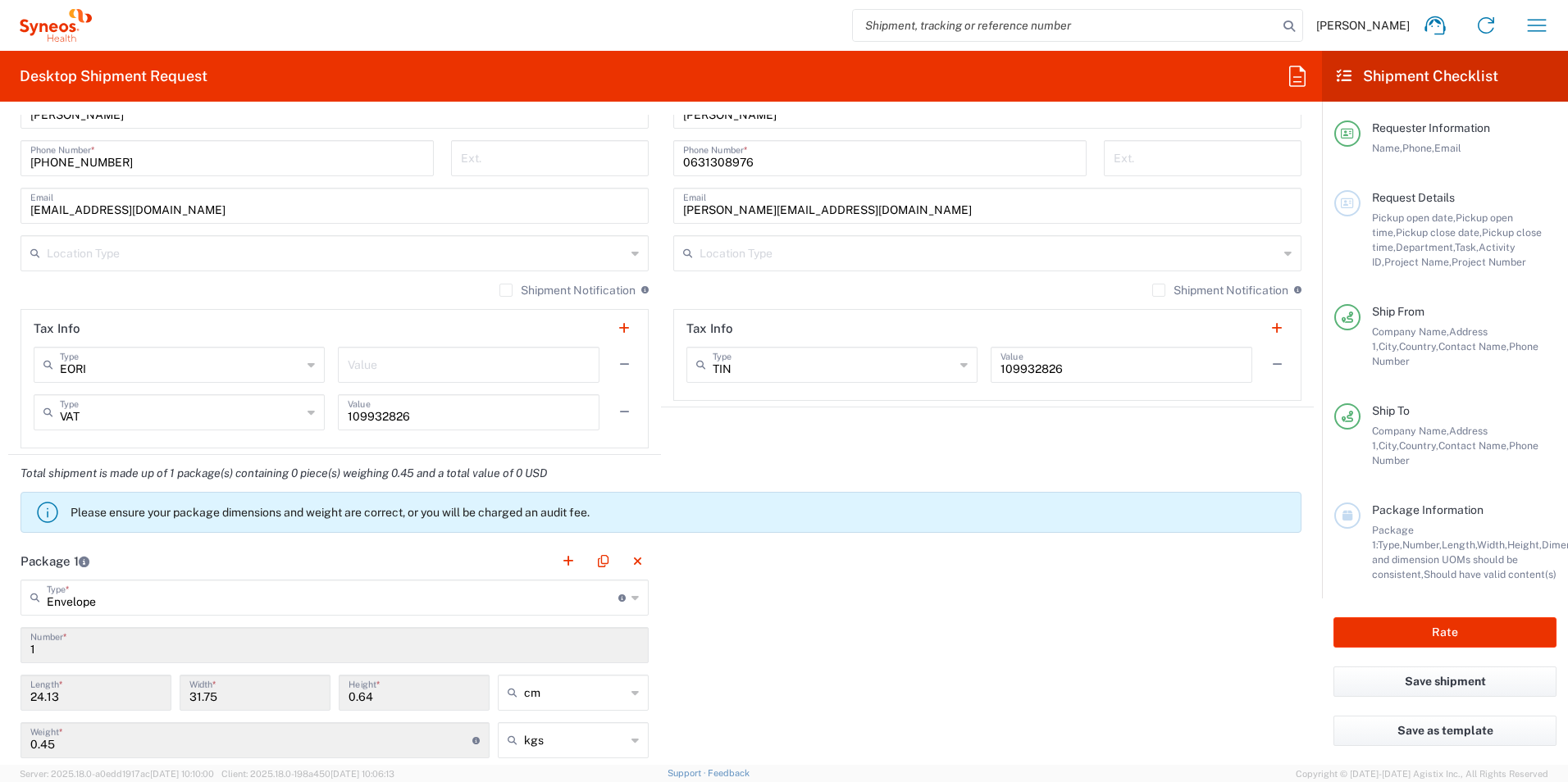
click at [960, 363] on icon at bounding box center [964, 365] width 7 height 26
click at [760, 501] on span "VAT" at bounding box center [825, 507] width 285 height 26
type input "VAT"
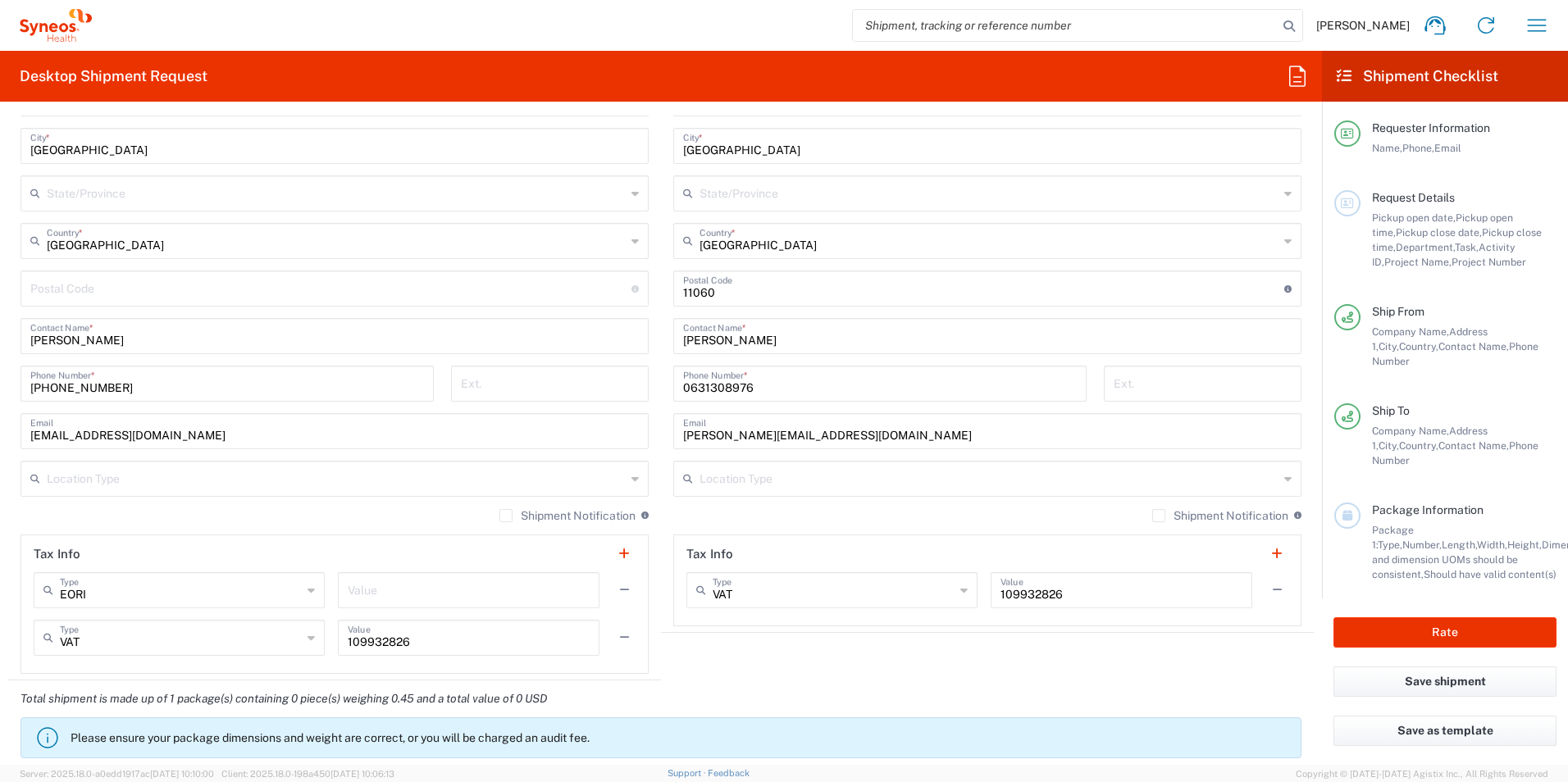
scroll to position [820, 0]
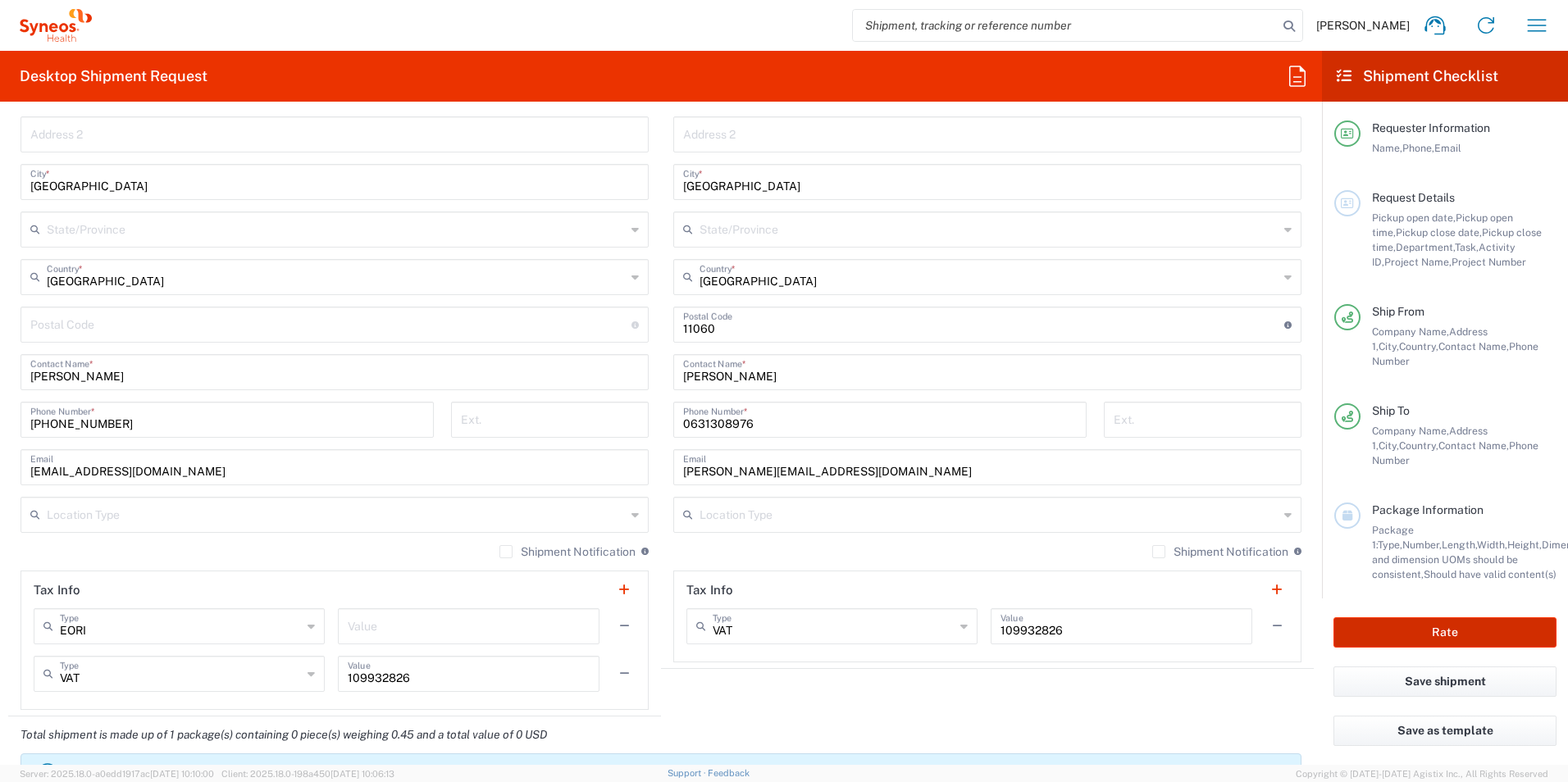
click at [1463, 624] on button "Rate" at bounding box center [1445, 632] width 223 height 31
type input "IMMUNOVANT 7058454"
click at [1445, 624] on button "Rate" at bounding box center [1445, 632] width 223 height 31
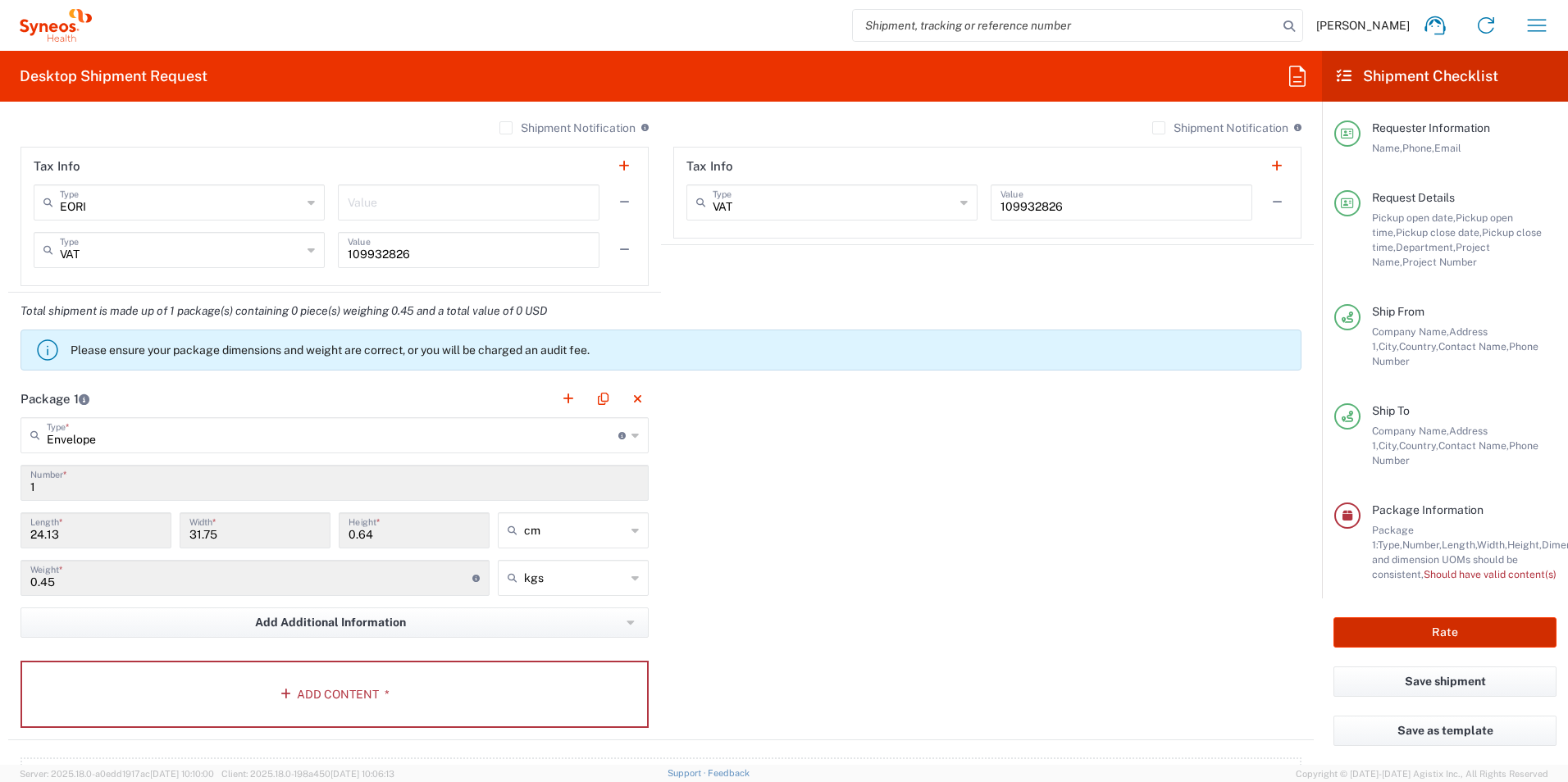
scroll to position [1394, 0]
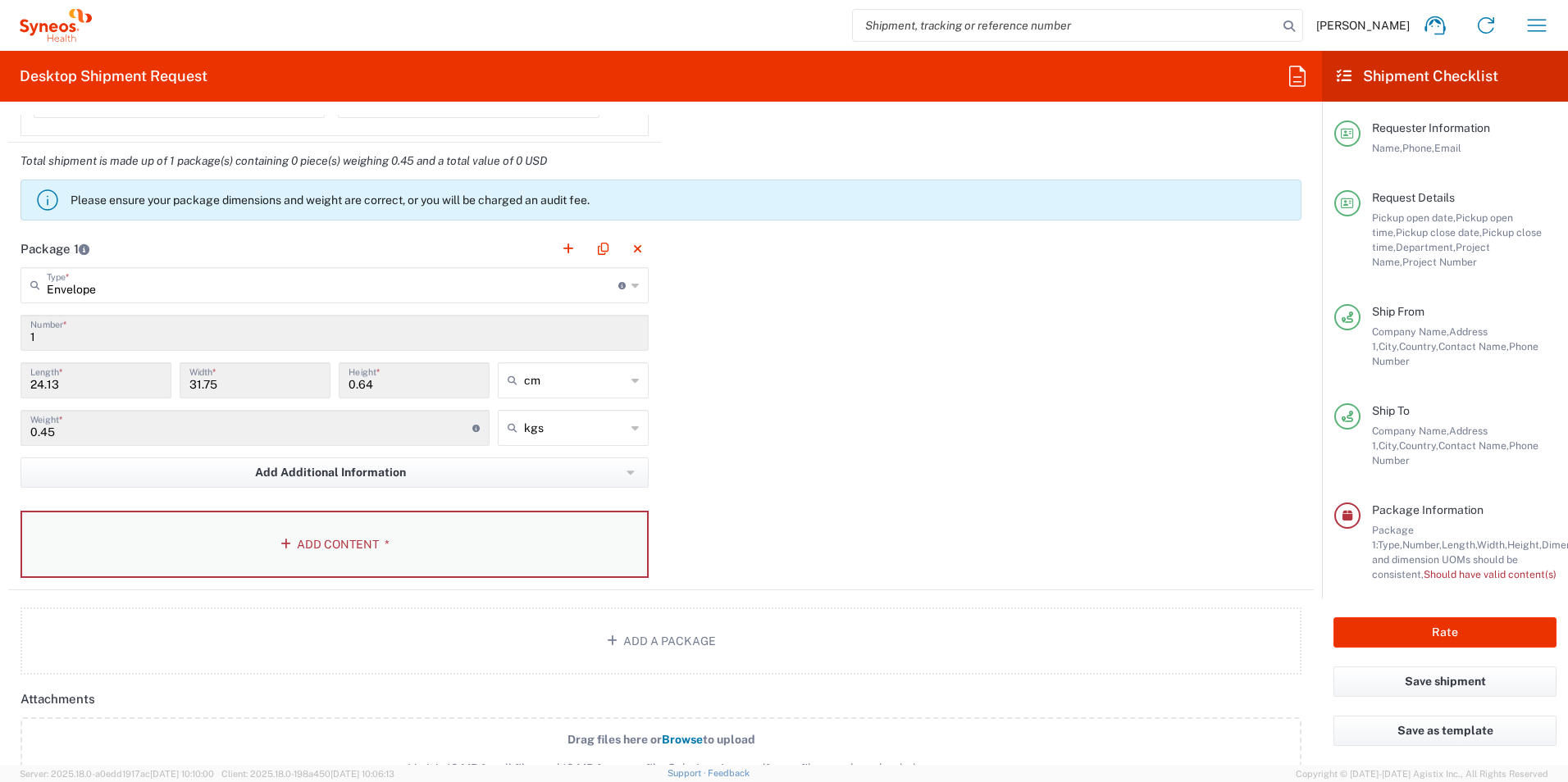
click at [296, 544] on button "Add Content *" at bounding box center [334, 544] width 628 height 67
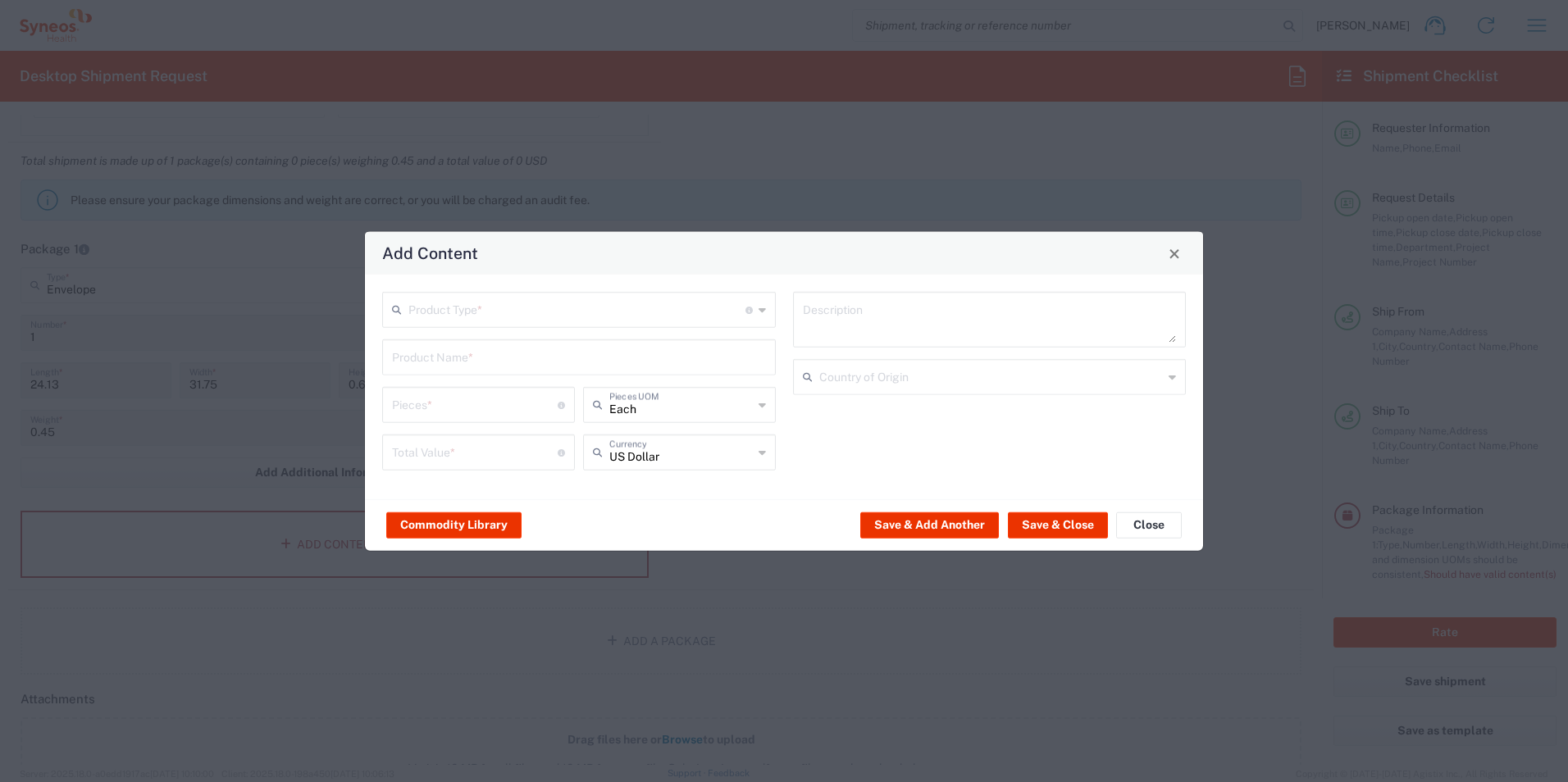
click at [762, 404] on icon at bounding box center [762, 405] width 7 height 26
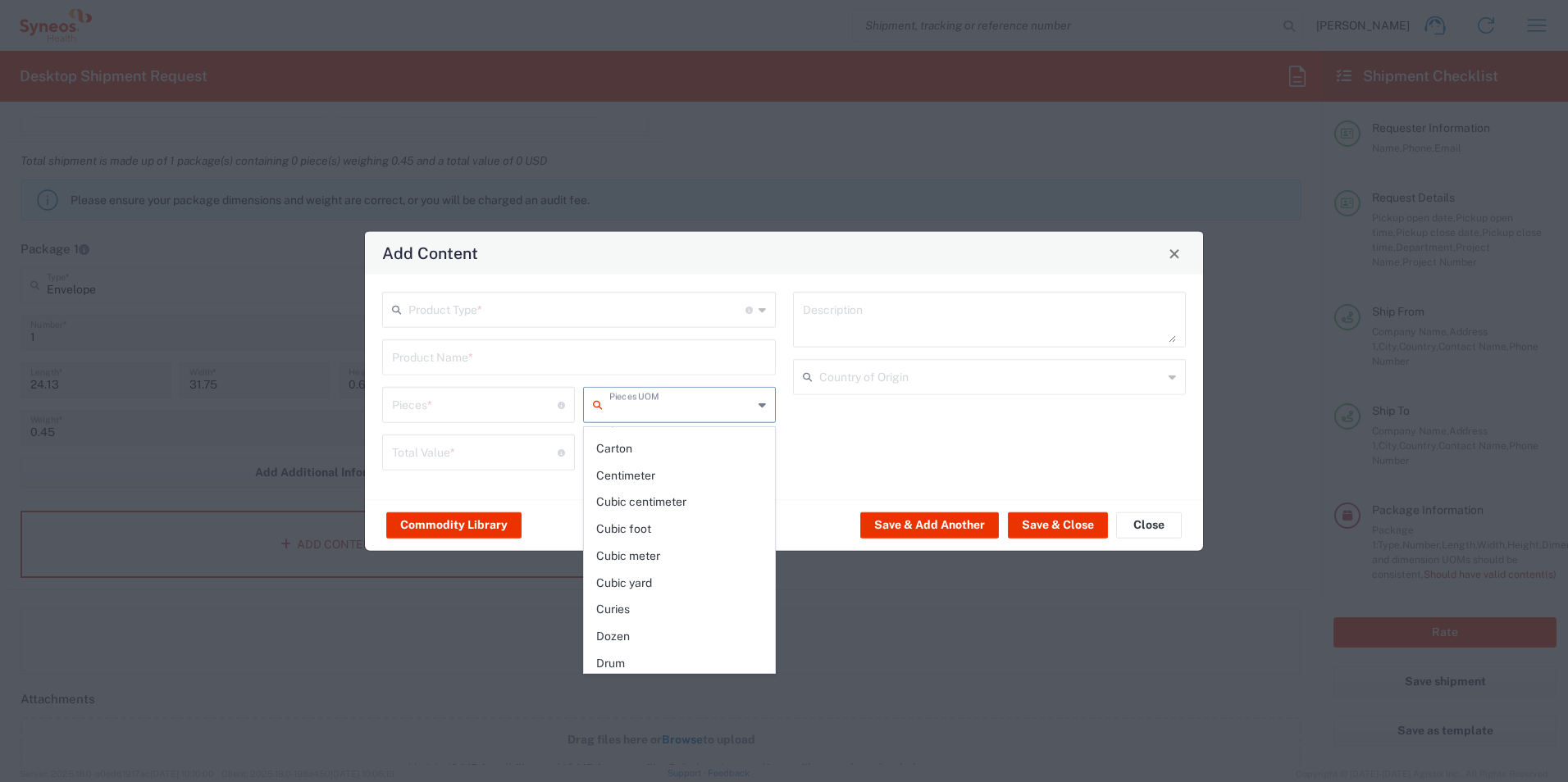
scroll to position [120, 0]
click at [631, 459] on span "Carton" at bounding box center [679, 455] width 190 height 26
type input "Carton"
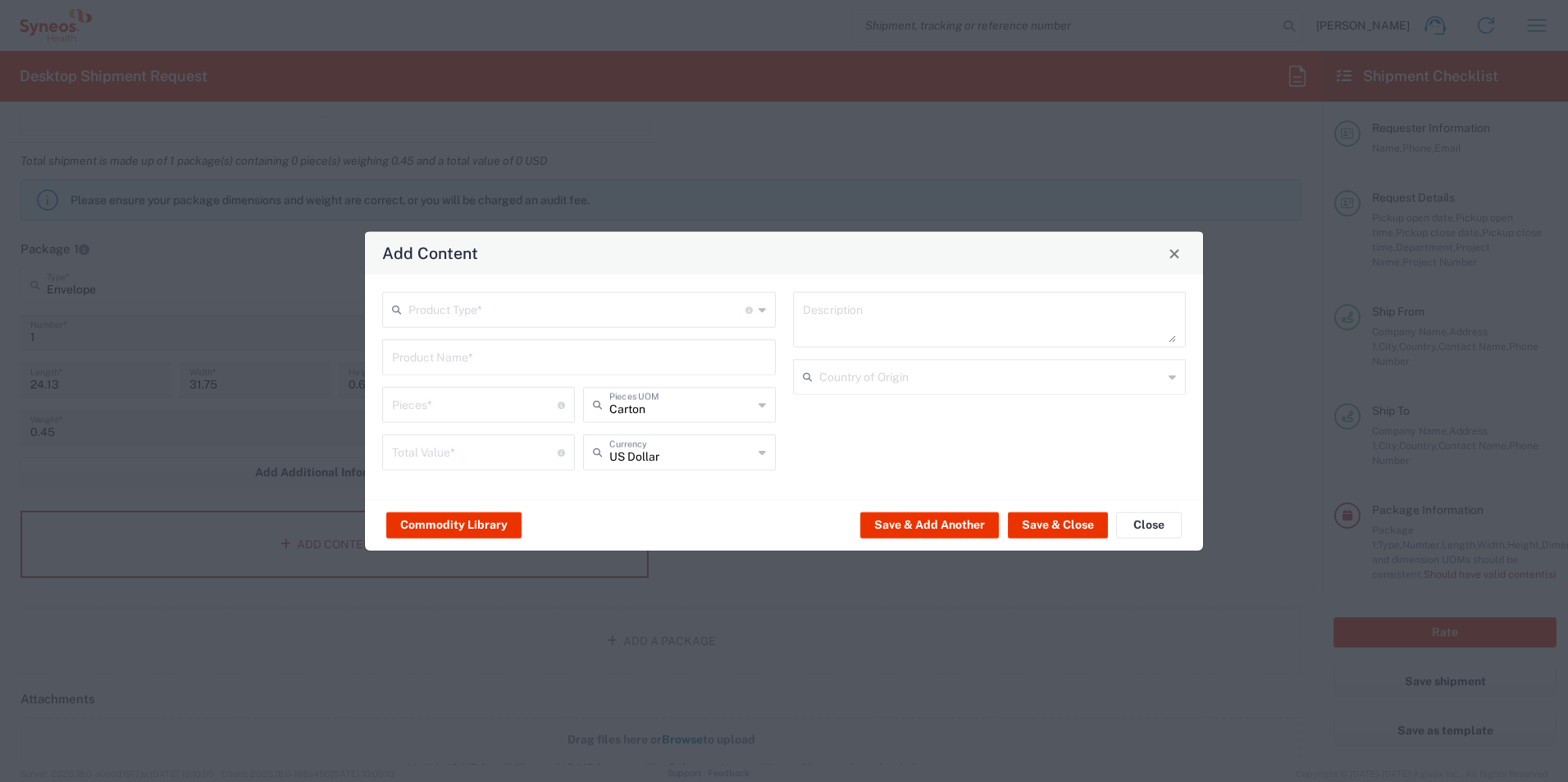
click at [760, 453] on icon at bounding box center [762, 453] width 7 height 26
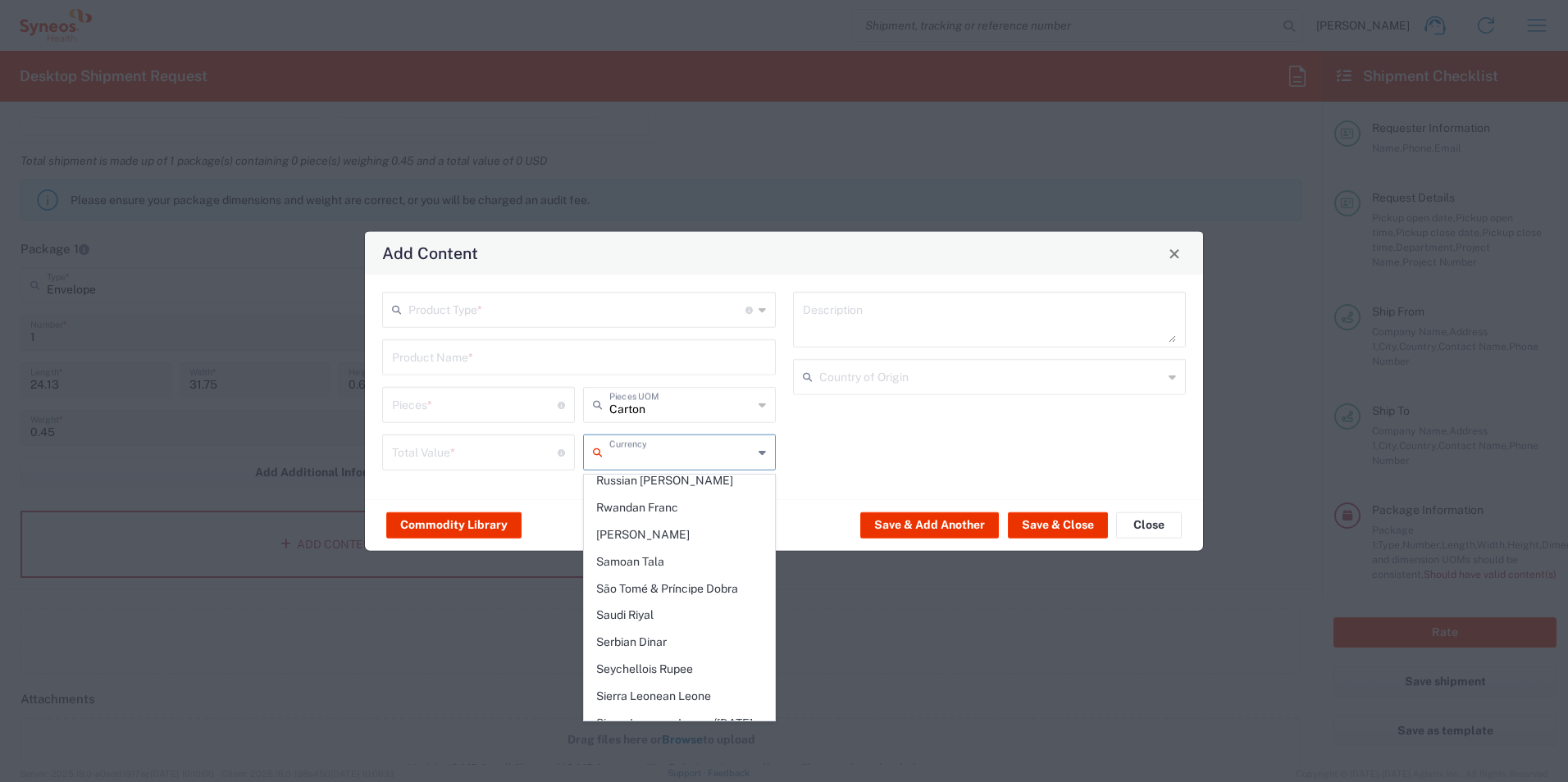
scroll to position [3442, 0]
click at [646, 548] on span "Serbian Dinar" at bounding box center [679, 560] width 190 height 26
type input "Serbian Dinar"
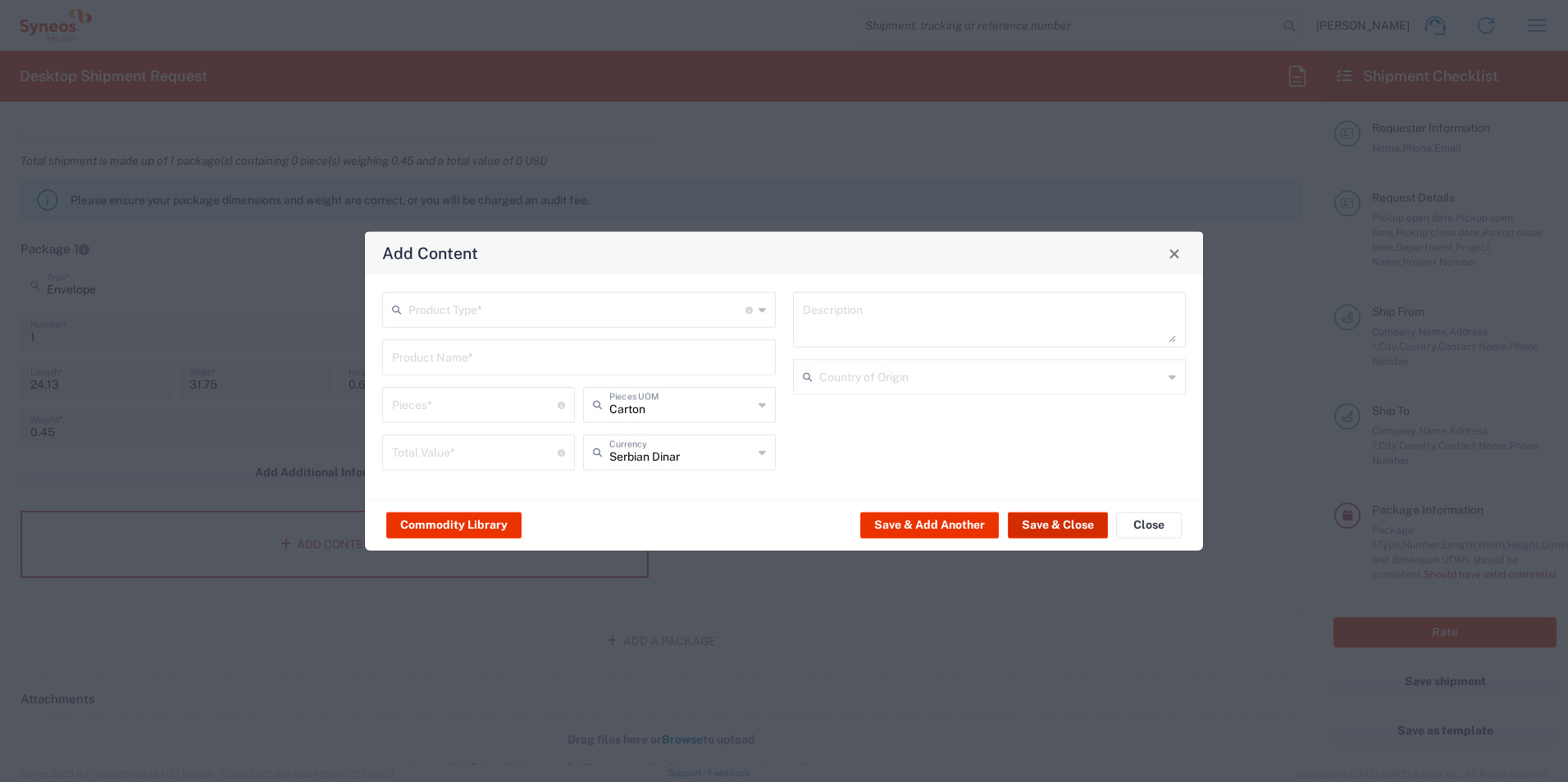
click at [1048, 528] on button "Save & Close" at bounding box center [1057, 525] width 100 height 26
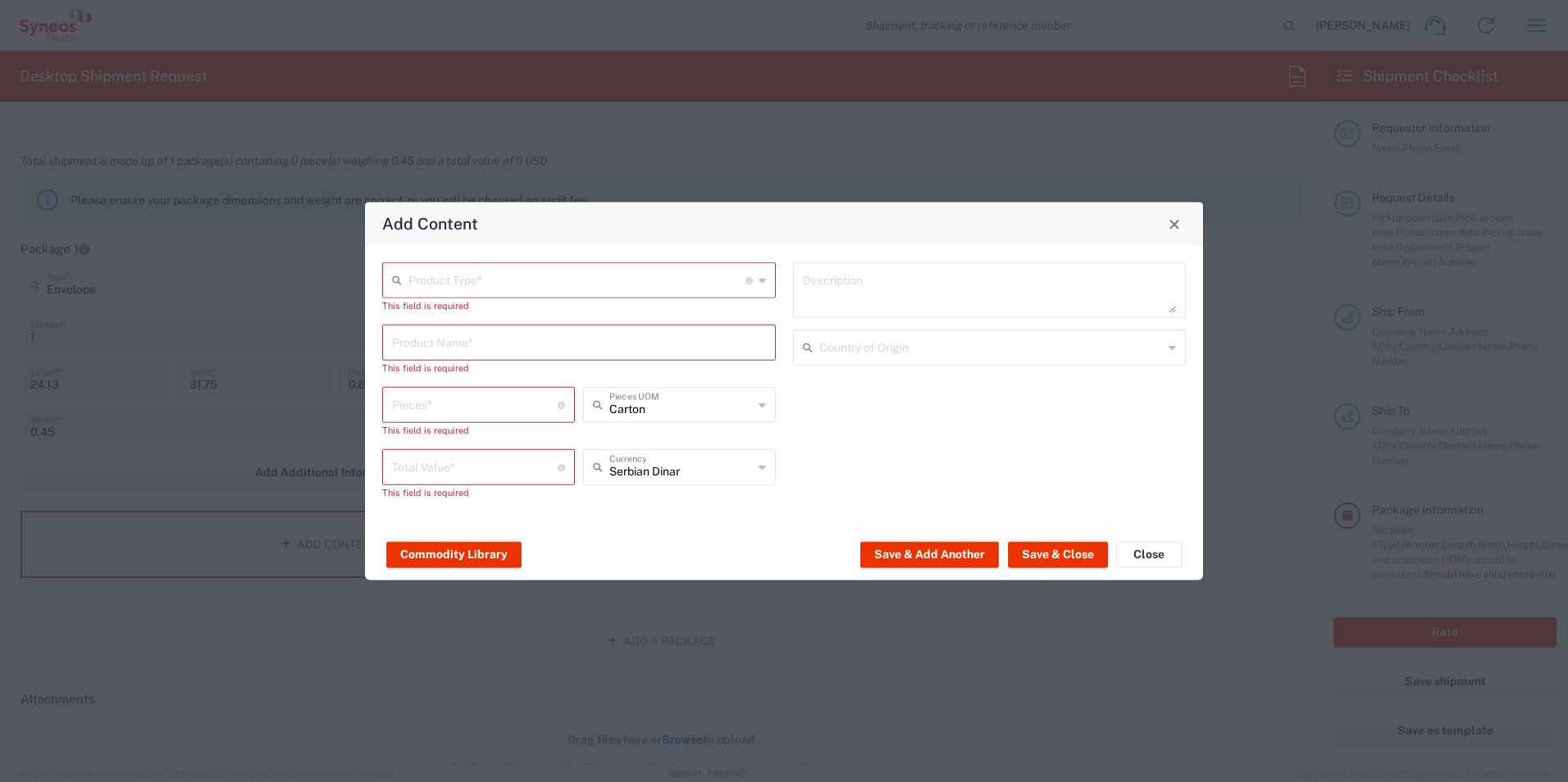
click at [584, 278] on input "text" at bounding box center [576, 279] width 337 height 29
click at [478, 317] on span "Documents" at bounding box center [580, 316] width 391 height 26
type input "Documents"
type input "1"
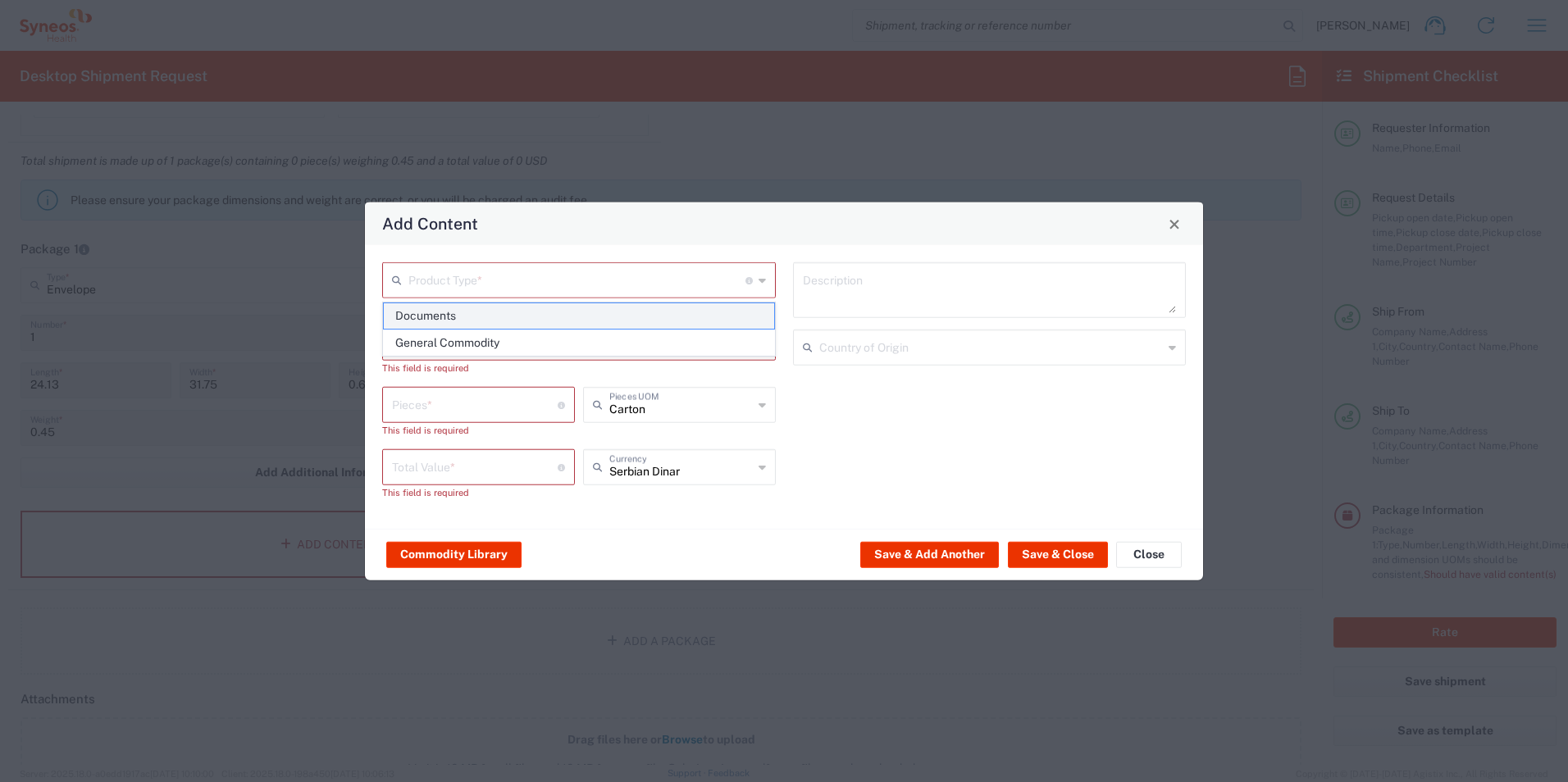
type input "1"
type textarea "Documents"
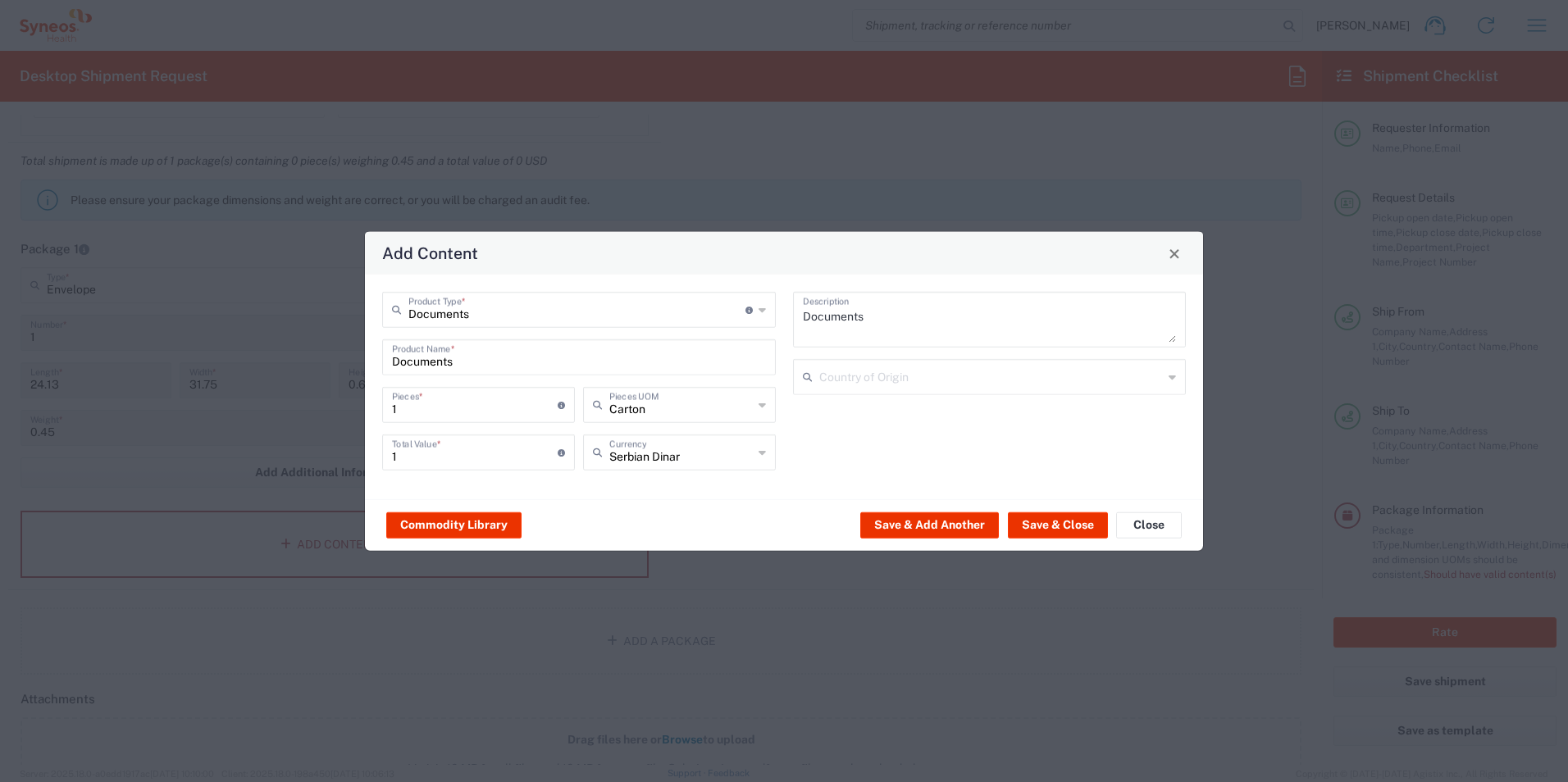
click at [760, 405] on icon at bounding box center [762, 405] width 7 height 26
type input "Carton"
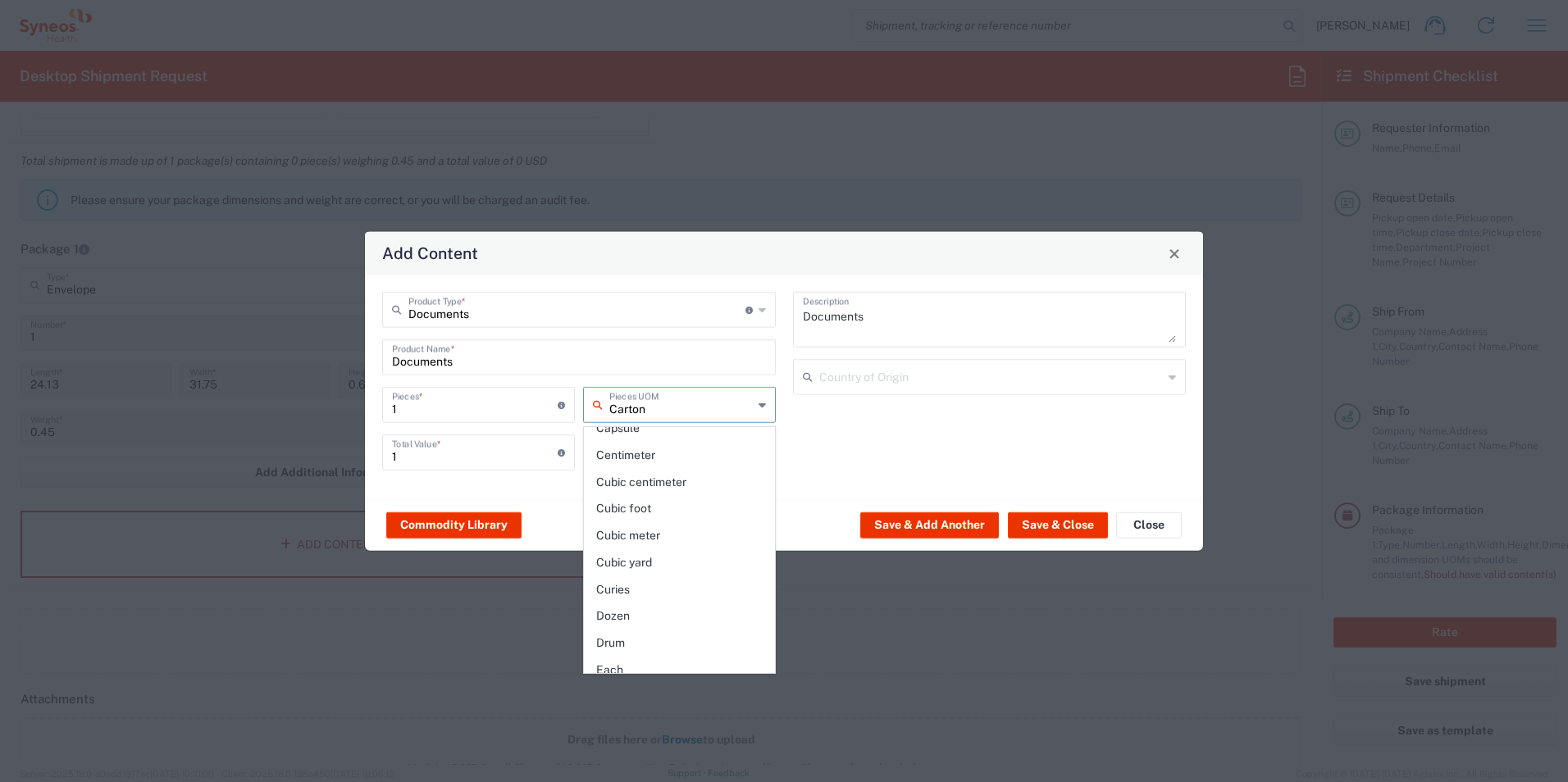
scroll to position [0, 0]
drag, startPoint x: 674, startPoint y: 409, endPoint x: 579, endPoint y: 409, distance: 95.0
click at [579, 409] on div "Carton Pieces UOM" at bounding box center [679, 410] width 201 height 47
click at [834, 408] on div "Documents Description Country of Origin" at bounding box center [989, 387] width 411 height 190
type input "Carton"
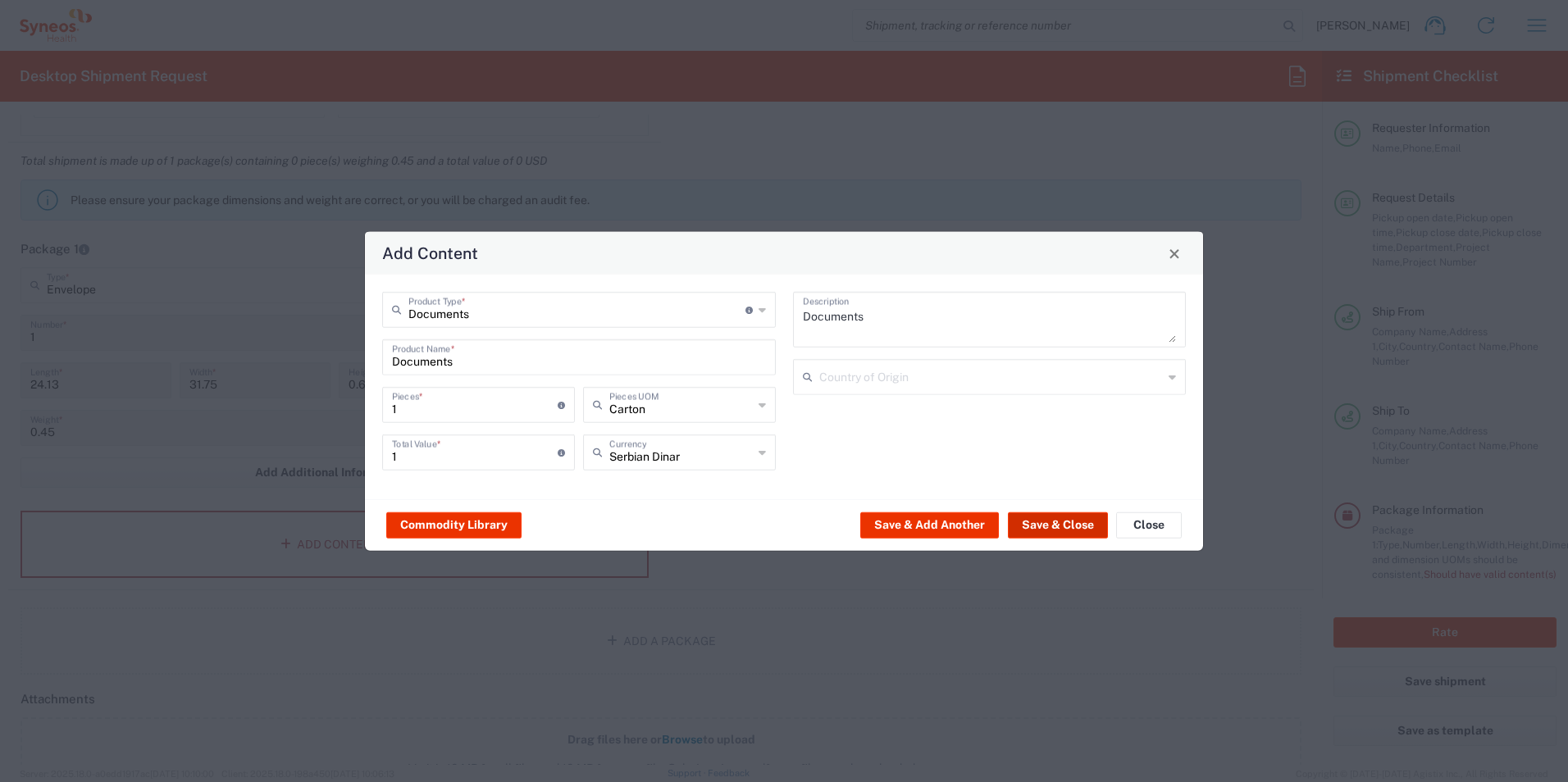
click at [1053, 531] on button "Save & Close" at bounding box center [1057, 525] width 100 height 26
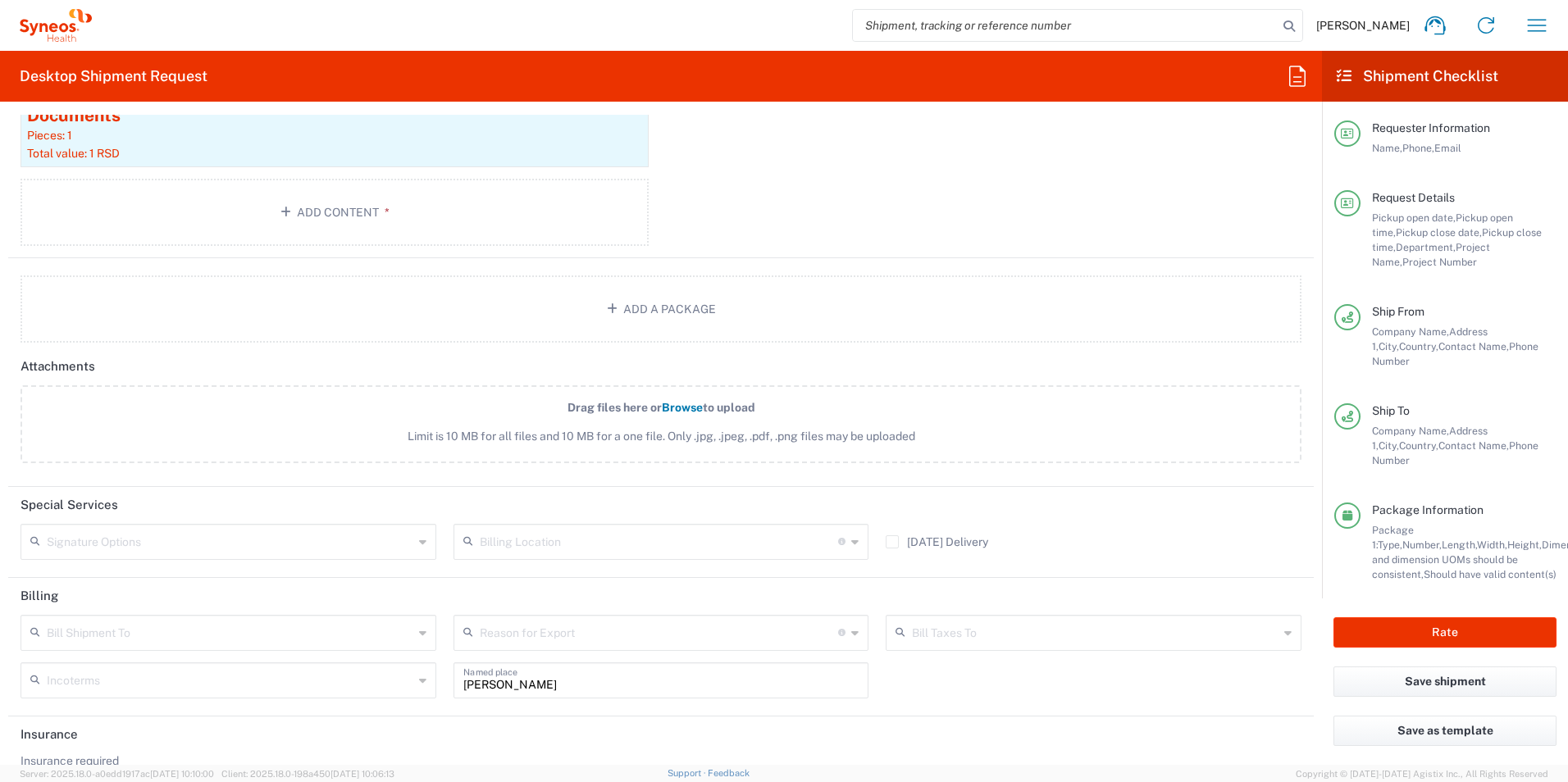
scroll to position [1879, 0]
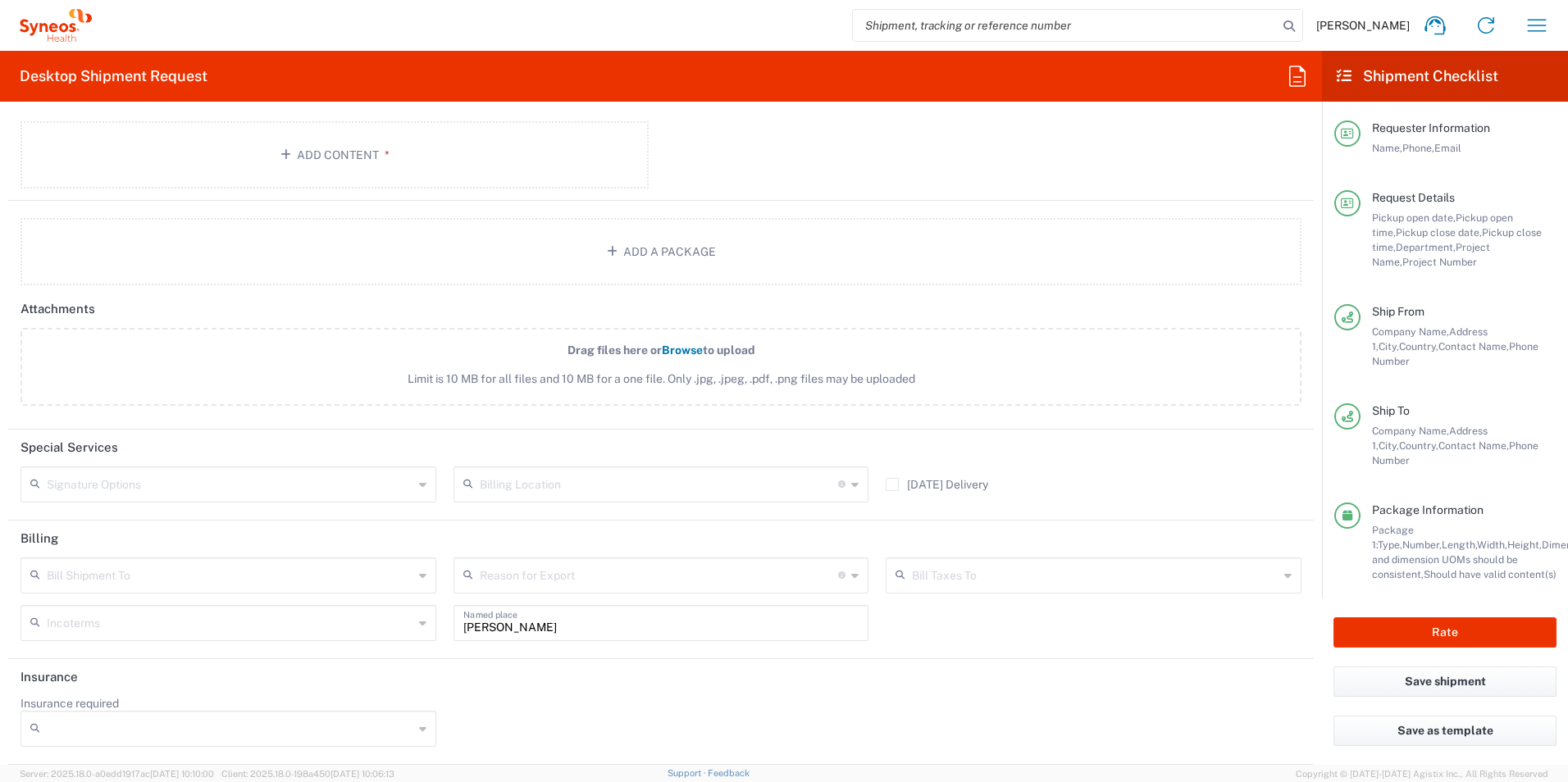
click at [101, 583] on input "text" at bounding box center [229, 574] width 367 height 29
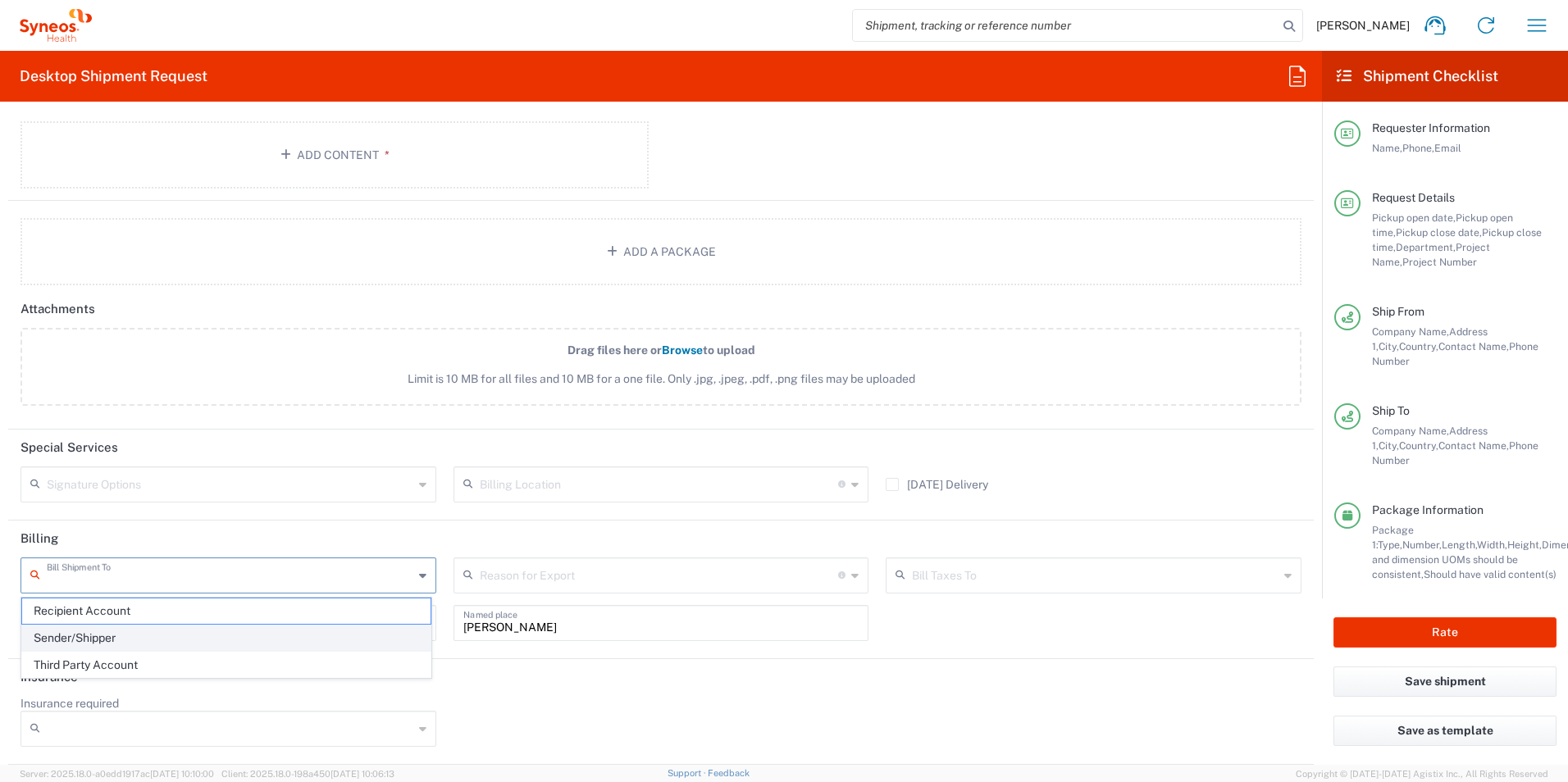
click at [97, 636] on span "Sender/Shipper" at bounding box center [226, 638] width 408 height 26
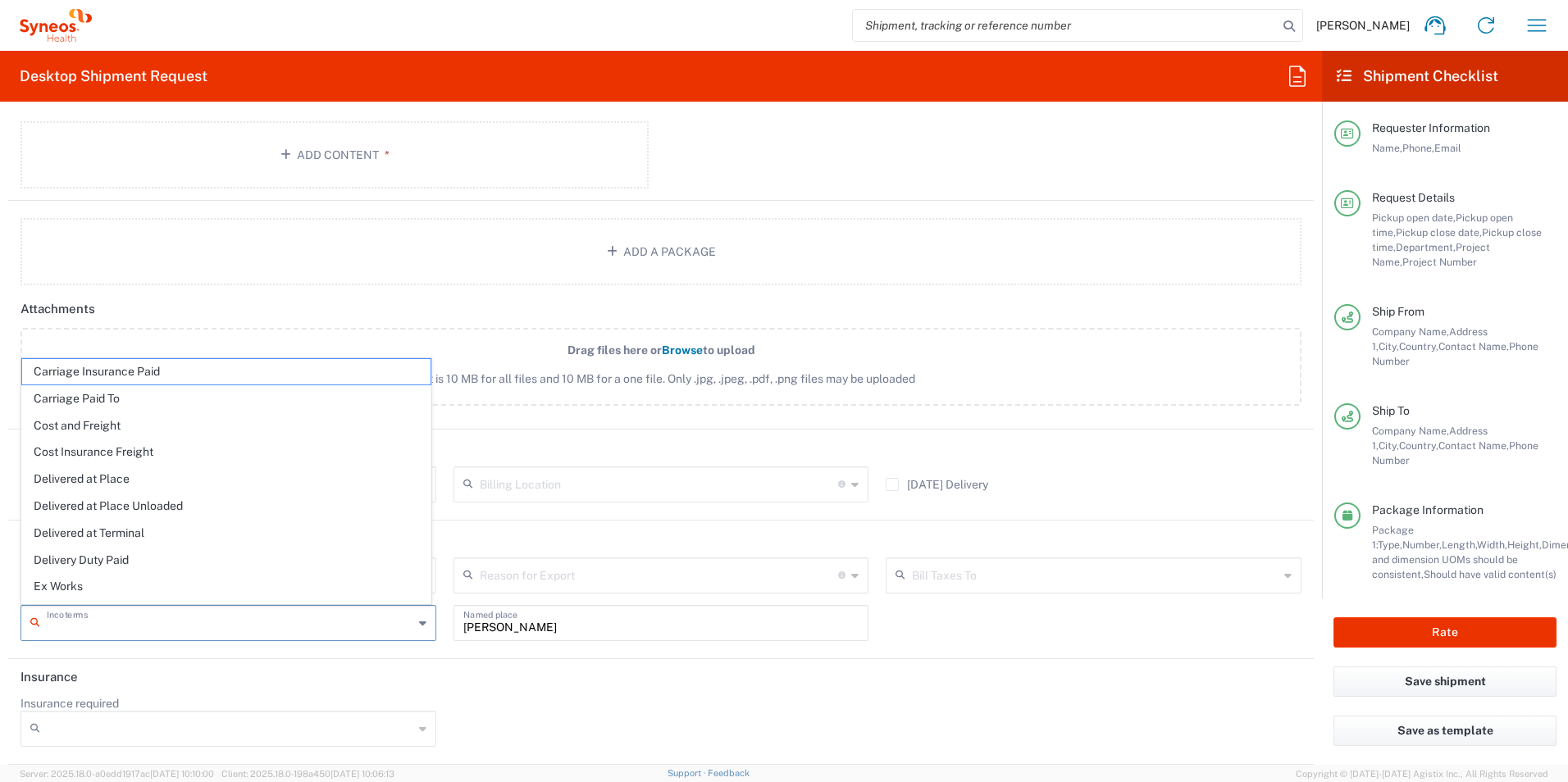
click at [95, 626] on input "text" at bounding box center [229, 621] width 367 height 29
click at [100, 564] on span "Delivery Duty Paid" at bounding box center [226, 560] width 408 height 26
type input "Sender/Shipper"
type input "Delivery Duty Paid"
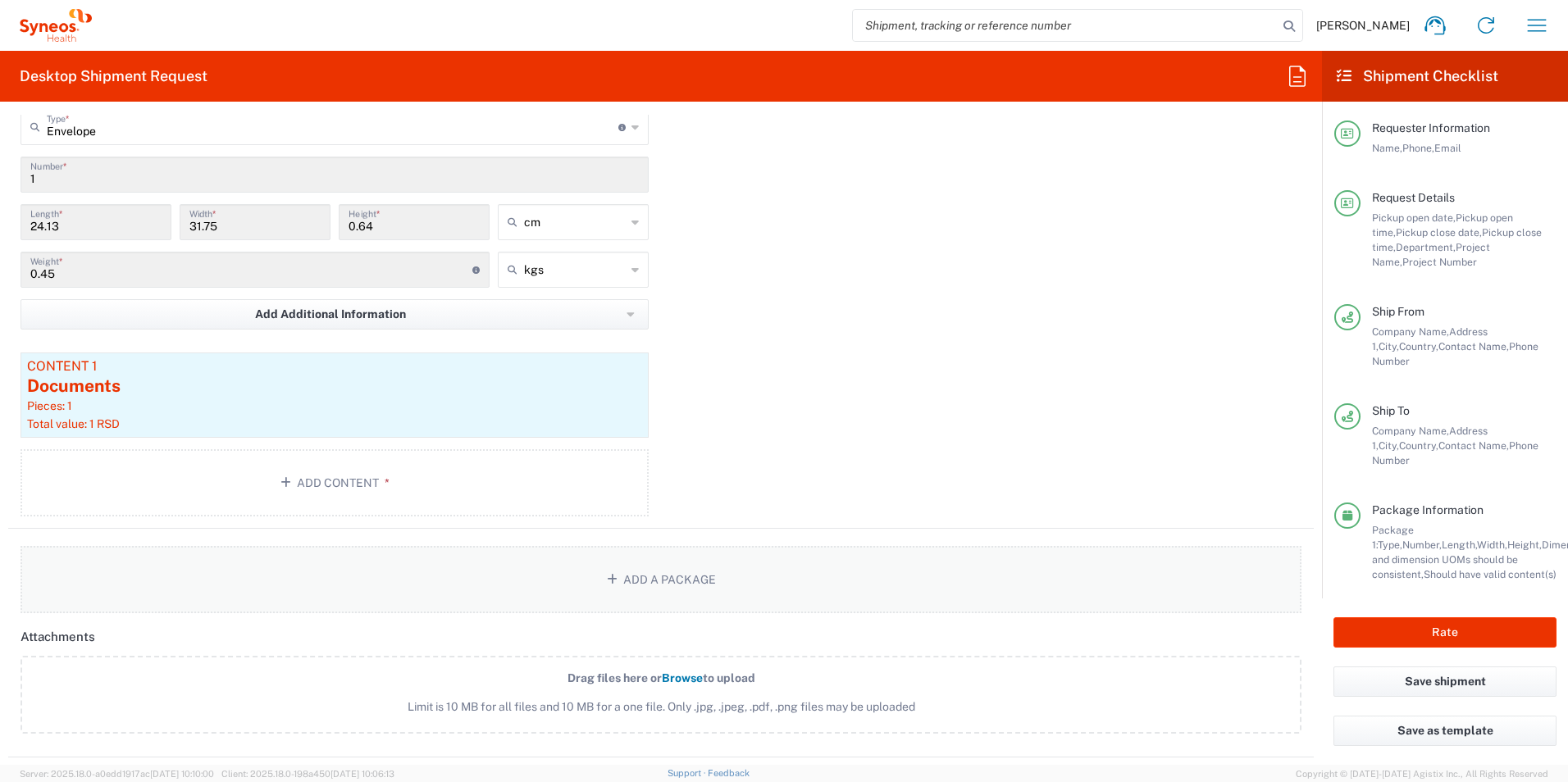
scroll to position [1470, 0]
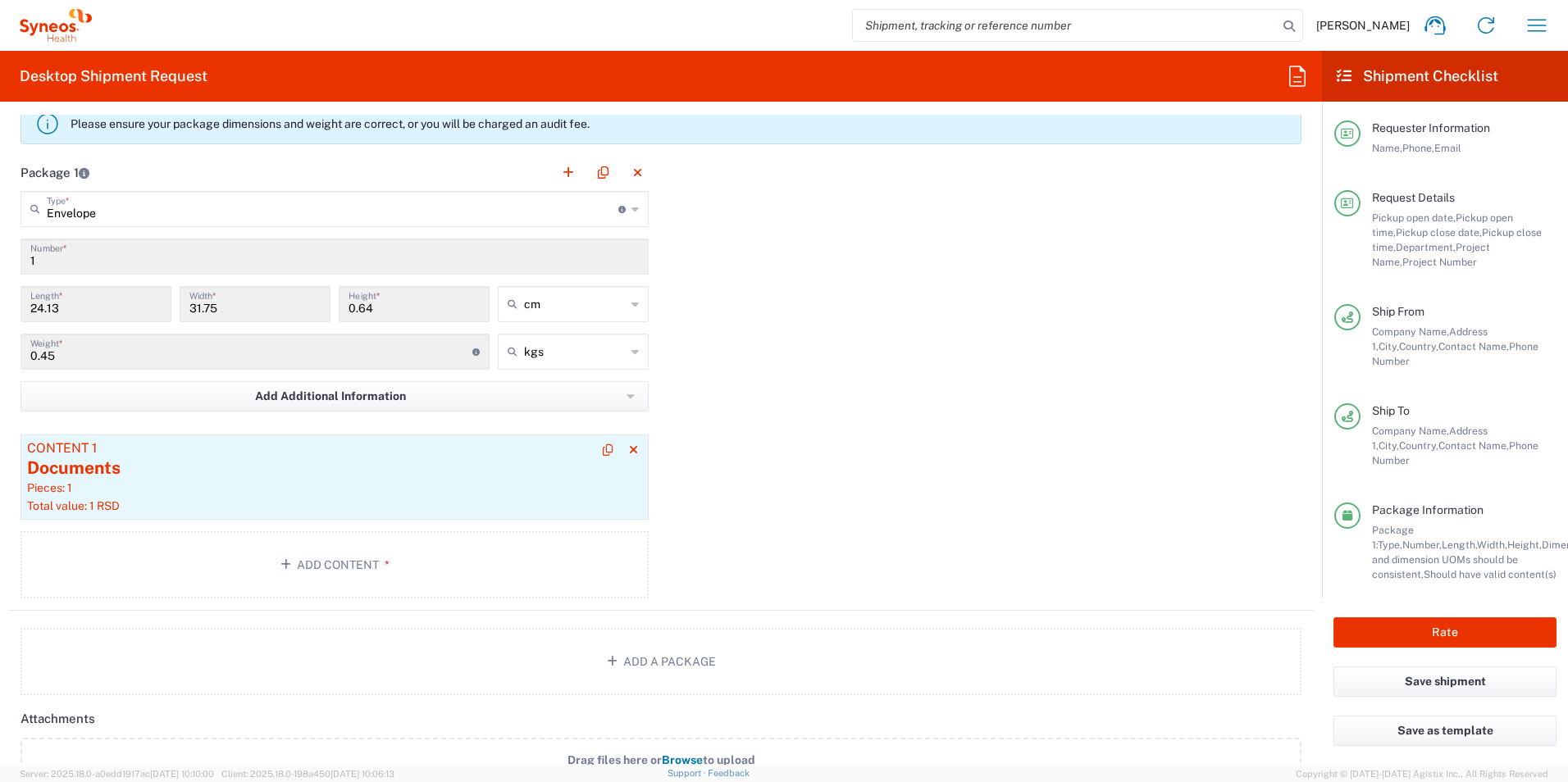
click at [148, 471] on div "Documents" at bounding box center [334, 468] width 615 height 25
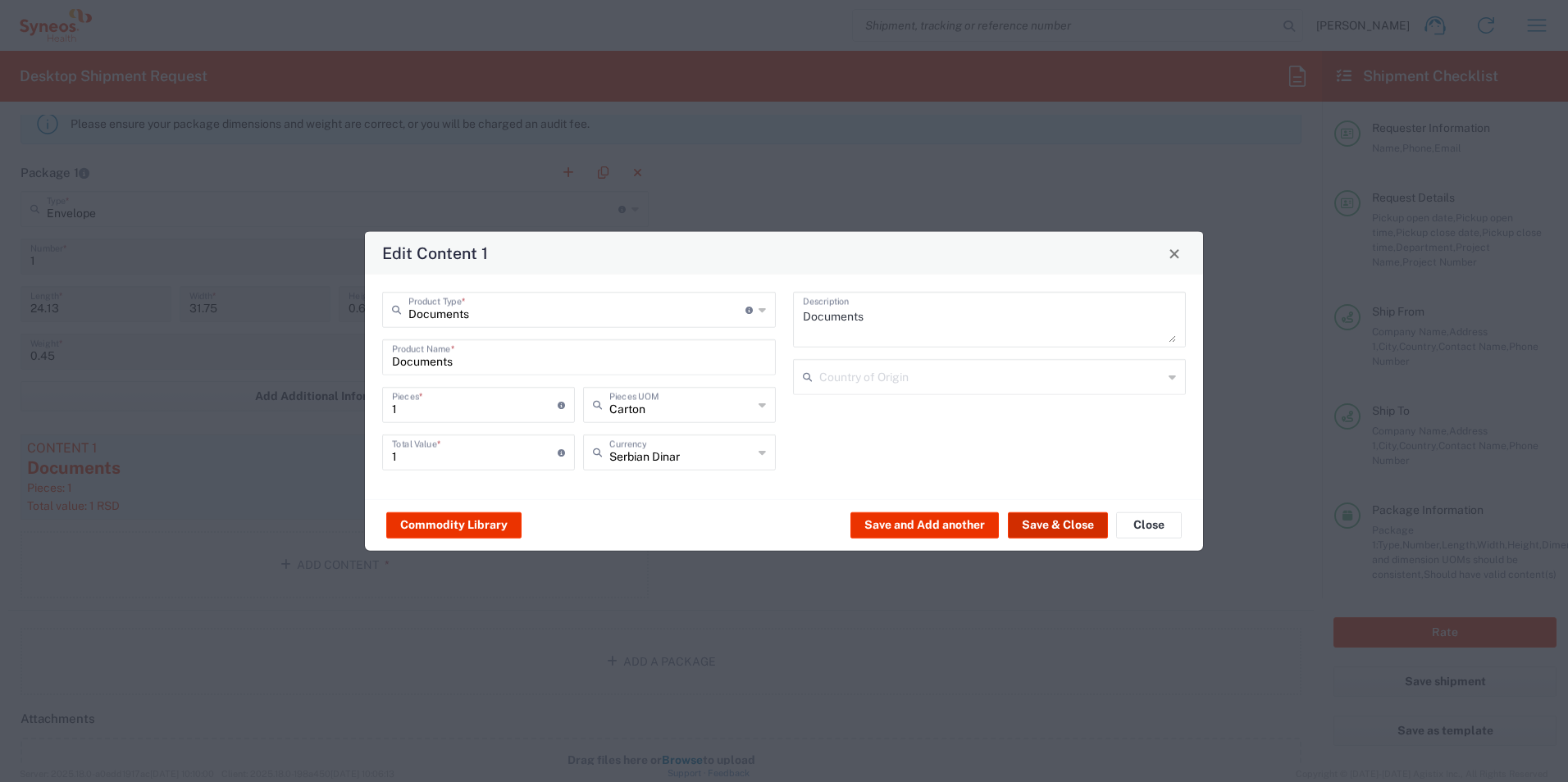
click at [1049, 522] on button "Save & Close" at bounding box center [1057, 525] width 100 height 26
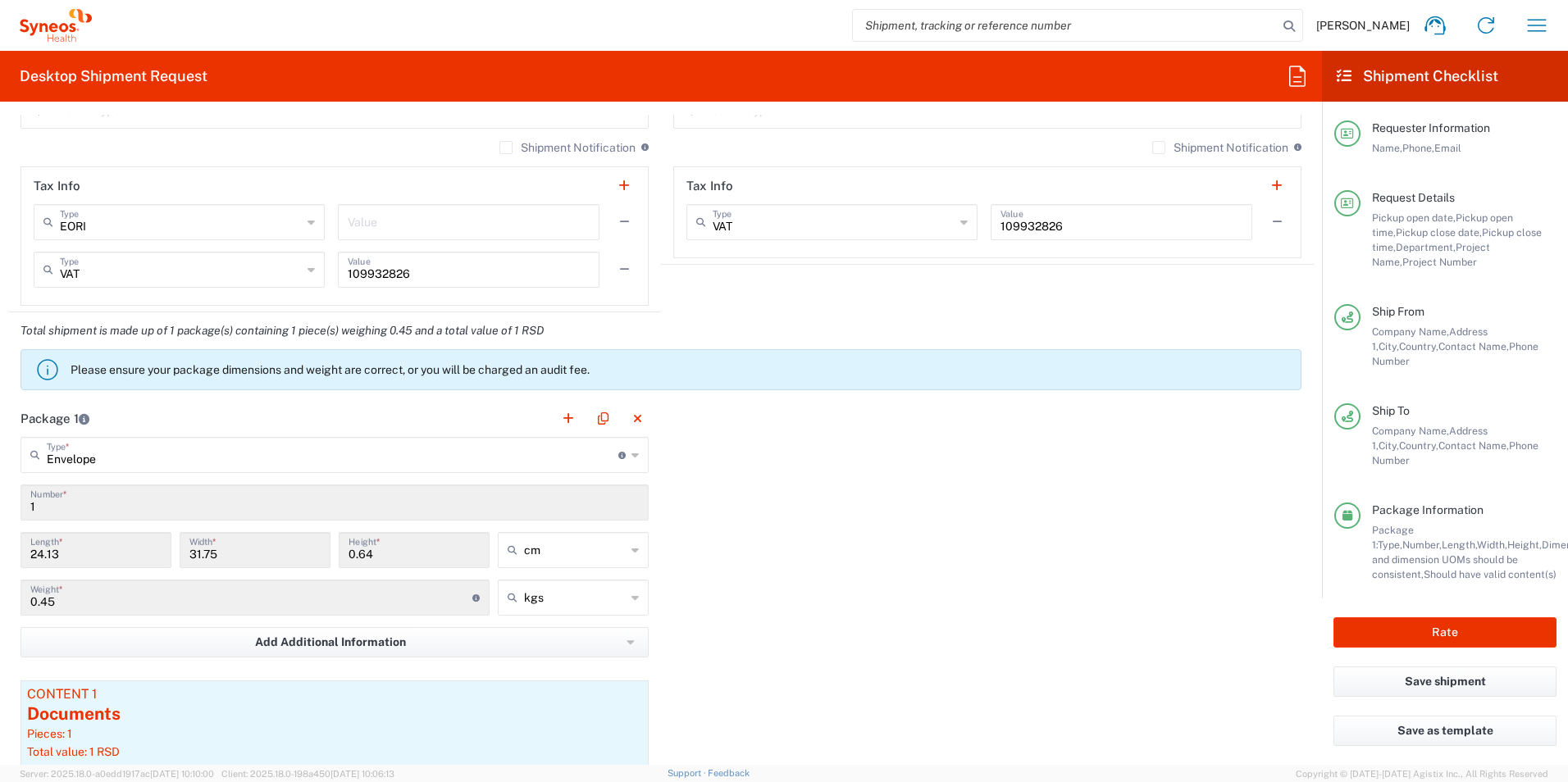
scroll to position [1306, 0]
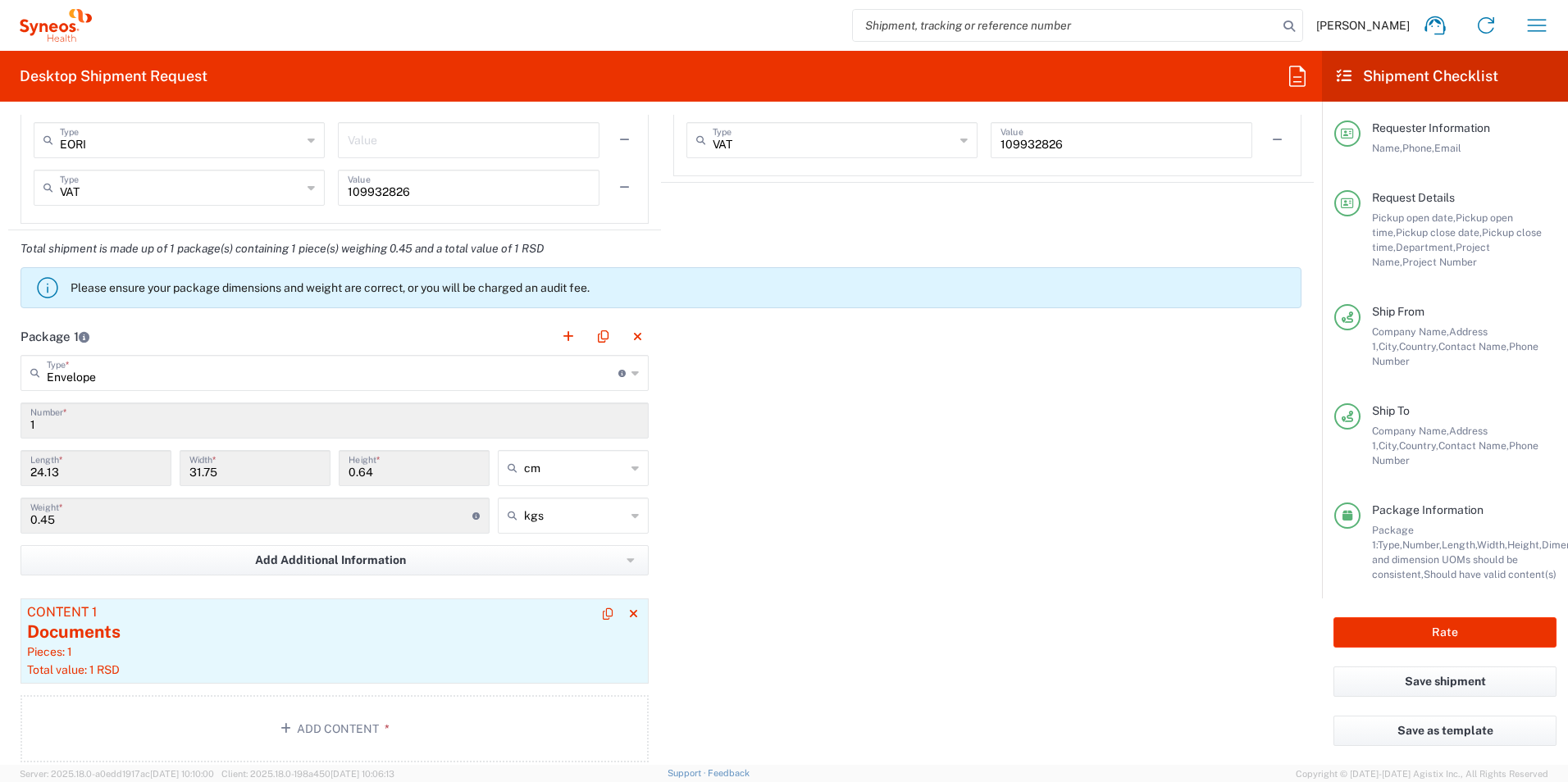
click at [248, 634] on div "Documents" at bounding box center [334, 632] width 615 height 25
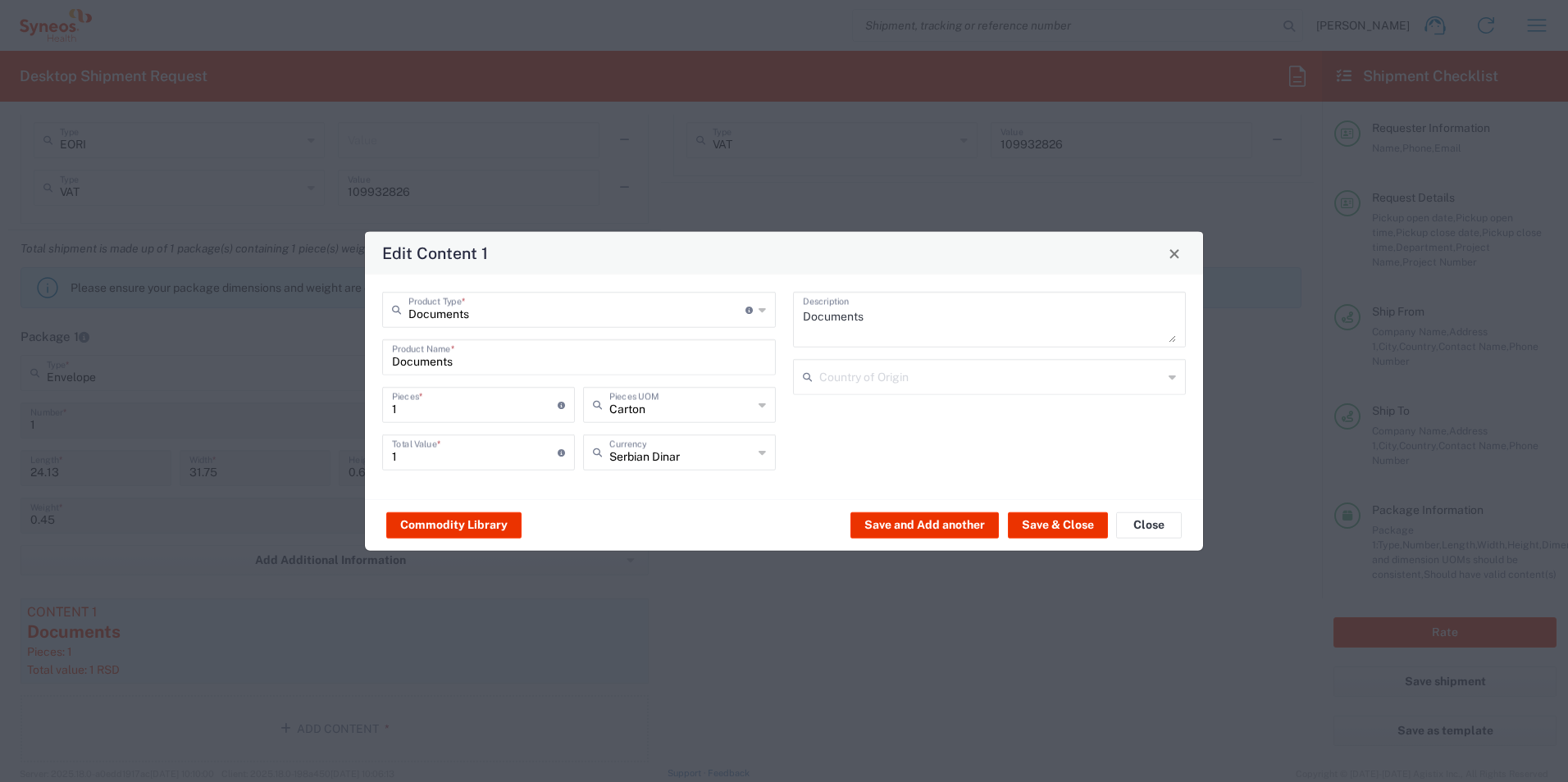
click at [767, 398] on div "Carton Pieces UOM" at bounding box center [679, 405] width 193 height 36
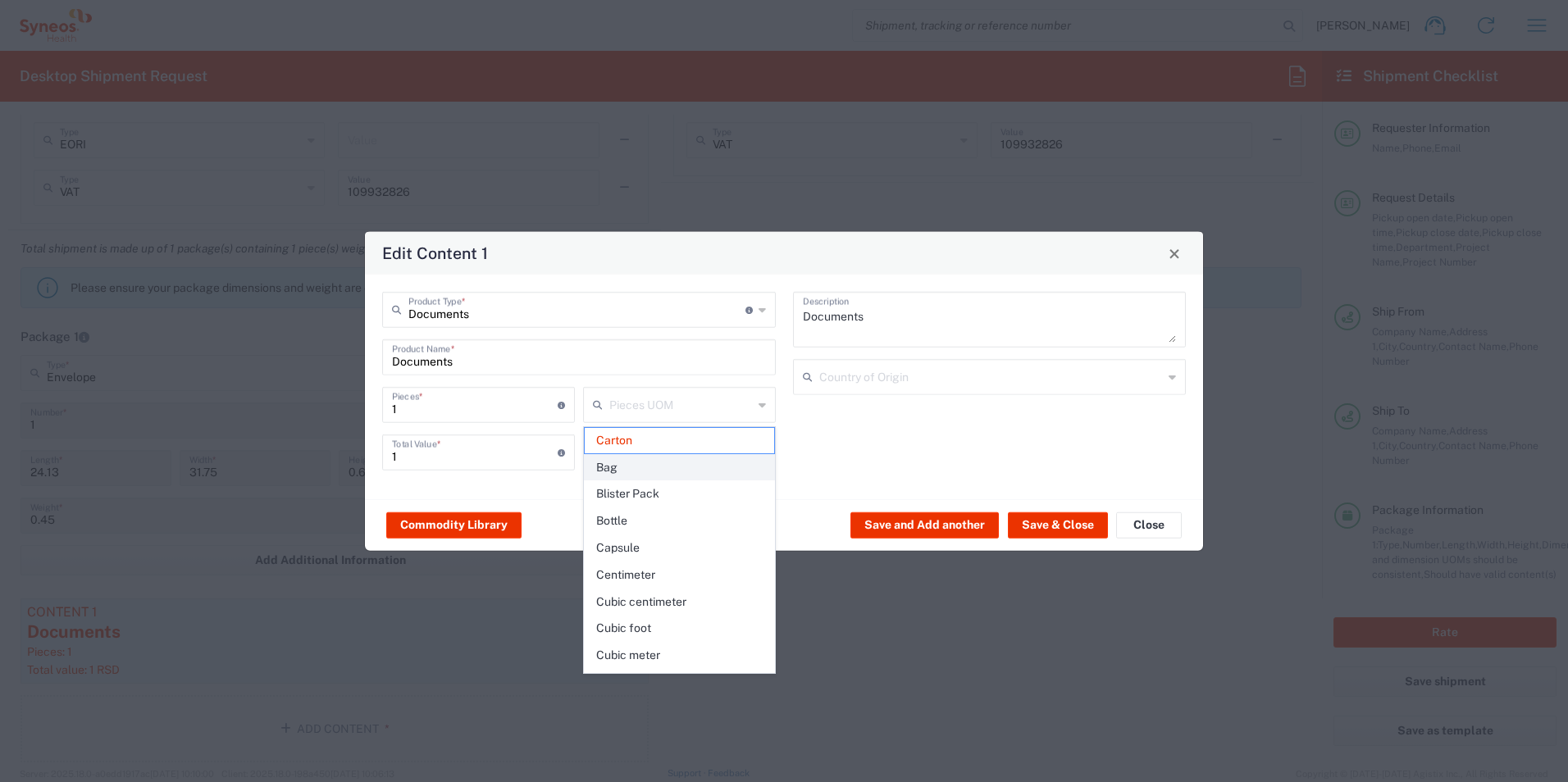
click at [654, 468] on span "Bag" at bounding box center [679, 468] width 190 height 26
type input "Bag"
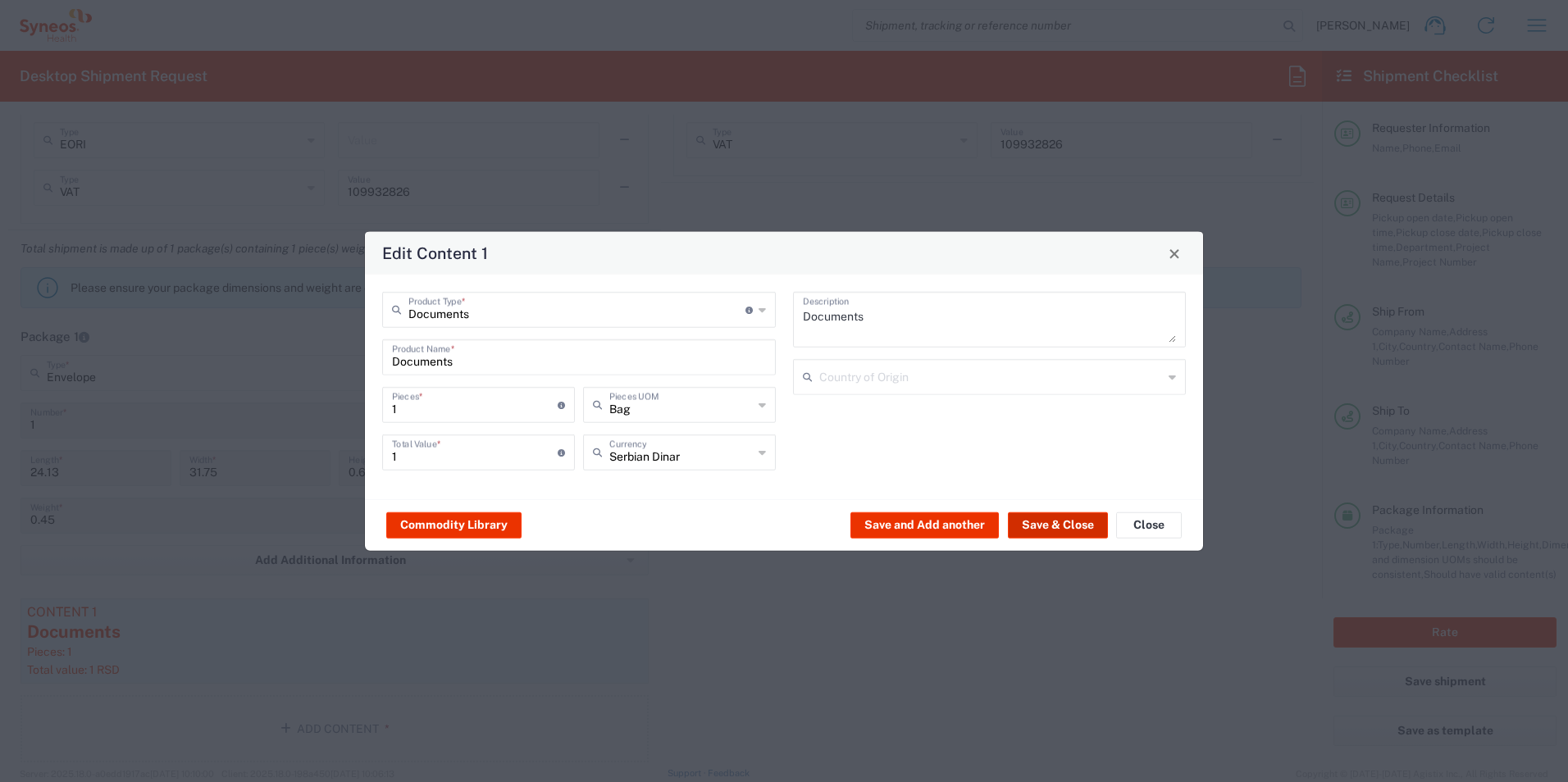
click at [1037, 522] on button "Save & Close" at bounding box center [1057, 525] width 100 height 26
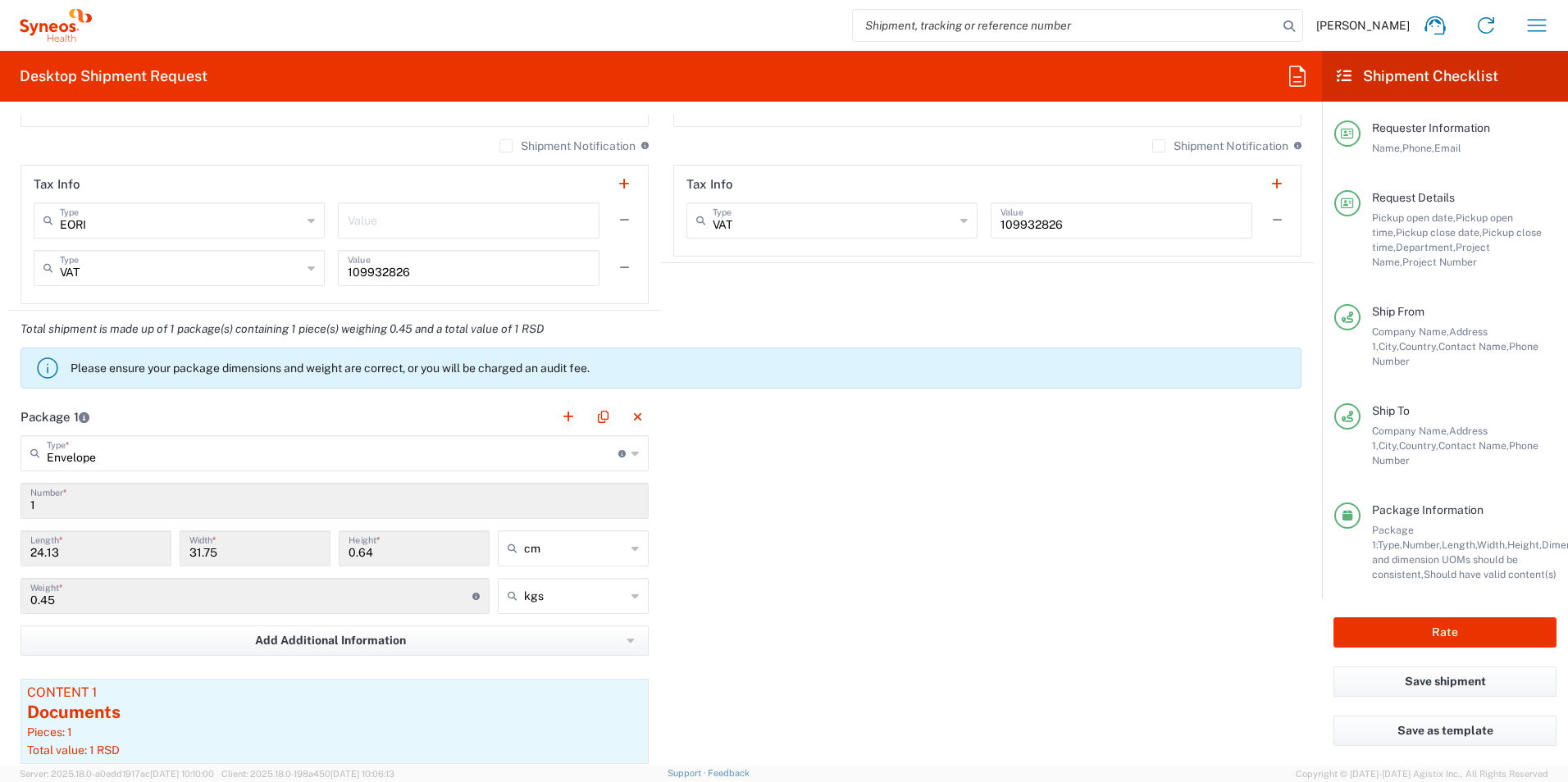
scroll to position [1388, 0]
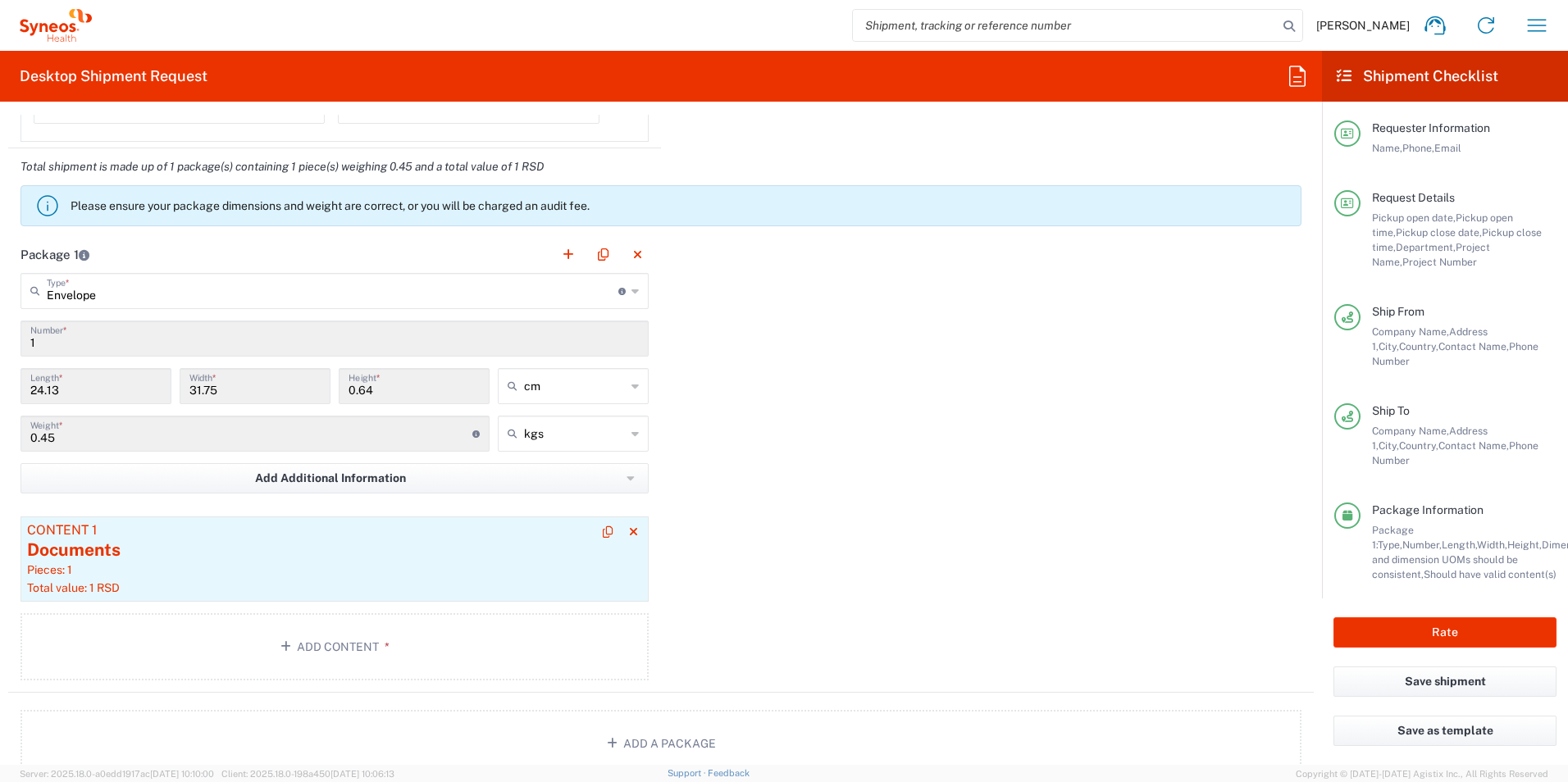
click at [405, 553] on div "Documents" at bounding box center [334, 550] width 615 height 25
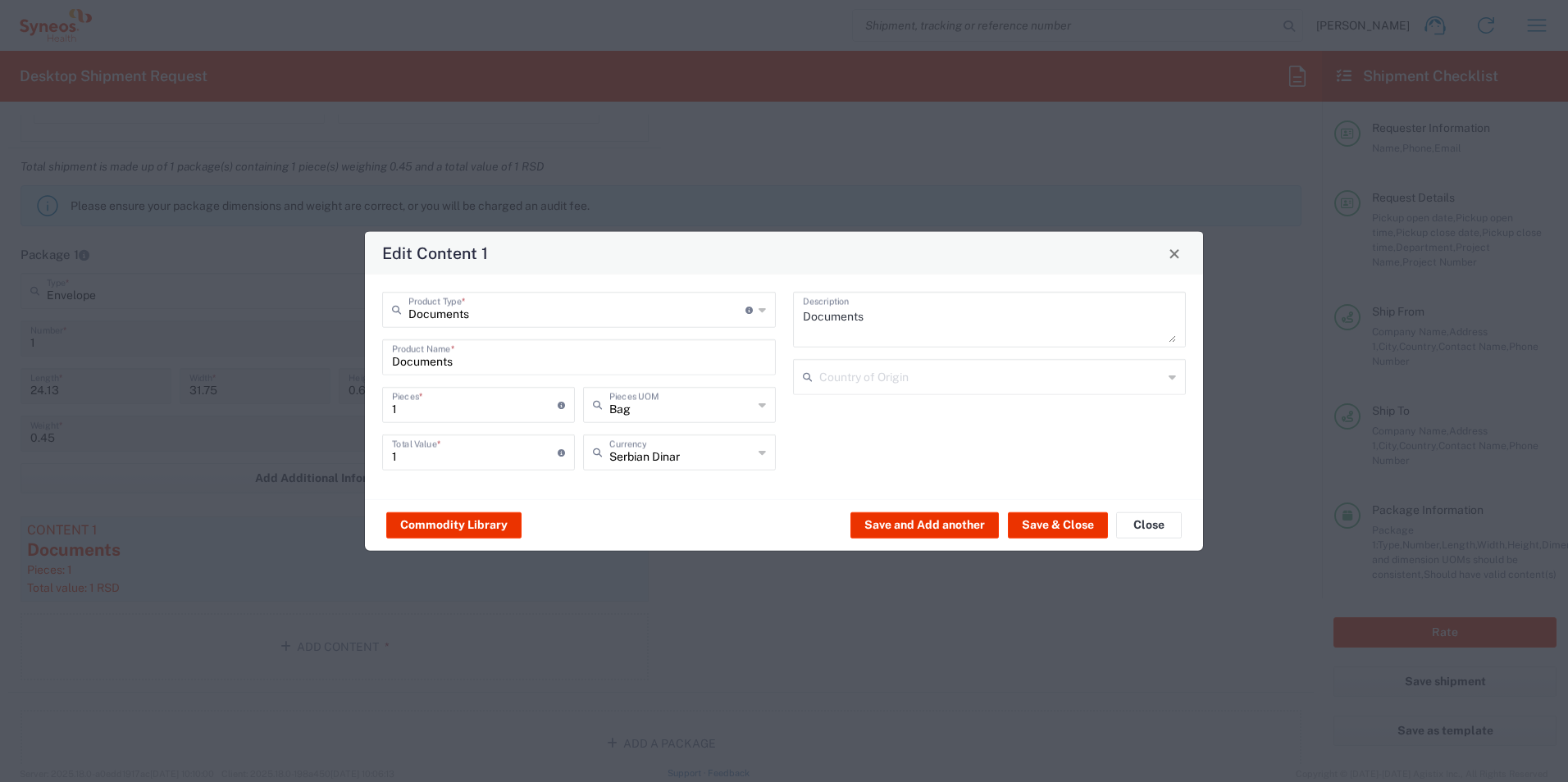
click at [768, 401] on div "Bag Pieces UOM" at bounding box center [679, 405] width 193 height 36
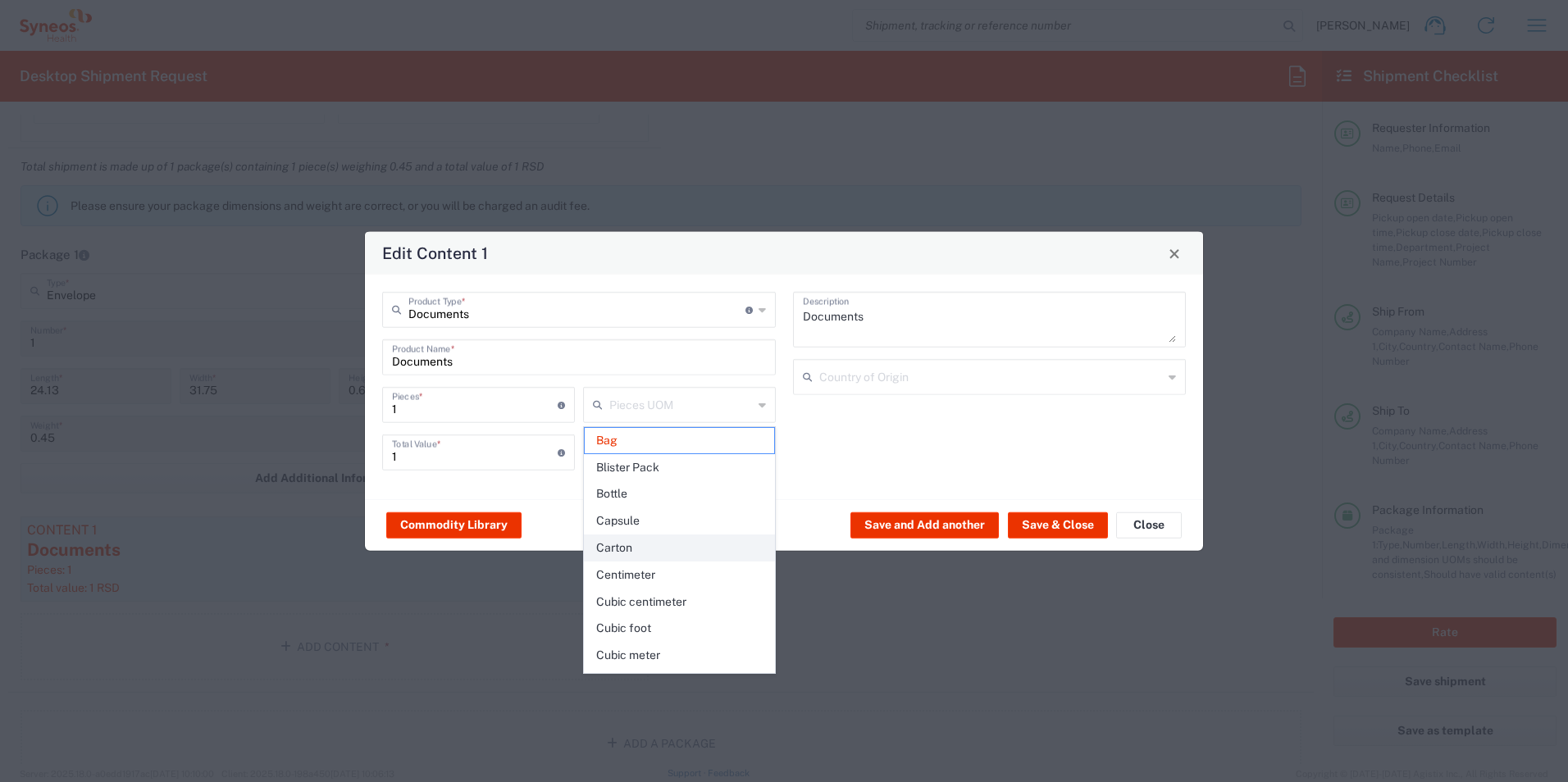
click at [637, 548] on span "Carton" at bounding box center [679, 548] width 190 height 26
type input "Carton"
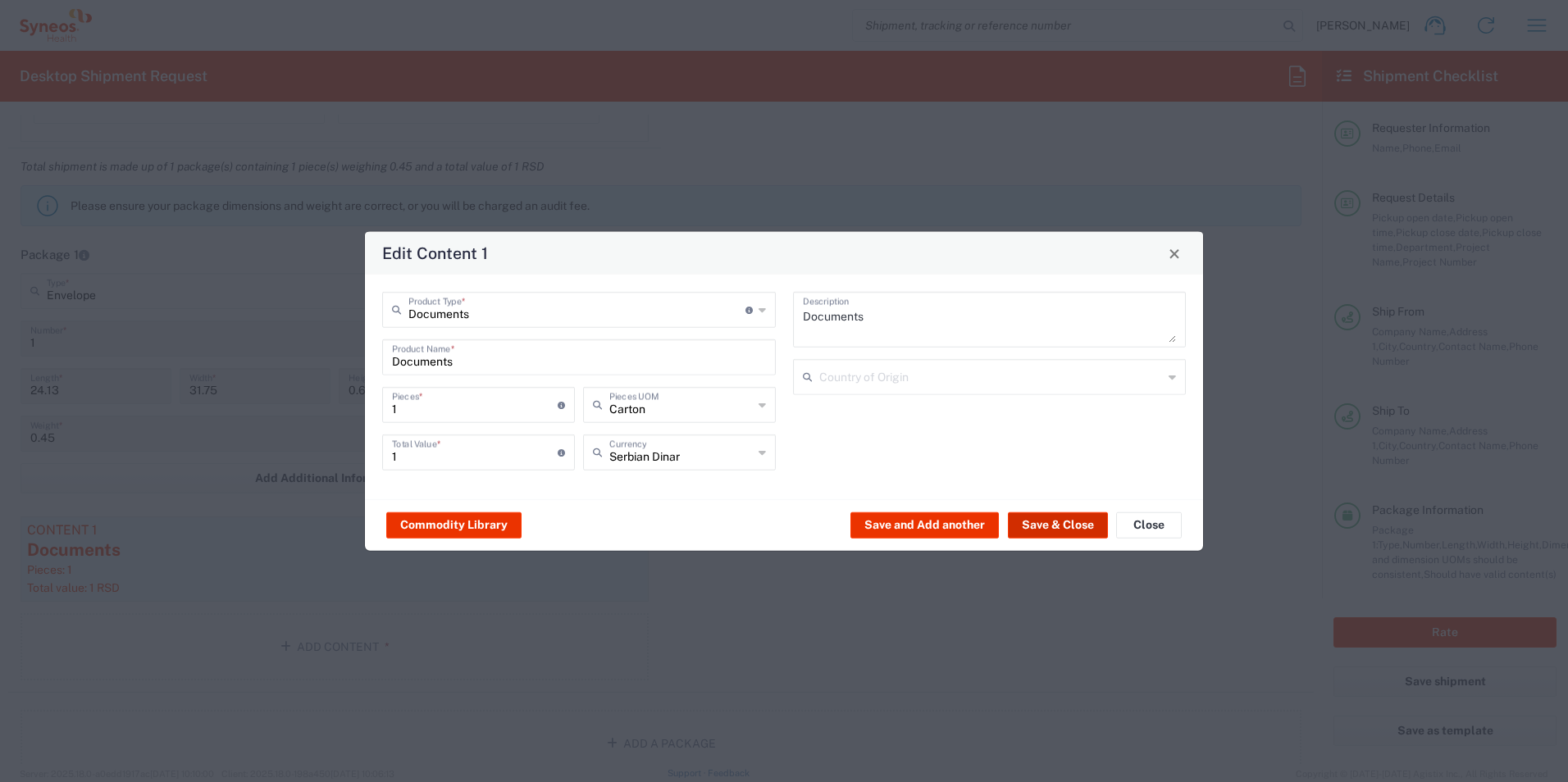
click at [1052, 527] on button "Save & Close" at bounding box center [1057, 525] width 100 height 26
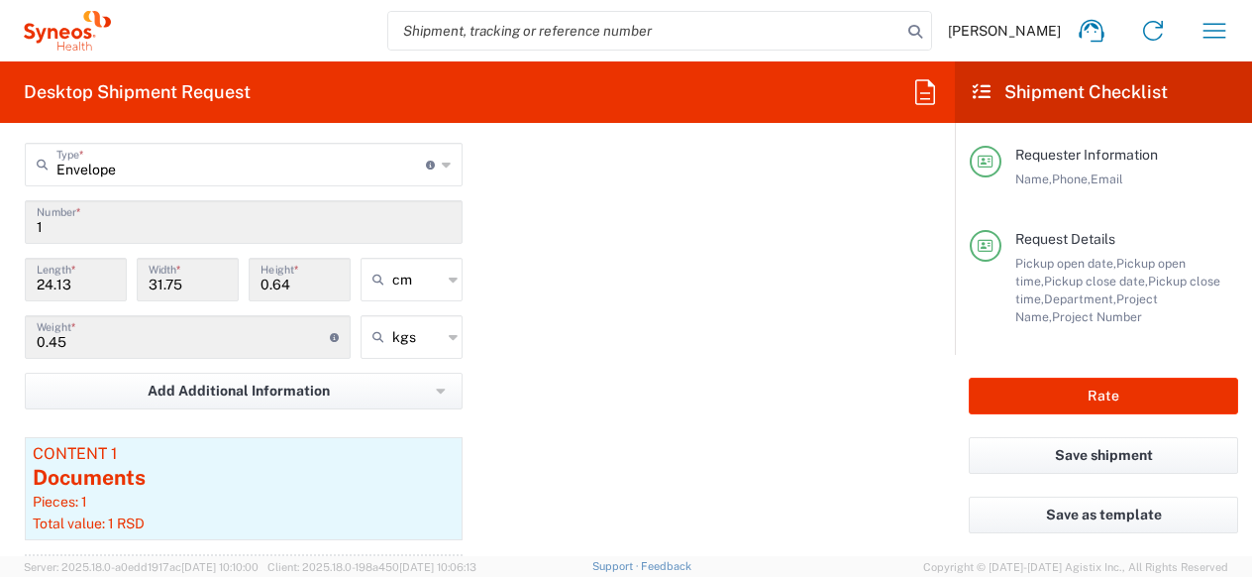
scroll to position [1974, 0]
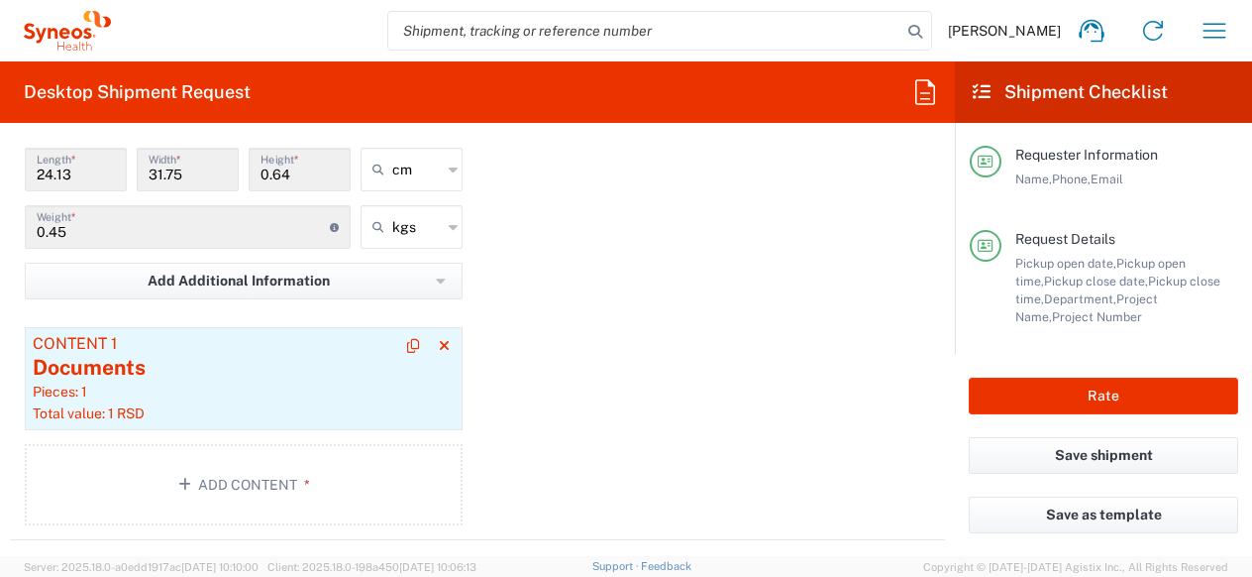
click at [306, 385] on div "Pieces: 1" at bounding box center [244, 391] width 422 height 18
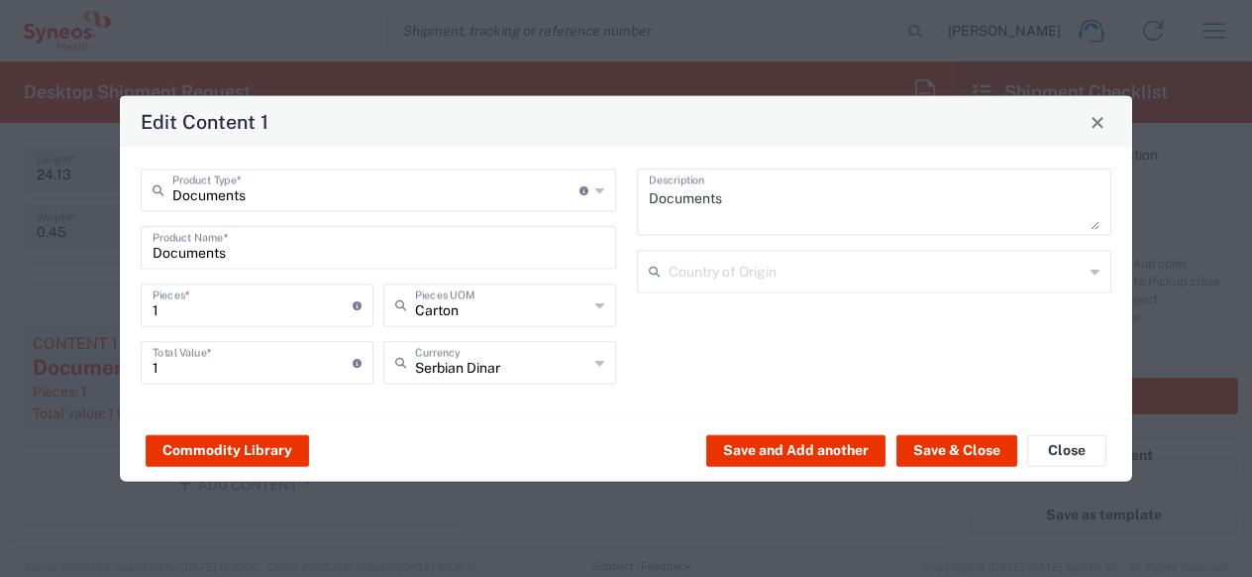
click at [598, 310] on icon at bounding box center [599, 305] width 9 height 32
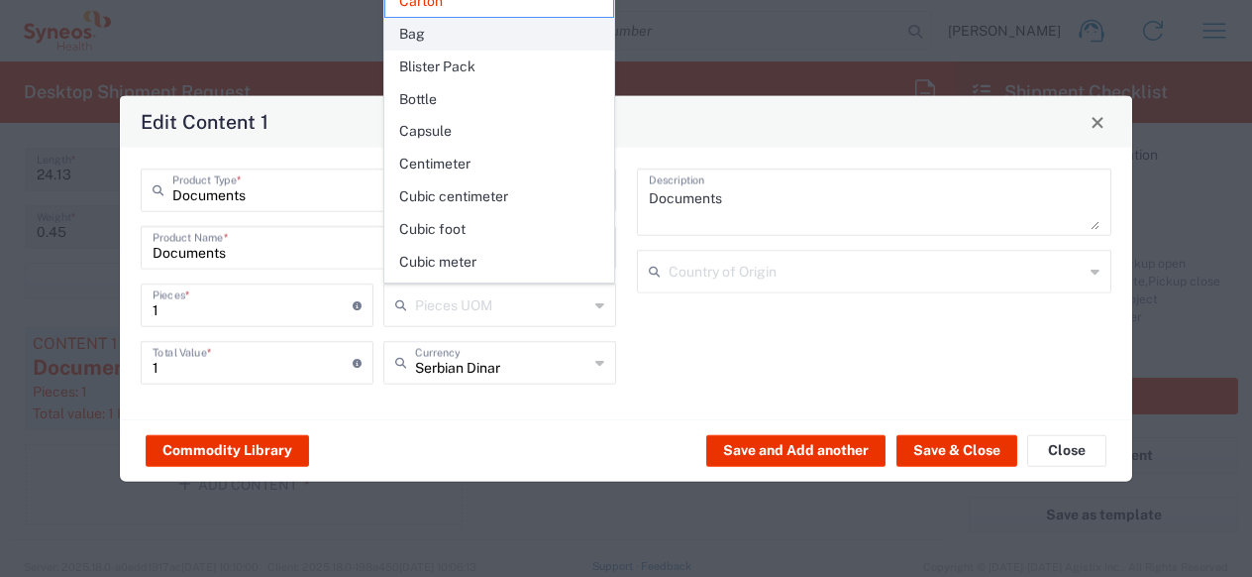
click at [433, 35] on span "Bag" at bounding box center [499, 34] width 229 height 31
type input "Bag"
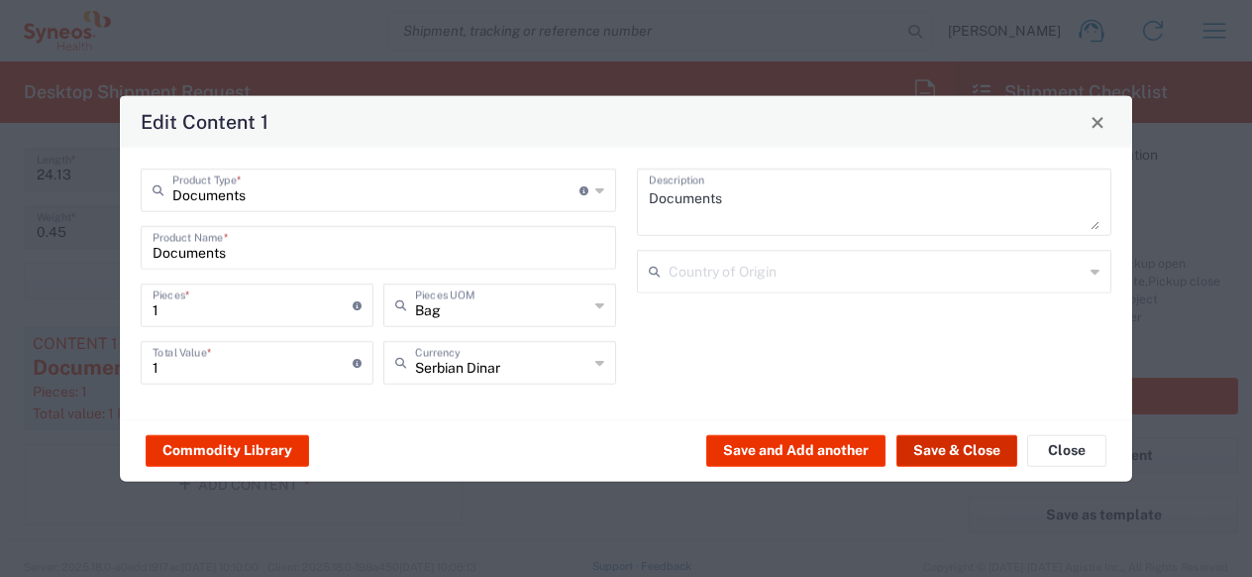
click at [935, 453] on button "Save & Close" at bounding box center [956, 450] width 121 height 32
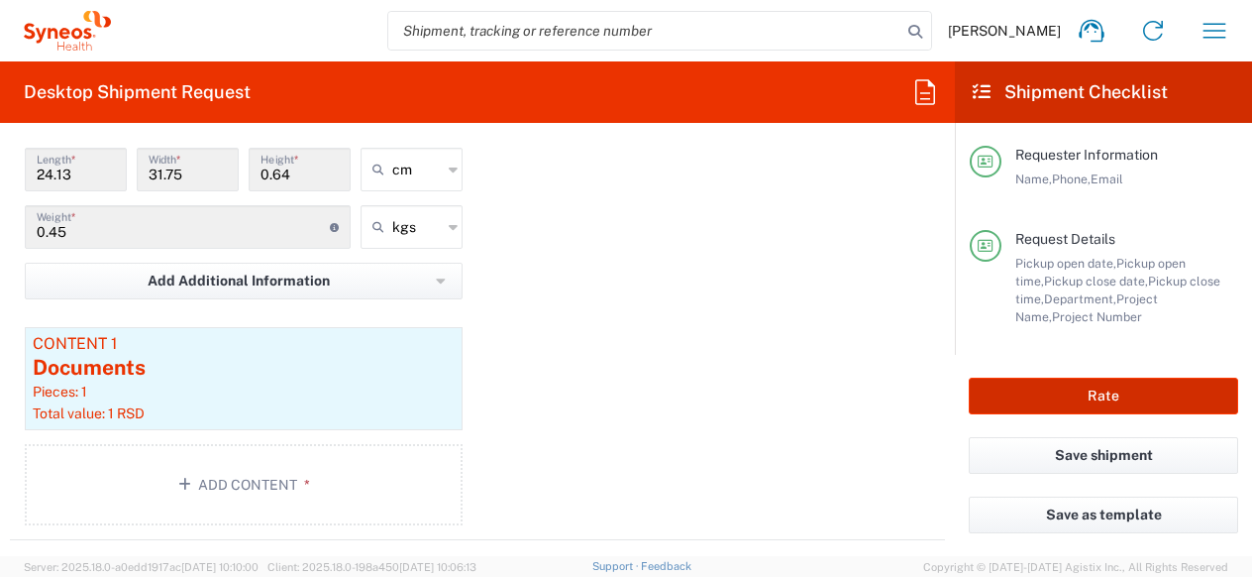
click at [1052, 395] on button "Rate" at bounding box center [1103, 395] width 269 height 37
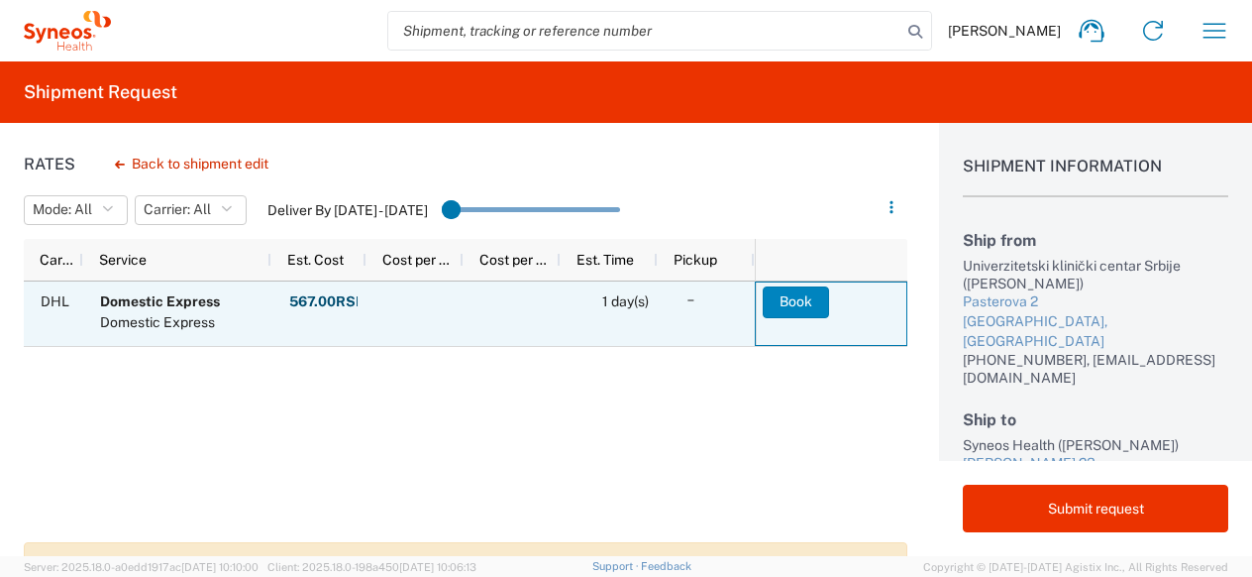
click at [800, 302] on button "Book" at bounding box center [796, 302] width 66 height 32
